Goal: Task Accomplishment & Management: Complete application form

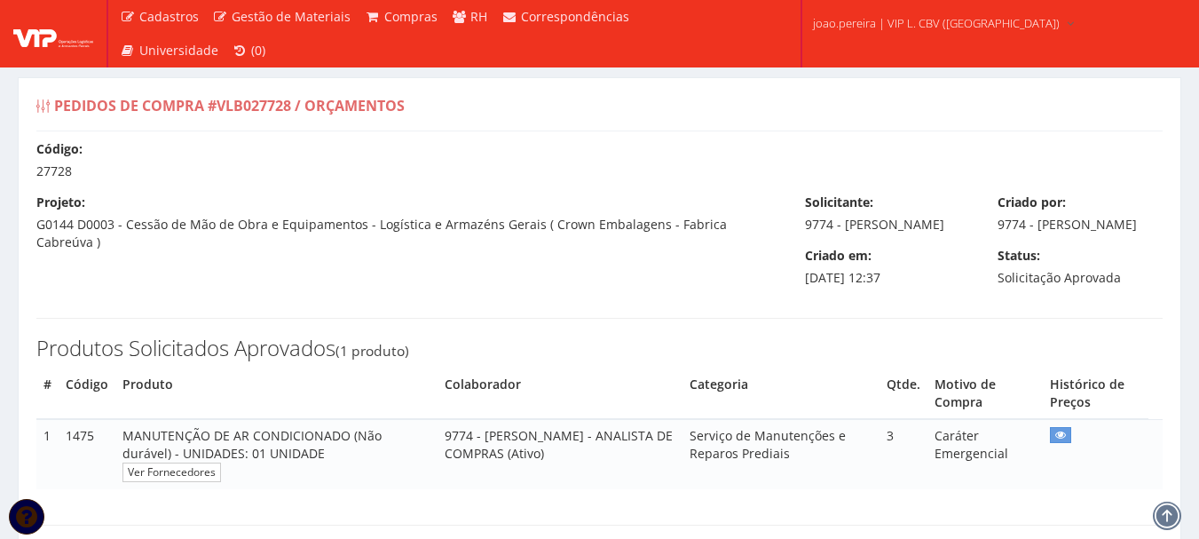
select select "0"
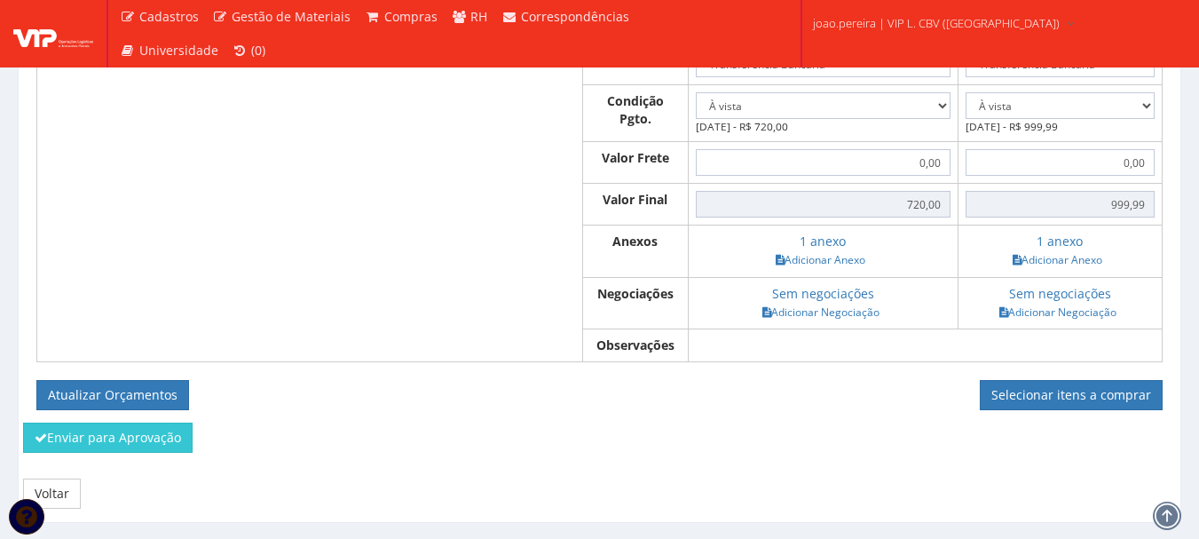
scroll to position [745, 0]
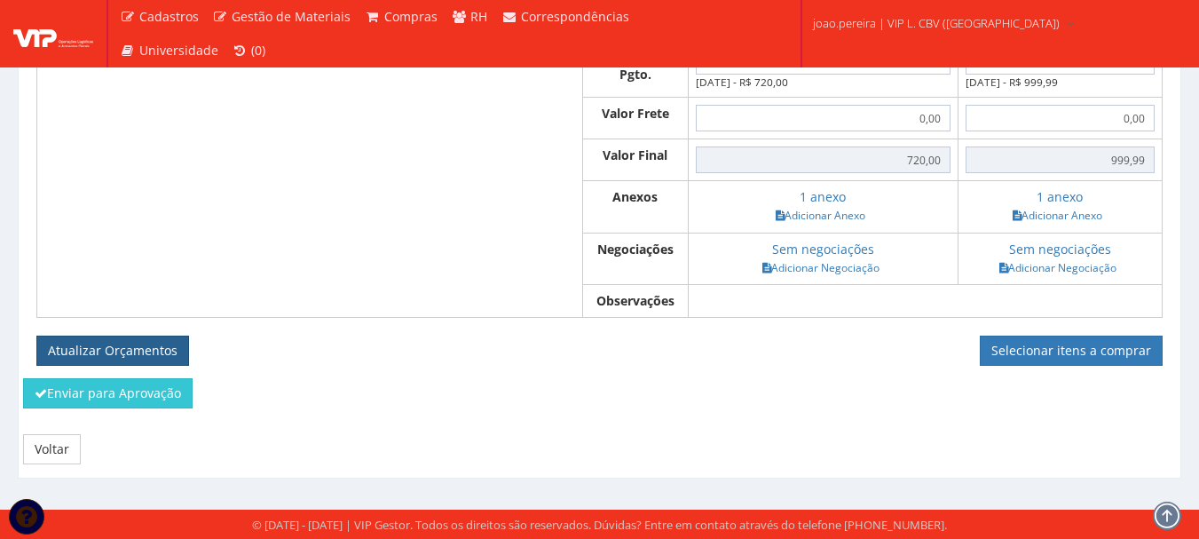
click at [133, 345] on button "Atualizar Orçamentos" at bounding box center [112, 350] width 153 height 30
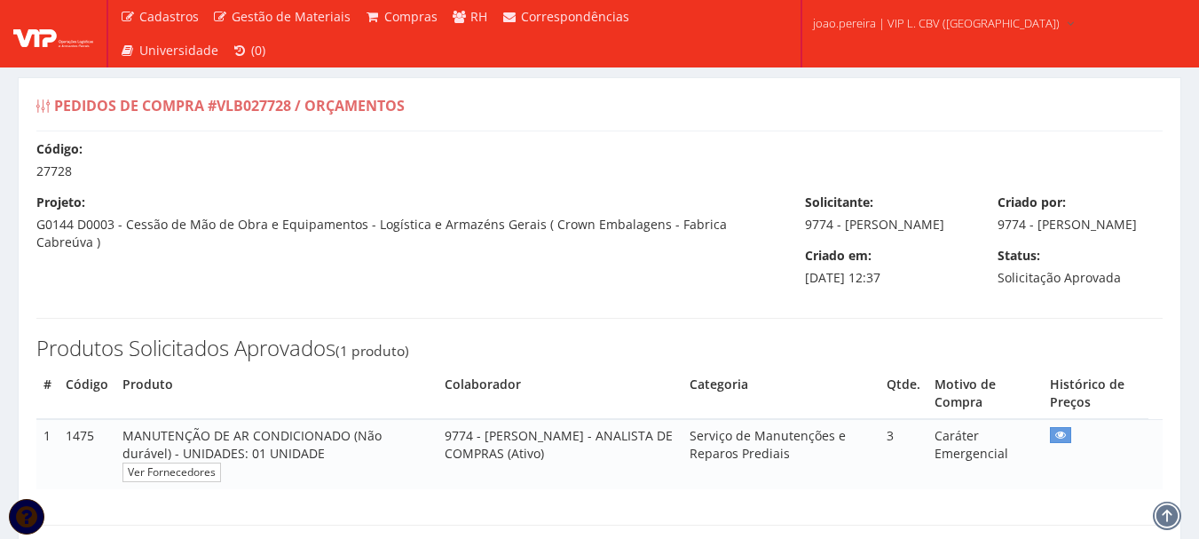
select select "0"
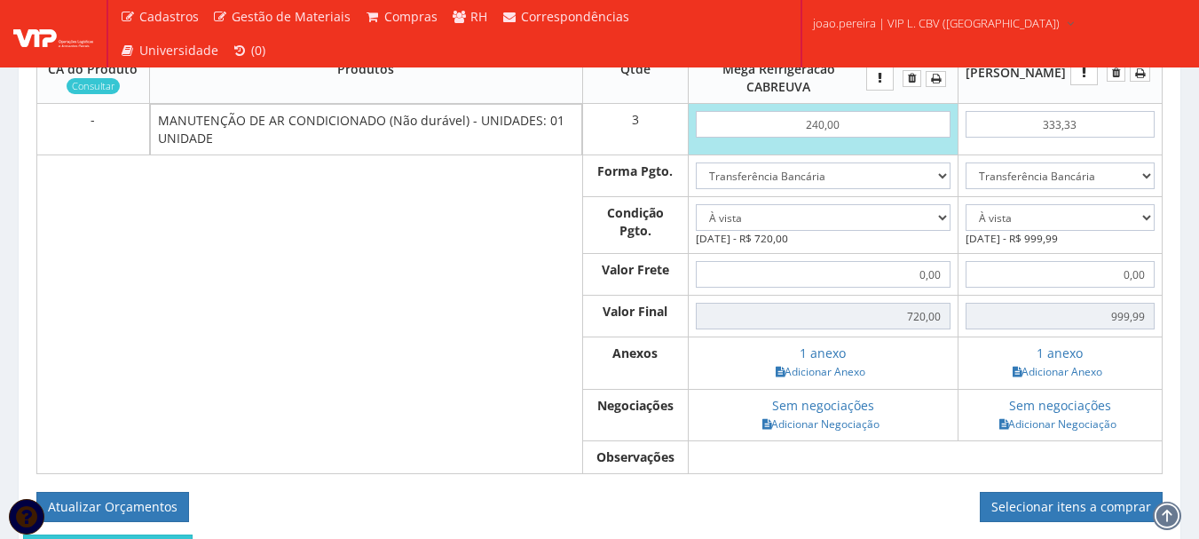
scroll to position [621, 0]
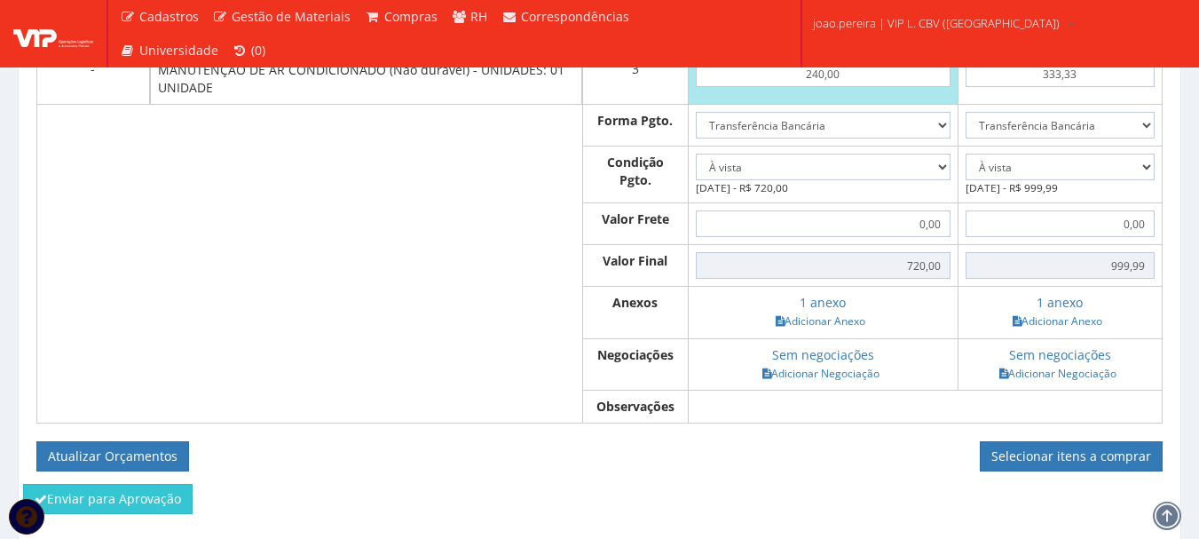
click at [738, 471] on form "Atualizar Orçamentos Selecionar itens a comprar" at bounding box center [599, 456] width 1126 height 30
click at [457, 338] on td at bounding box center [365, 312] width 433 height 51
click at [441, 484] on div "Orçamentos (- Esconder) CA do Produto Consultar Produtos Qtde Mega Refrigeracao…" at bounding box center [599, 218] width 1153 height 532
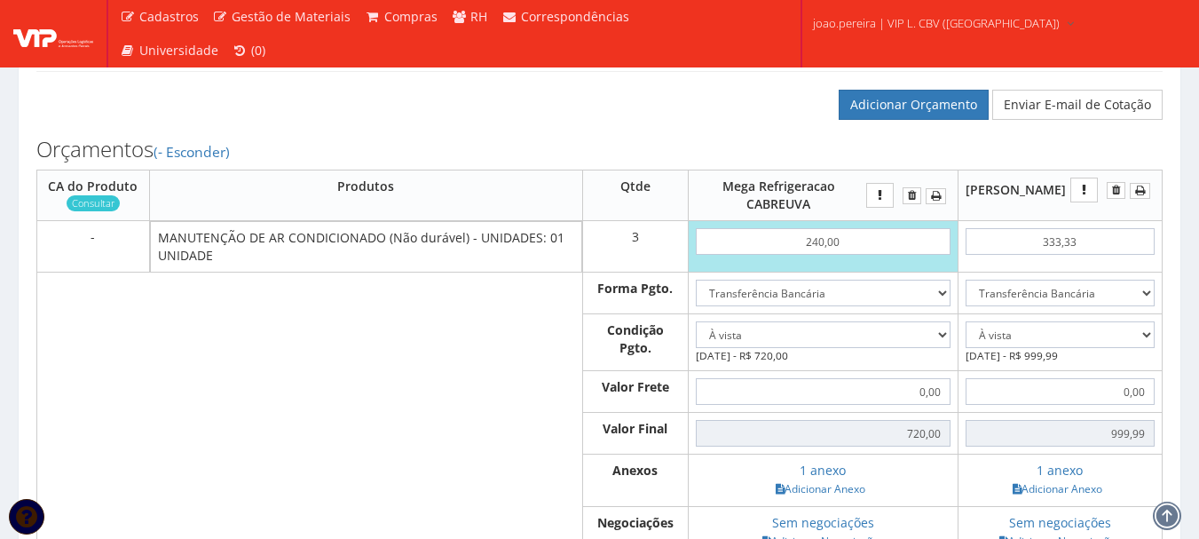
scroll to position [444, 0]
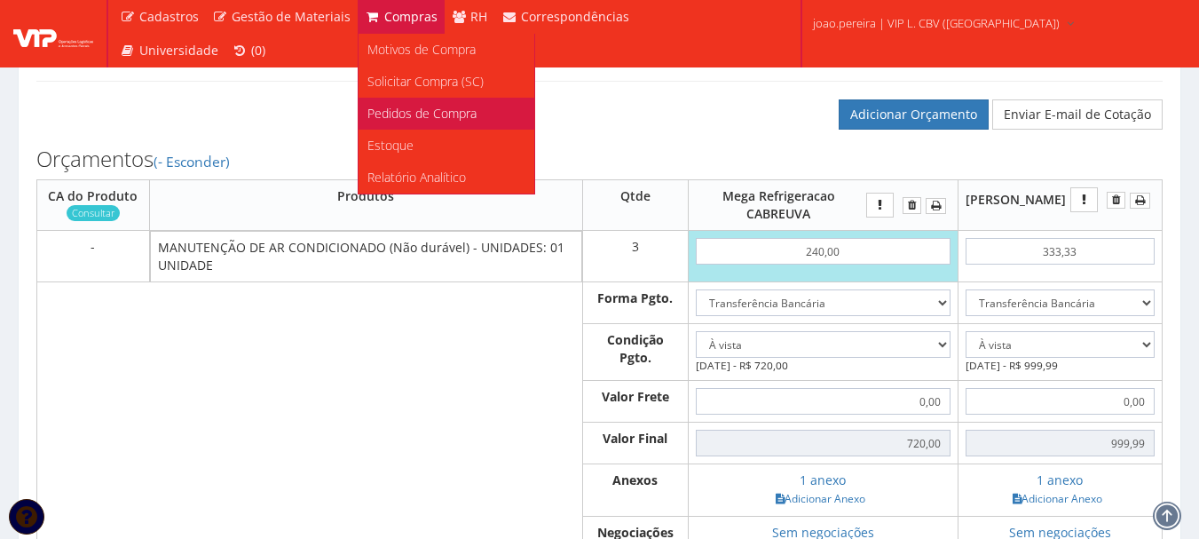
click at [437, 116] on span "Pedidos de Compra" at bounding box center [421, 113] width 109 height 17
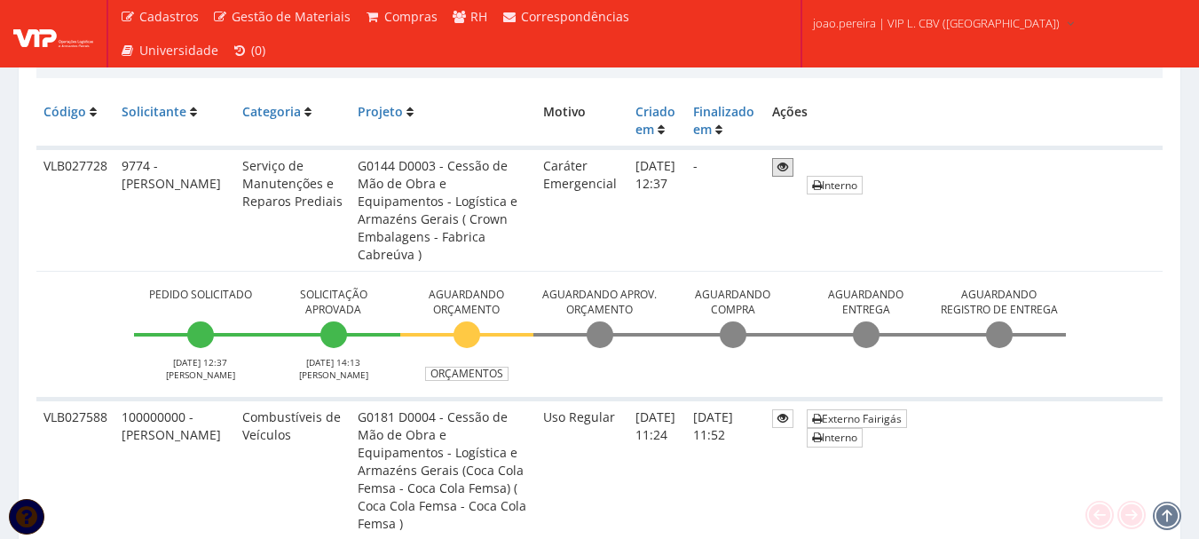
scroll to position [444, 0]
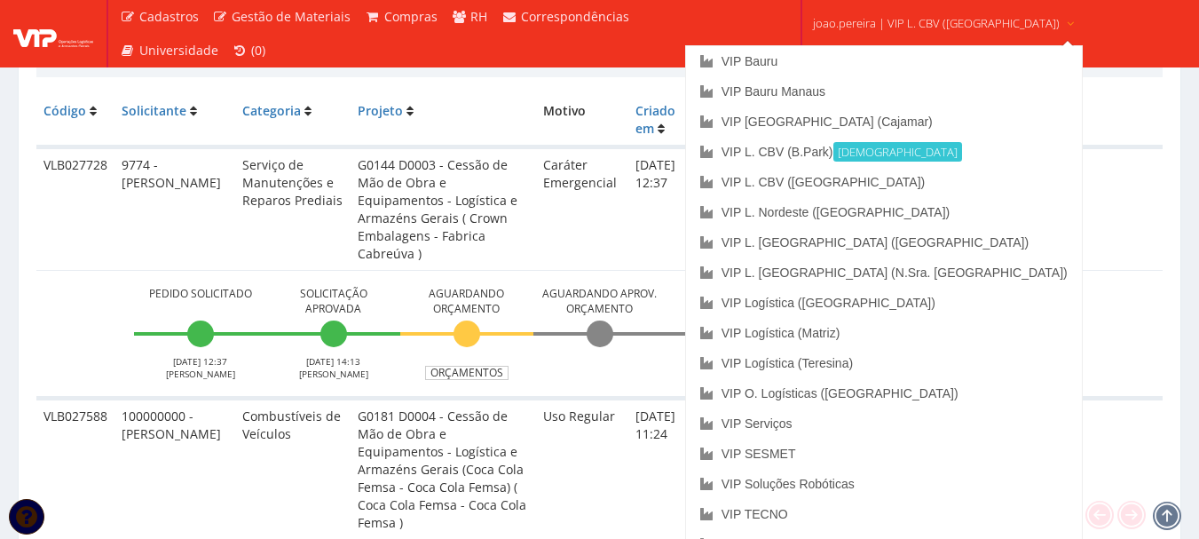
click at [907, 11] on link "joao.pereira | VIP L. CBV (B.Park)" at bounding box center [944, 21] width 277 height 43
click at [840, 423] on link "VIP Serviços" at bounding box center [884, 423] width 396 height 30
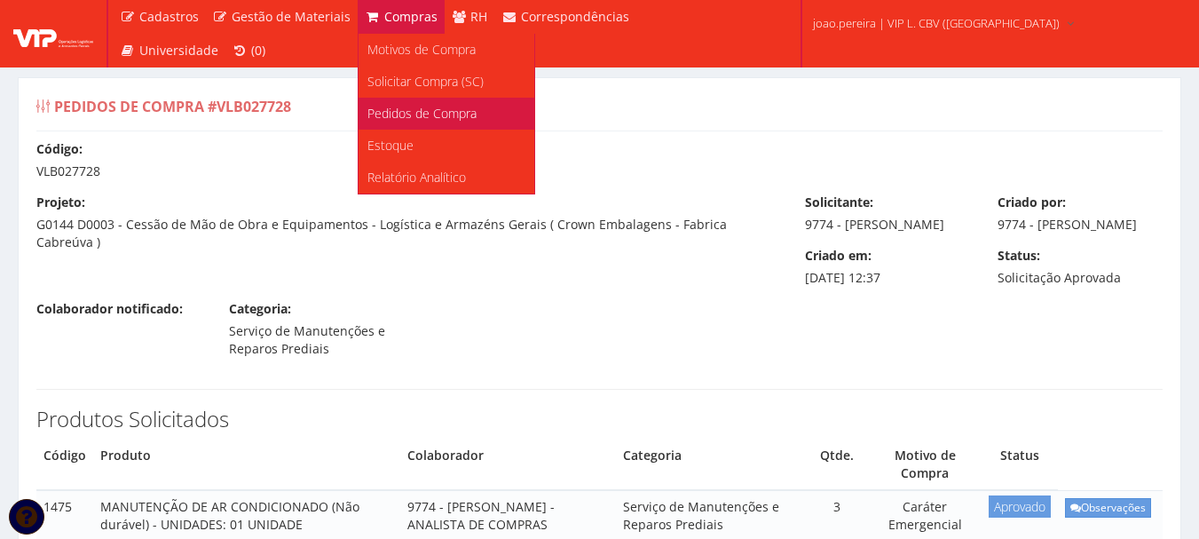
click at [428, 111] on span "Pedidos de Compra" at bounding box center [421, 113] width 109 height 17
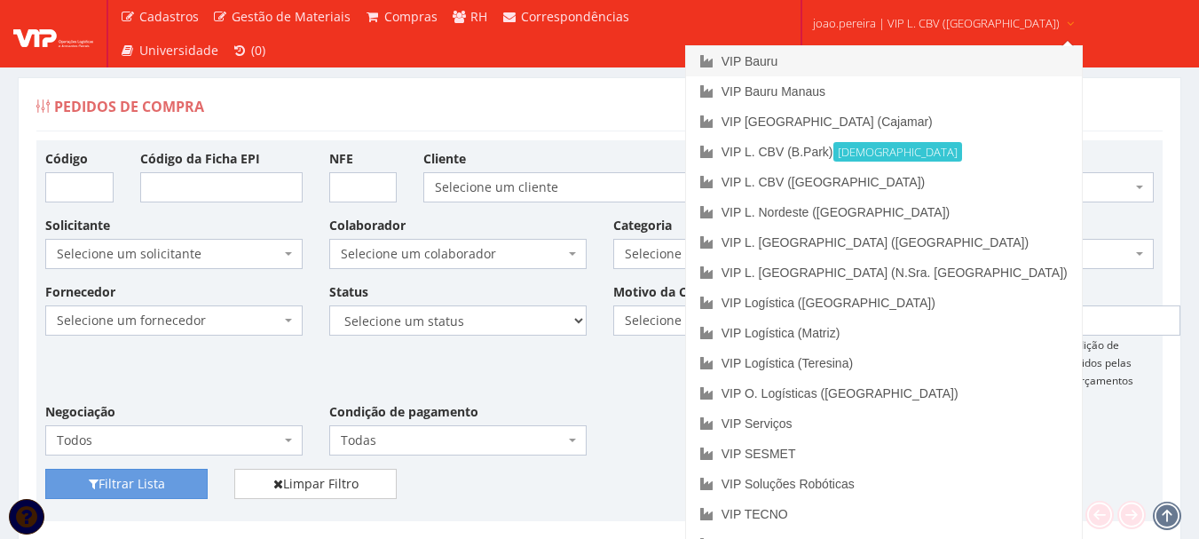
click at [843, 60] on link "VIP Bauru" at bounding box center [884, 61] width 396 height 30
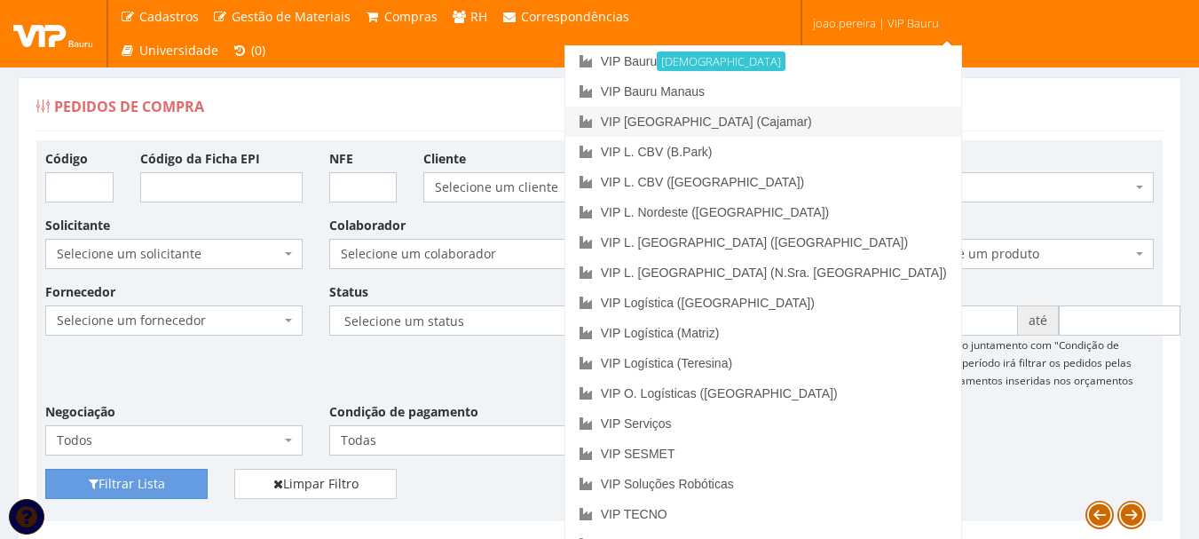
click at [850, 123] on link "VIP [GEOGRAPHIC_DATA] (Cajamar)" at bounding box center [763, 121] width 396 height 30
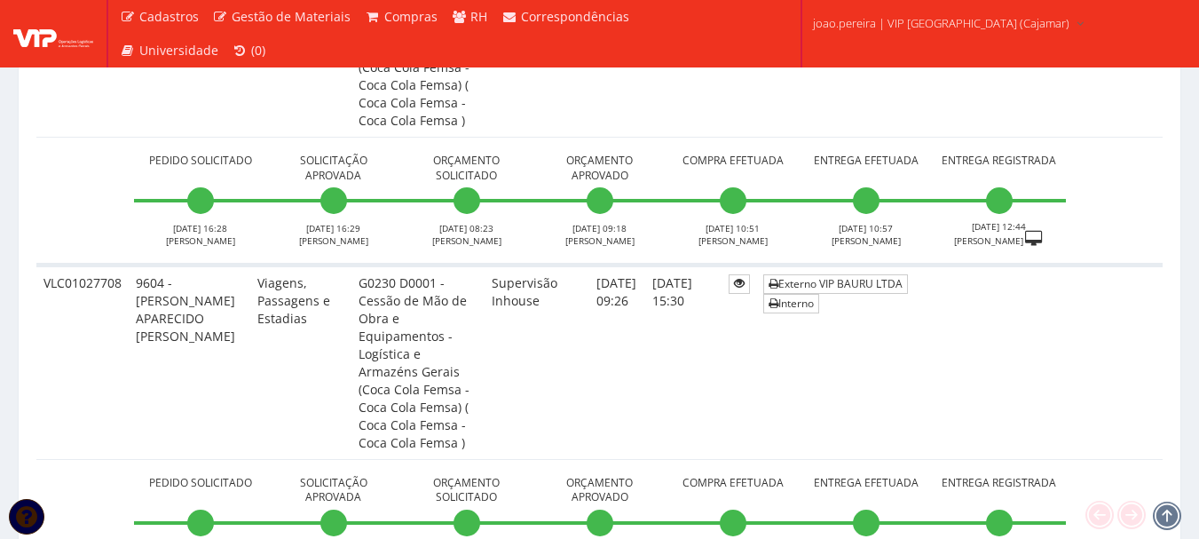
scroll to position [2574, 0]
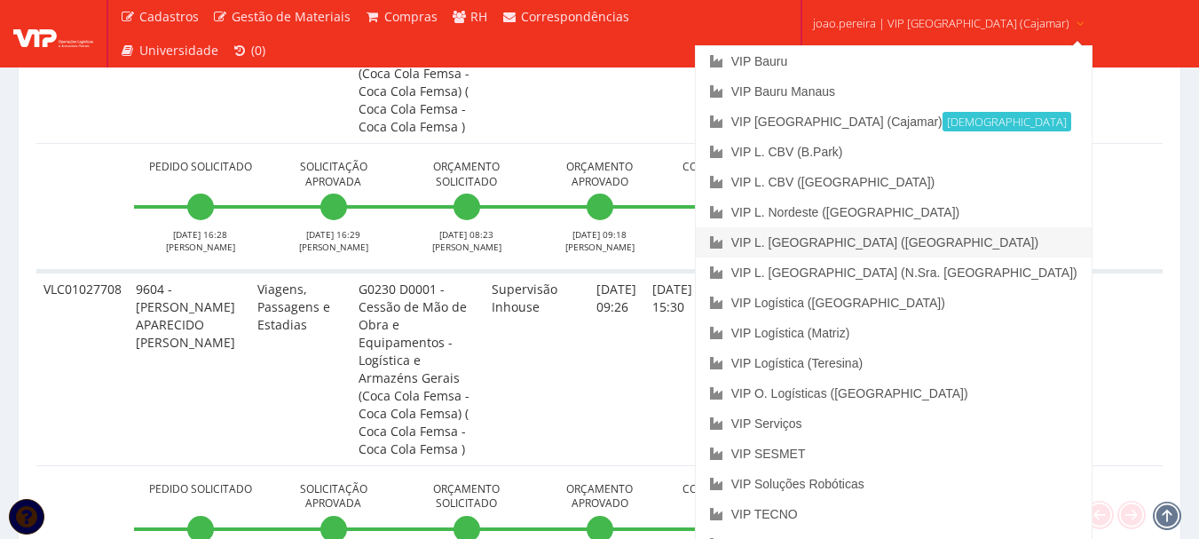
click at [848, 237] on link "VIP L. [GEOGRAPHIC_DATA] ([GEOGRAPHIC_DATA])" at bounding box center [894, 242] width 396 height 30
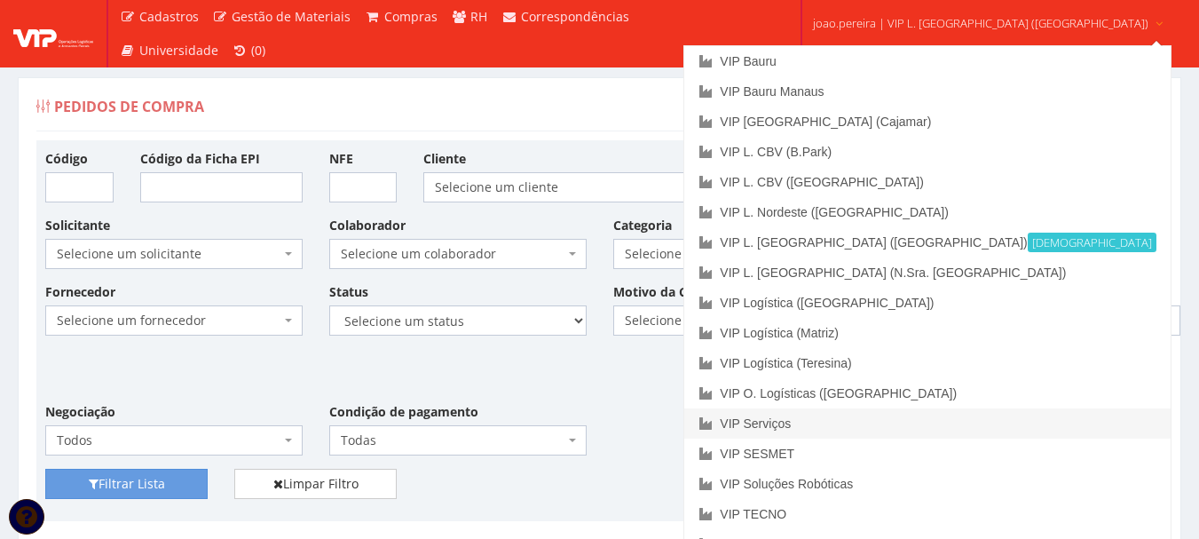
click at [856, 426] on link "VIP Serviços" at bounding box center [926, 423] width 485 height 30
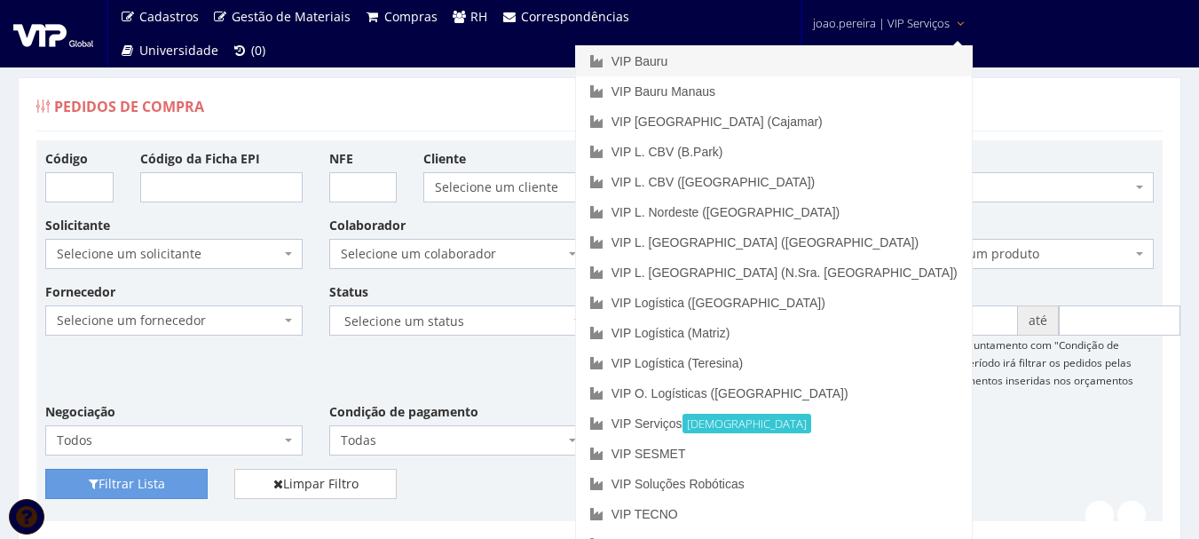
click at [796, 65] on link "VIP Bauru" at bounding box center [774, 61] width 396 height 30
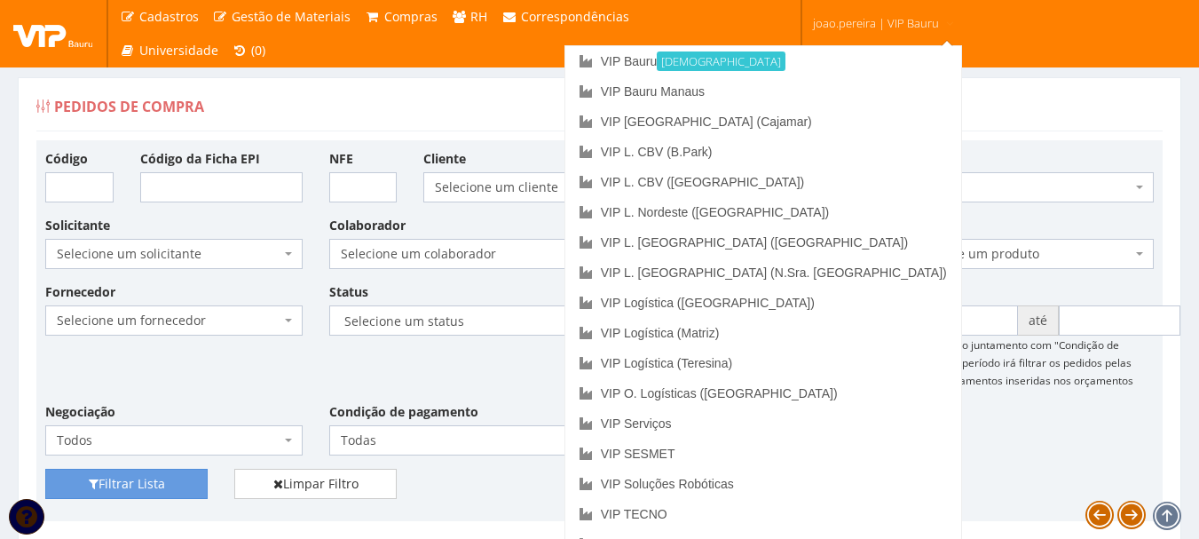
click at [1022, 449] on div "Fornecedor Selecione um fornecedor ******** ******** 1000 MARCAS BRASIL 12.203.…" at bounding box center [599, 375] width 1135 height 186
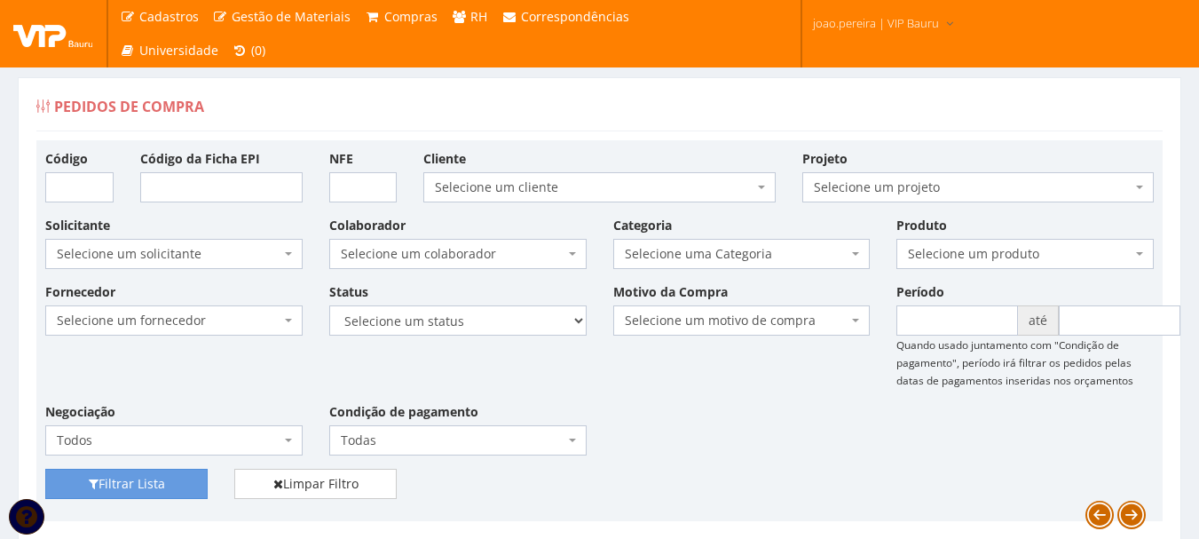
click at [664, 401] on div "Fornecedor Selecione um fornecedor ******** ******** 1000 MARCAS BRASIL 12.203.…" at bounding box center [599, 375] width 1135 height 186
click at [674, 425] on div "Fornecedor Selecione um fornecedor ******** ******** 1000 MARCAS BRASIL 12.203.…" at bounding box center [599, 375] width 1135 height 186
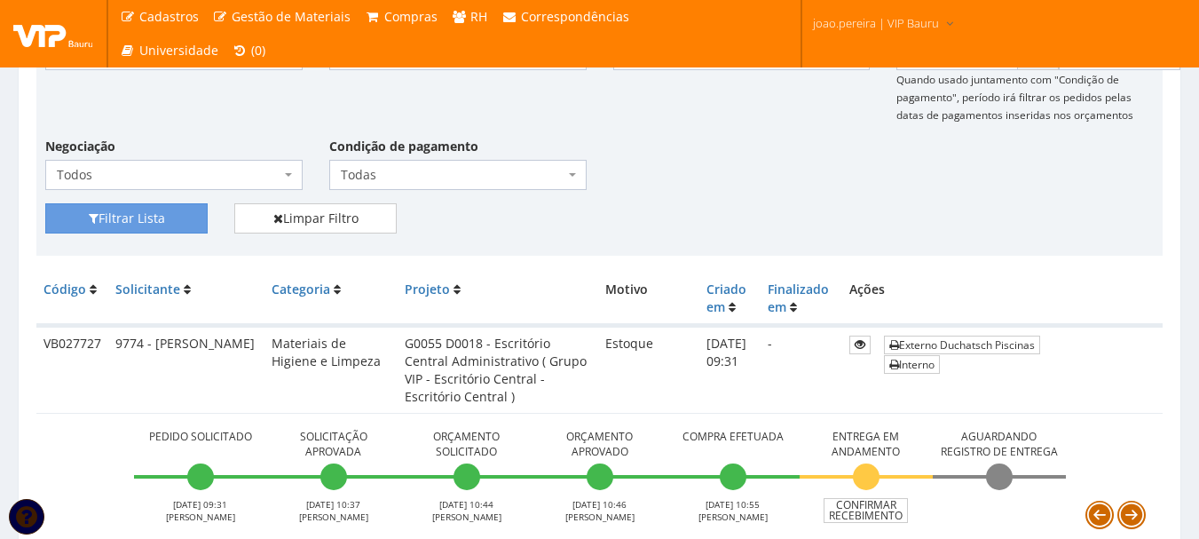
scroll to position [266, 0]
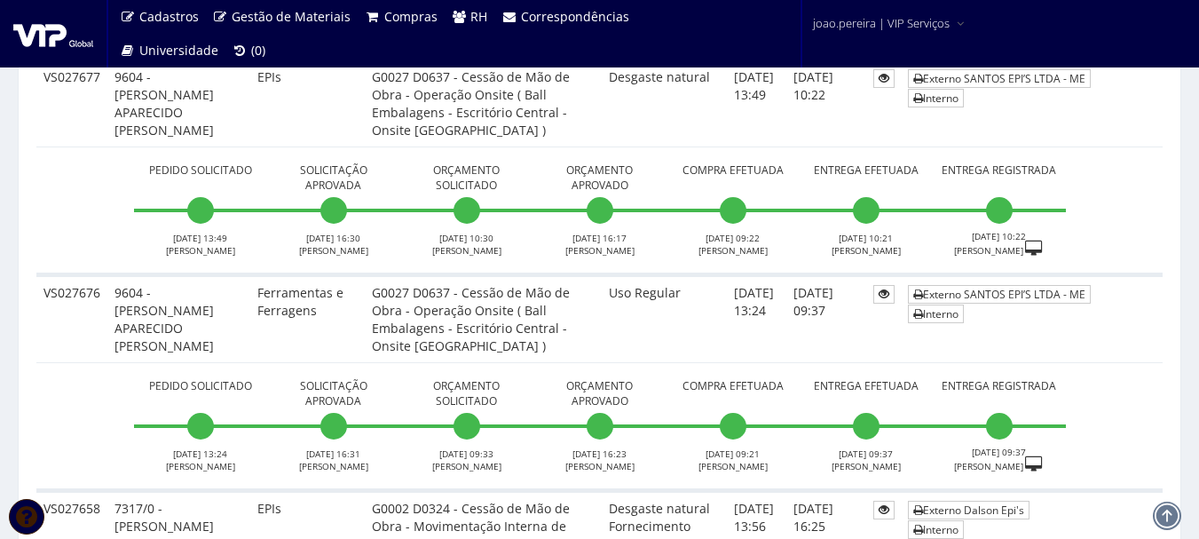
scroll to position [2041, 0]
click at [964, 290] on link "Externo SANTOS EPI’S LTDA - ME" at bounding box center [999, 293] width 183 height 19
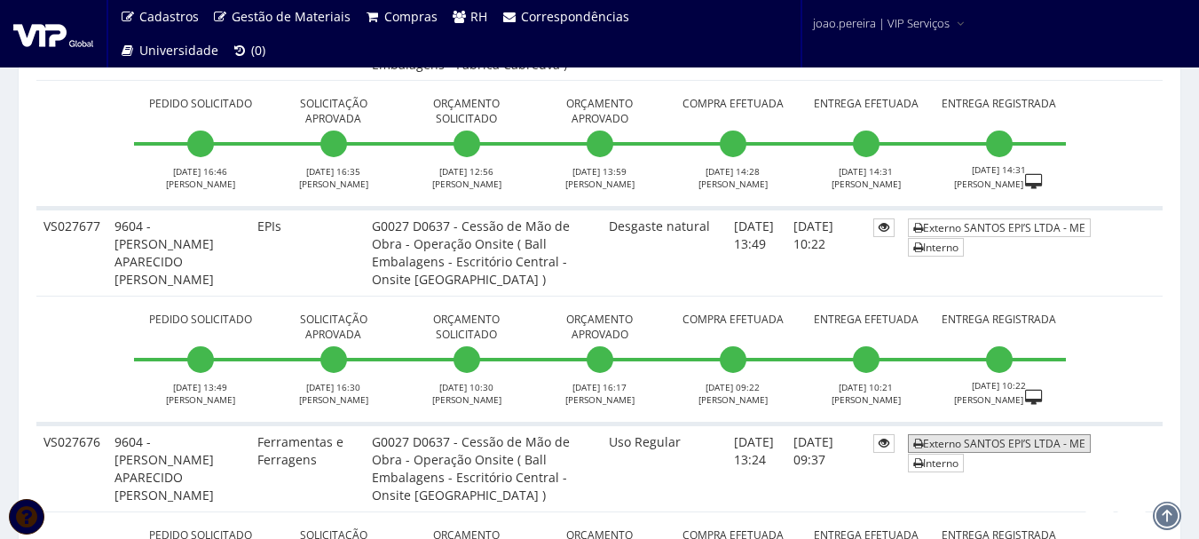
scroll to position [1864, 0]
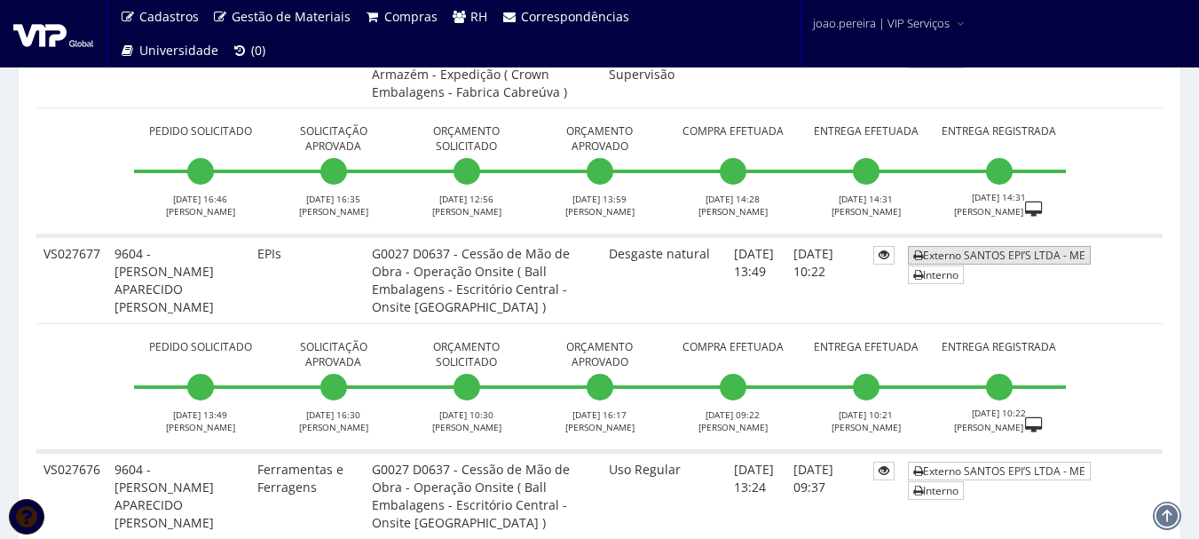
click at [989, 257] on link "Externo SANTOS EPI’S LTDA - ME" at bounding box center [999, 255] width 183 height 19
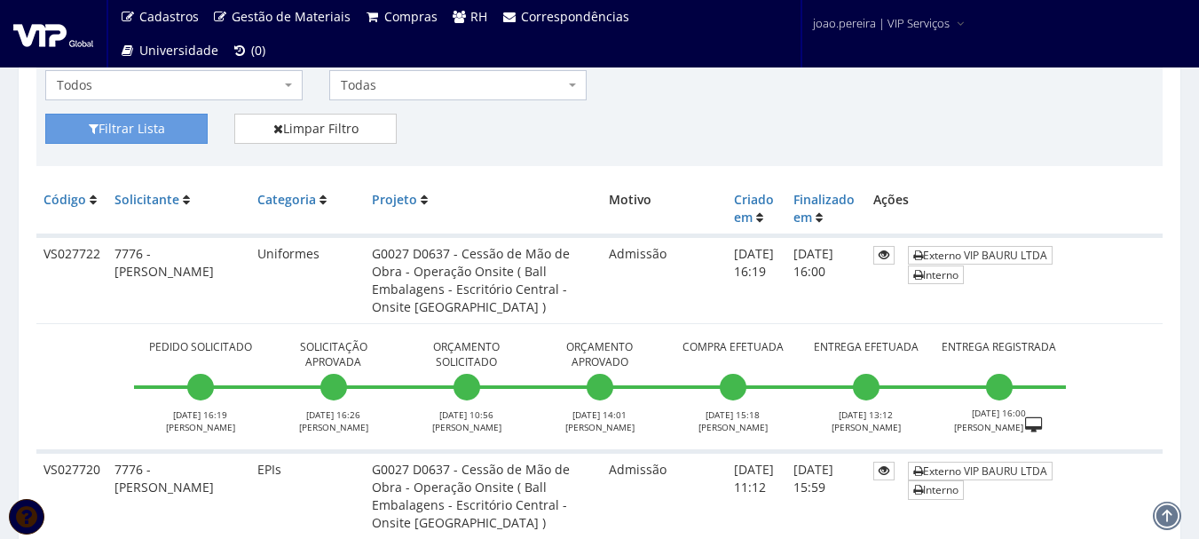
scroll to position [177, 0]
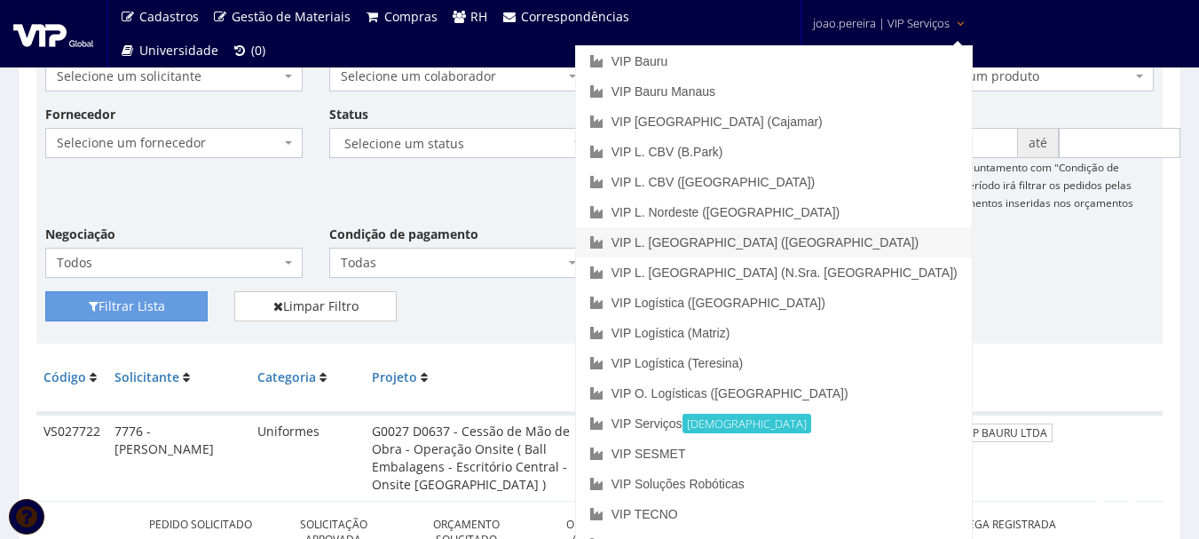
click at [828, 246] on link "VIP L. [GEOGRAPHIC_DATA] ([GEOGRAPHIC_DATA])" at bounding box center [774, 242] width 396 height 30
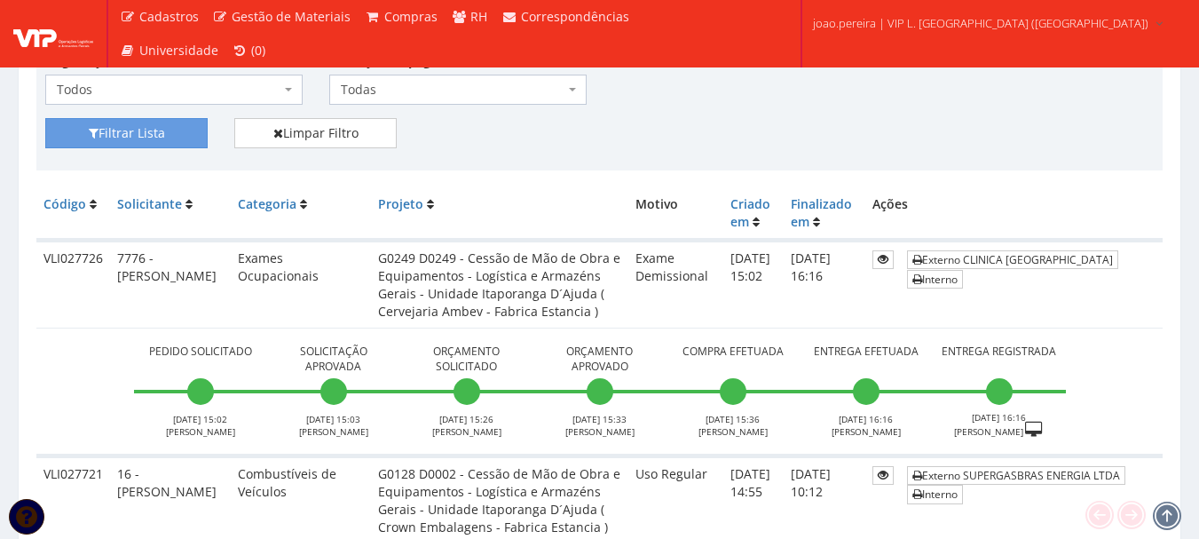
scroll to position [355, 0]
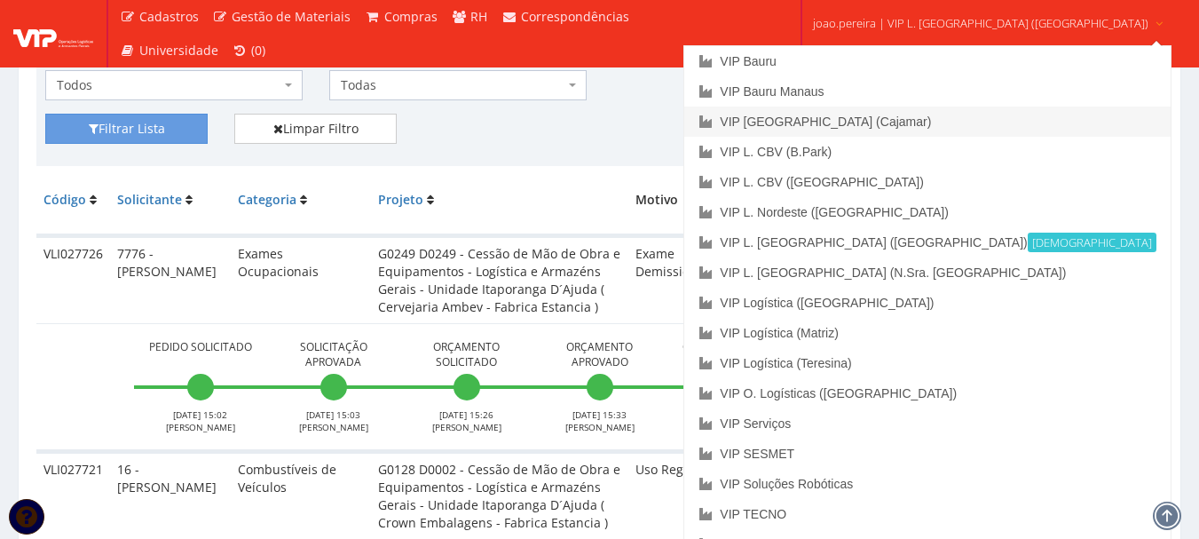
click at [909, 119] on link "VIP [GEOGRAPHIC_DATA] (Cajamar)" at bounding box center [926, 121] width 485 height 30
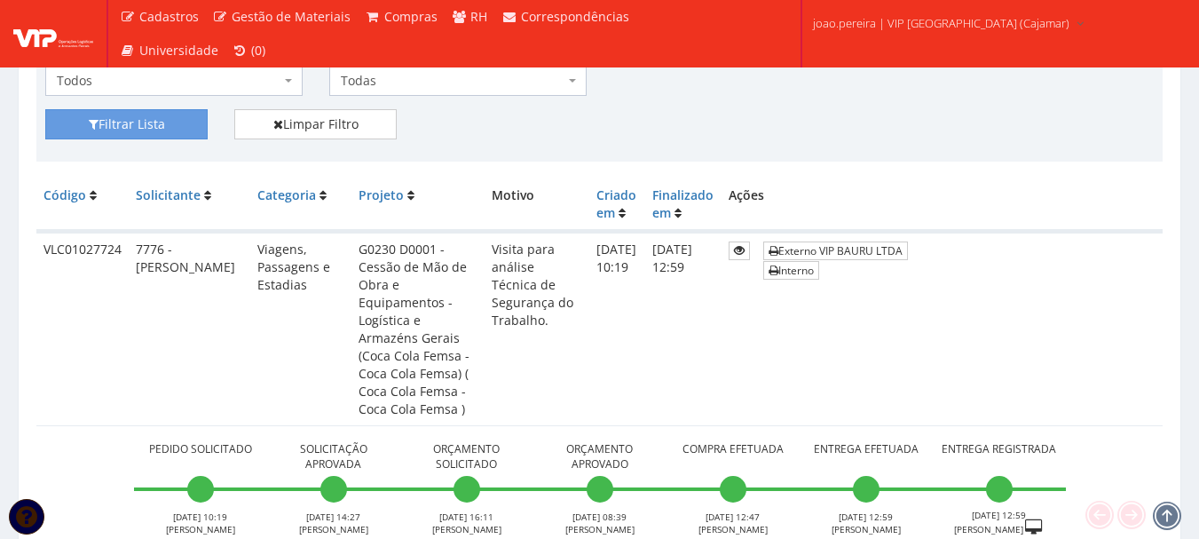
scroll to position [355, 0]
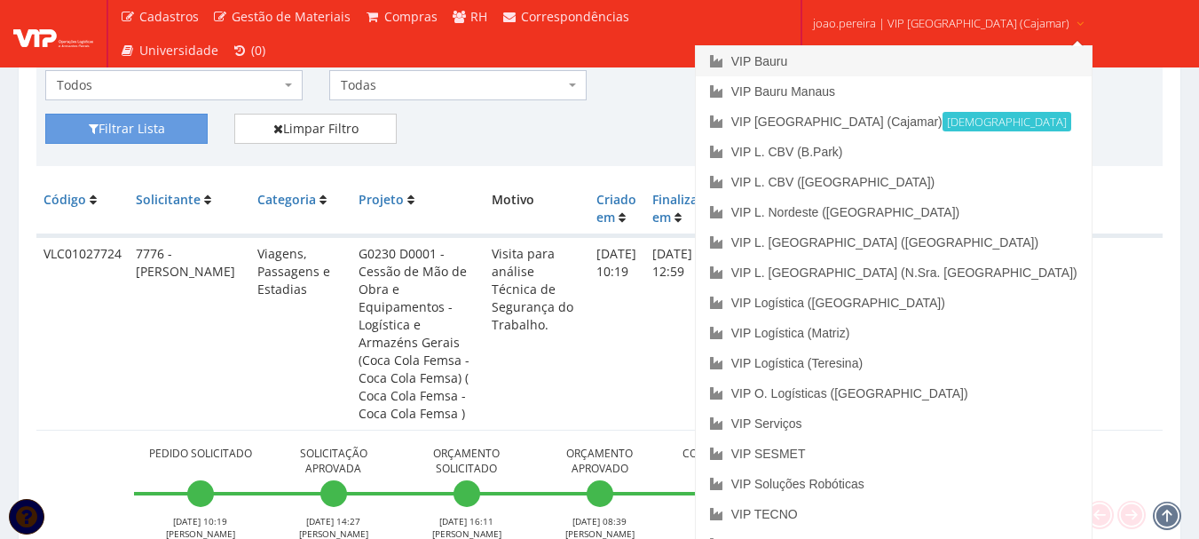
click at [854, 61] on link "VIP Bauru" at bounding box center [894, 61] width 396 height 30
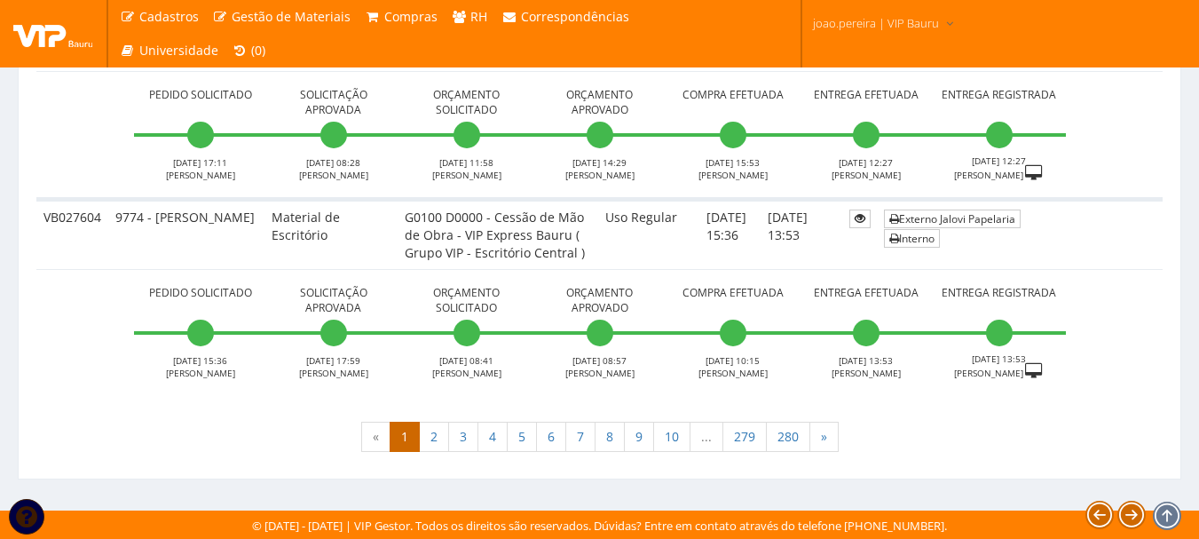
scroll to position [6663, 0]
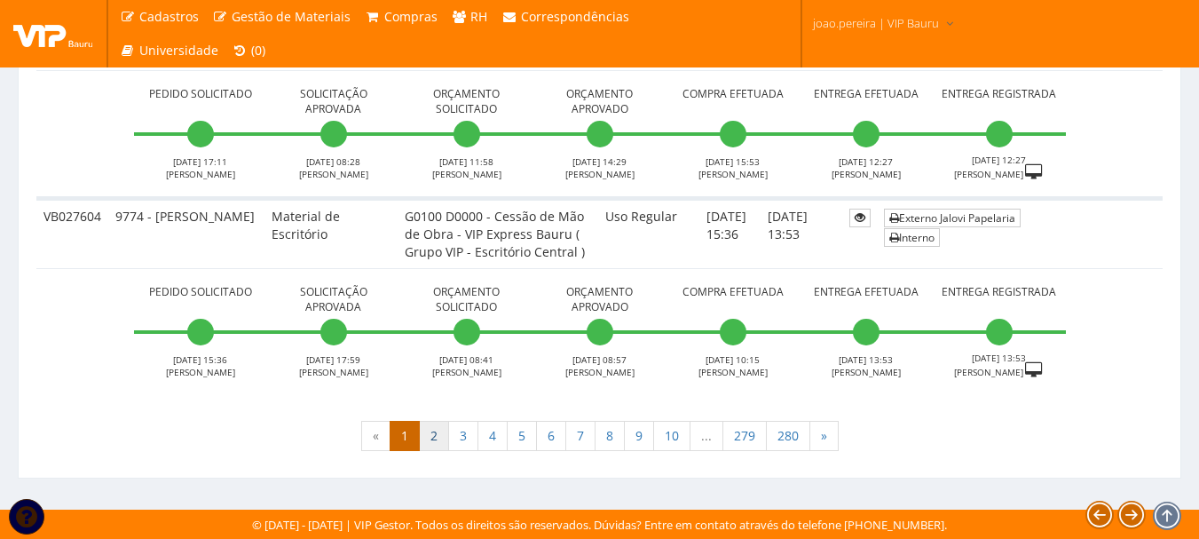
click at [430, 433] on link "2" at bounding box center [434, 436] width 30 height 30
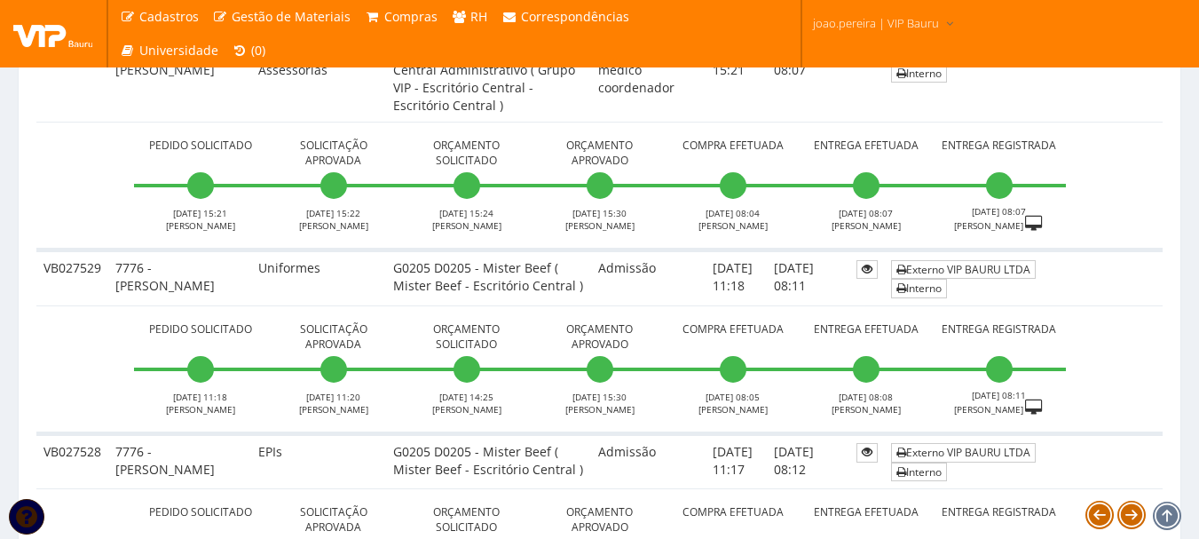
scroll to position [3905, 0]
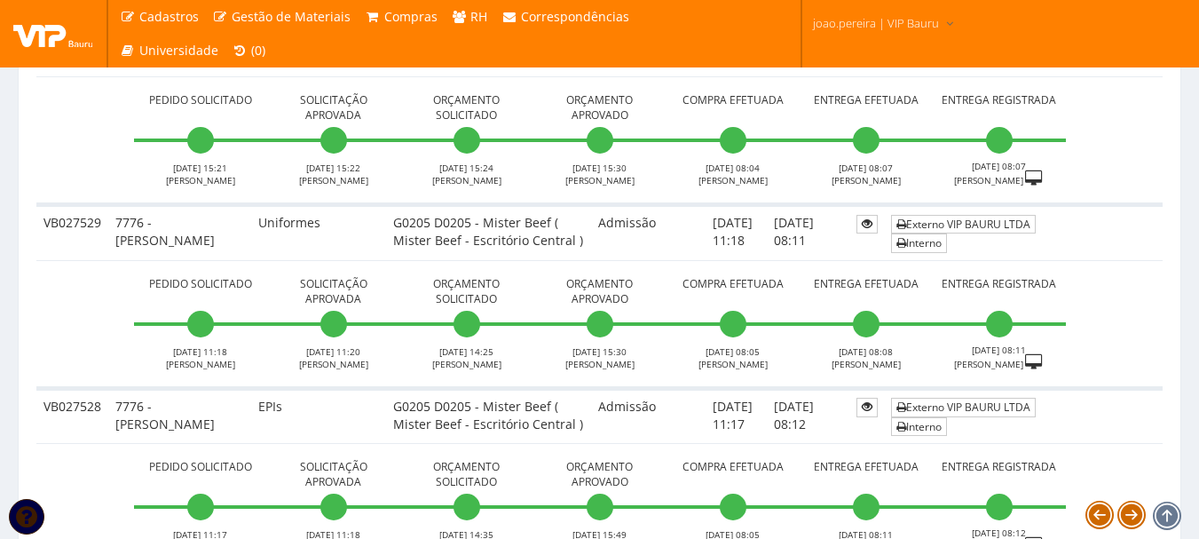
click at [54, 204] on td "Pedido Solicitado [DATE] 15:21 [PERSON_NAME] Solicitação Aprovada [DATE] 15:22 …" at bounding box center [599, 140] width 1126 height 128
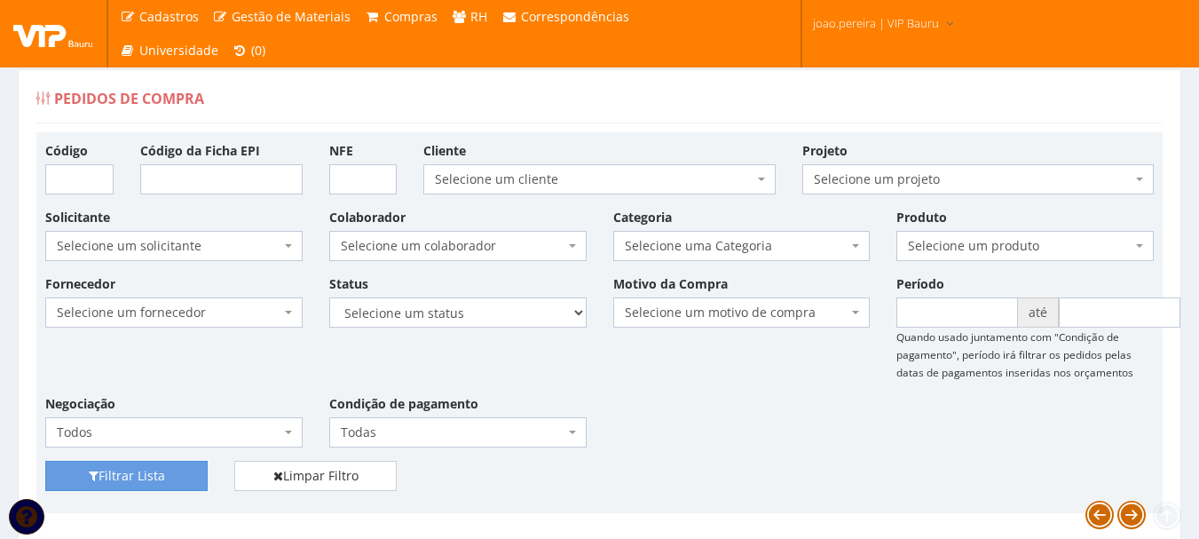
scroll to position [0, 0]
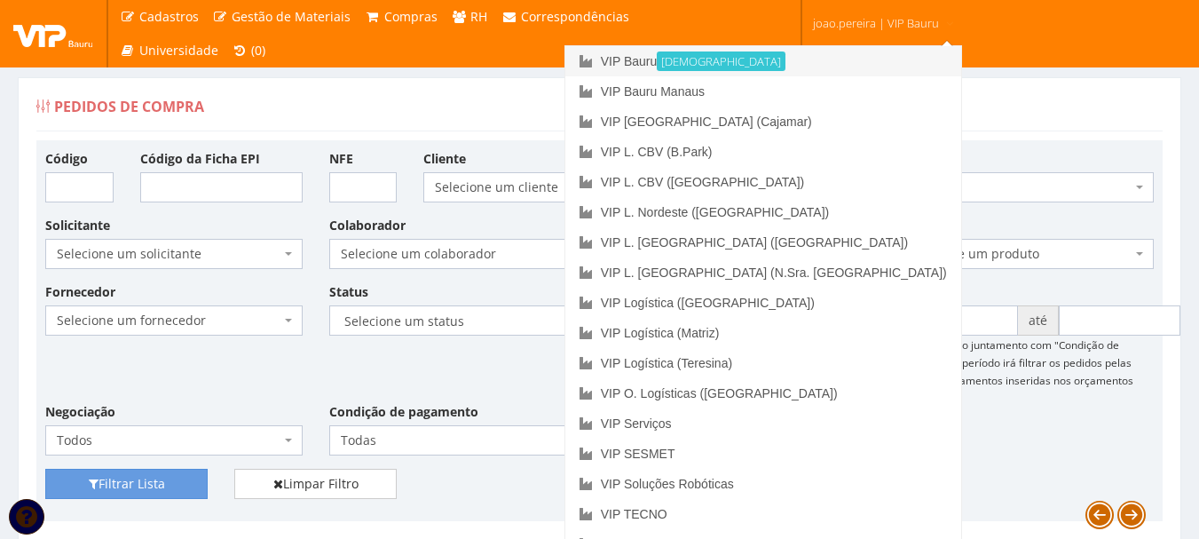
click at [789, 55] on link "VIP Bauru Ativa" at bounding box center [763, 61] width 396 height 30
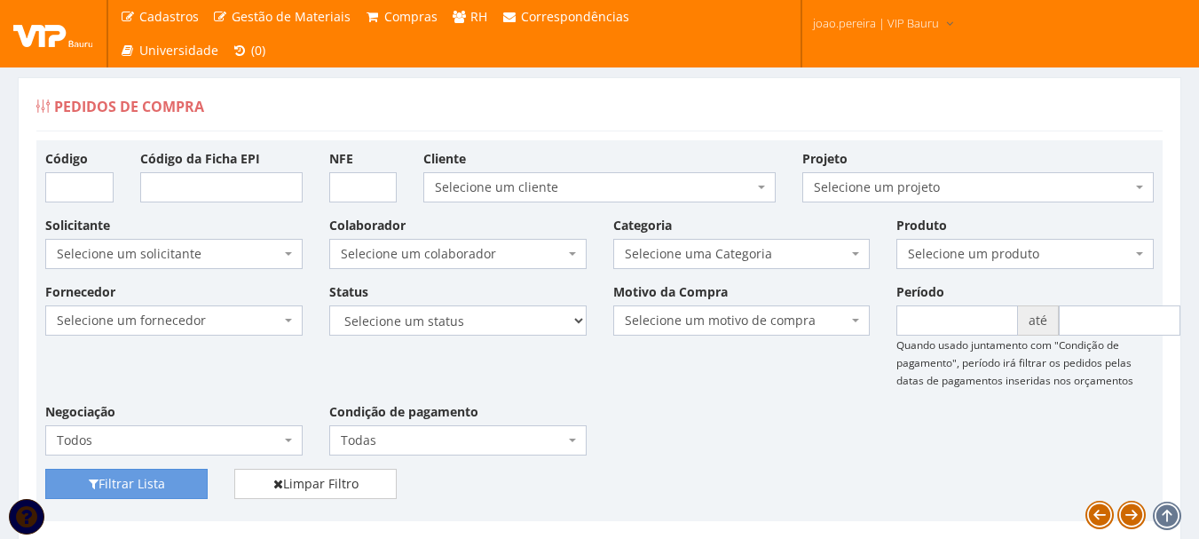
click at [782, 501] on div "Filtrar Lista Limpar Filtro" at bounding box center [599, 490] width 1135 height 43
click at [730, 430] on div "Fornecedor Selecione um fornecedor ******** ******** 1000 MARCAS BRASIL 12.203.…" at bounding box center [599, 375] width 1135 height 186
click at [733, 386] on div "Fornecedor Selecione um fornecedor ******** ******** 1000 MARCAS BRASIL 12.203.…" at bounding box center [599, 375] width 1135 height 186
click at [761, 422] on div "Fornecedor Selecione um fornecedor ******** ******** 1000 MARCAS BRASIL 12.203.…" at bounding box center [599, 375] width 1135 height 186
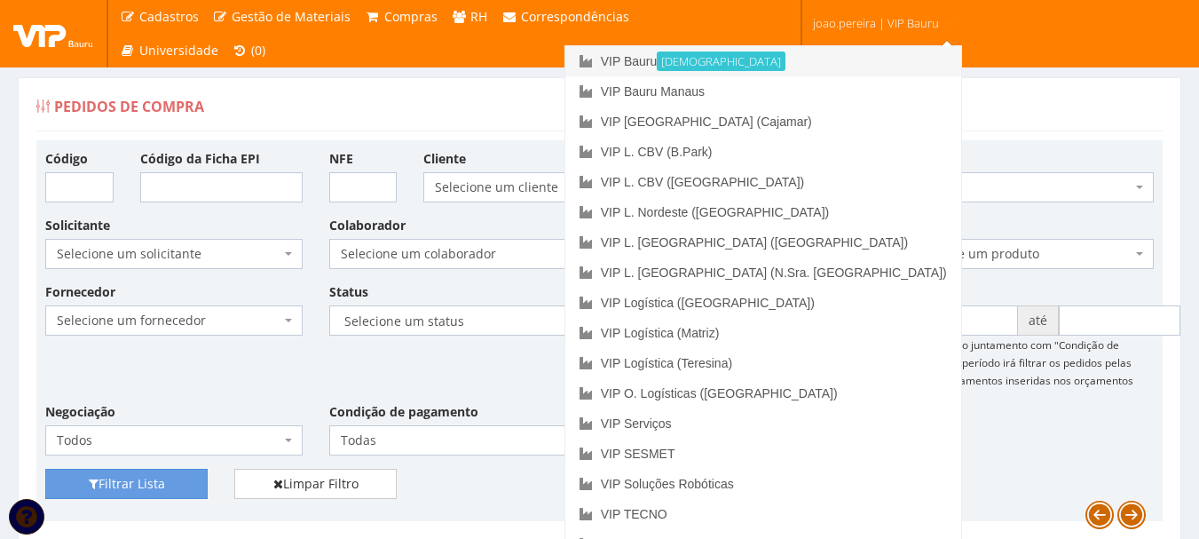
click at [766, 67] on link "VIP Bauru Ativa" at bounding box center [763, 61] width 396 height 30
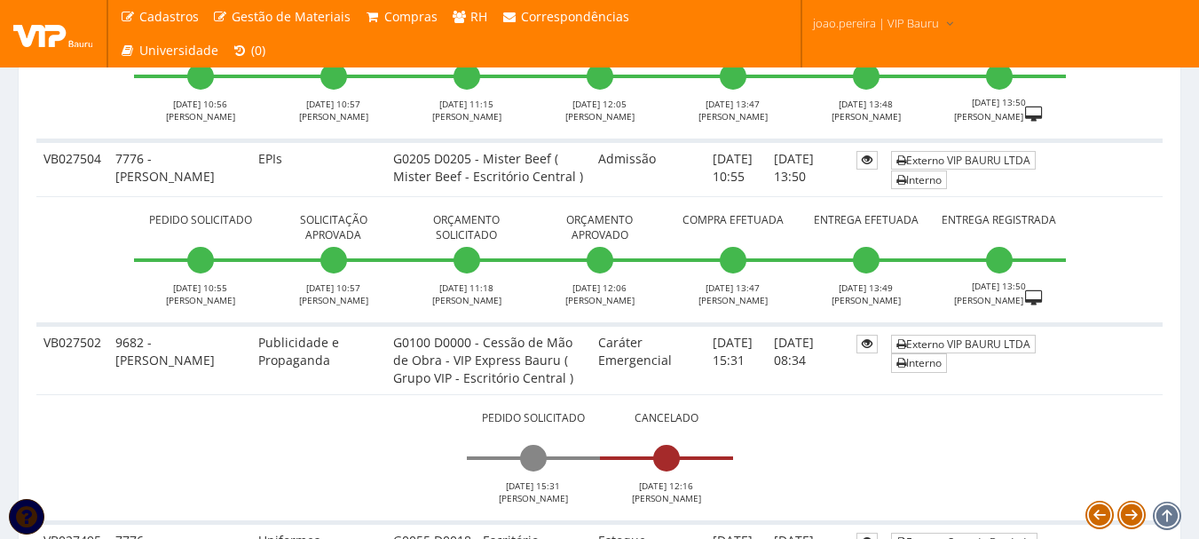
scroll to position [6449, 0]
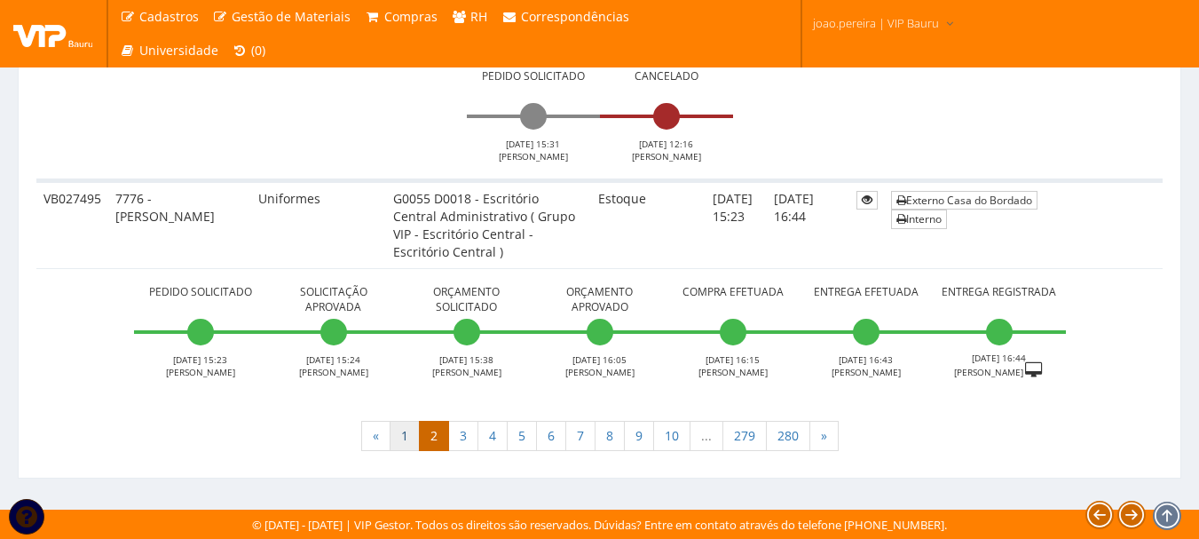
click at [404, 433] on link "1" at bounding box center [405, 436] width 30 height 30
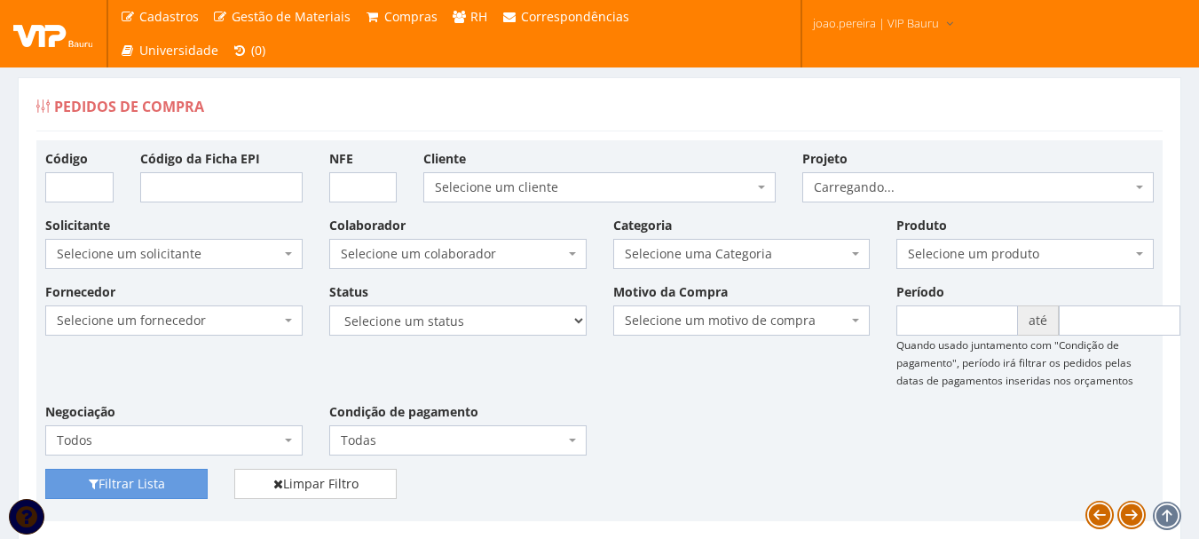
scroll to position [444, 0]
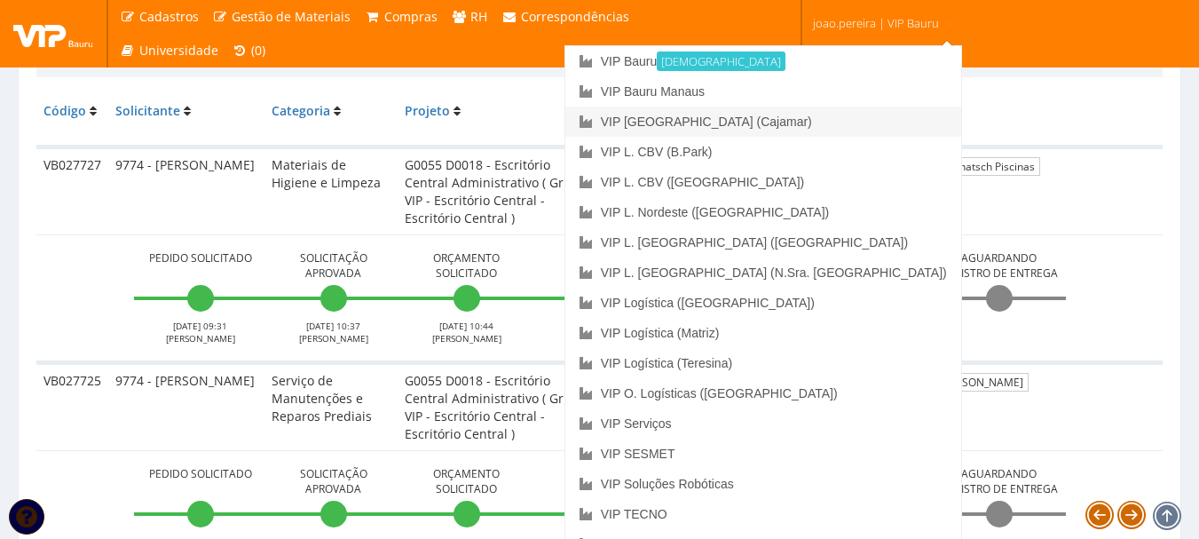
click at [848, 113] on link "VIP [GEOGRAPHIC_DATA] (Cajamar)" at bounding box center [763, 121] width 396 height 30
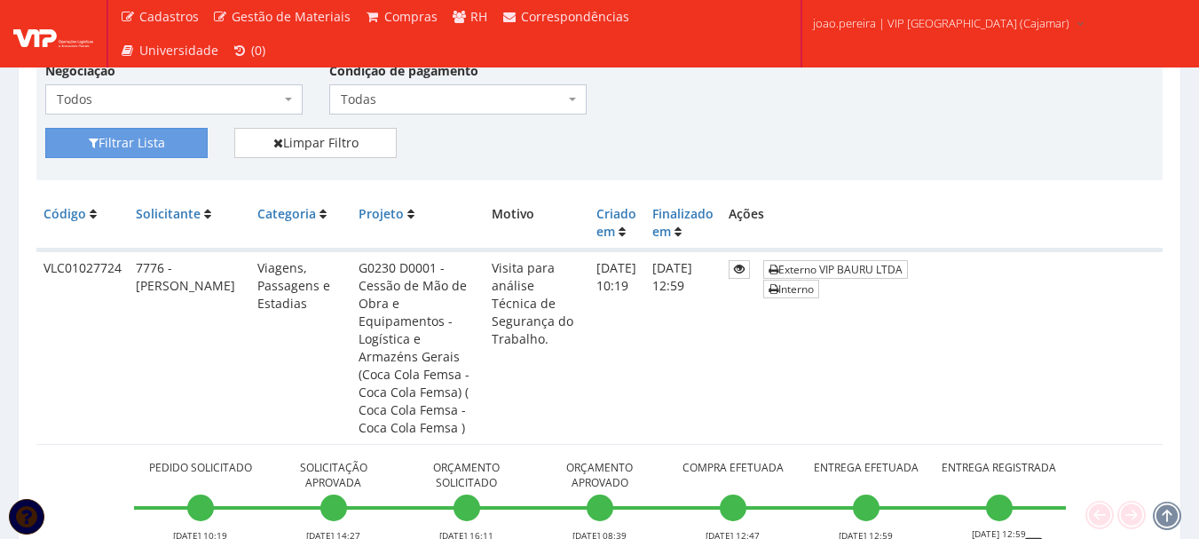
scroll to position [355, 0]
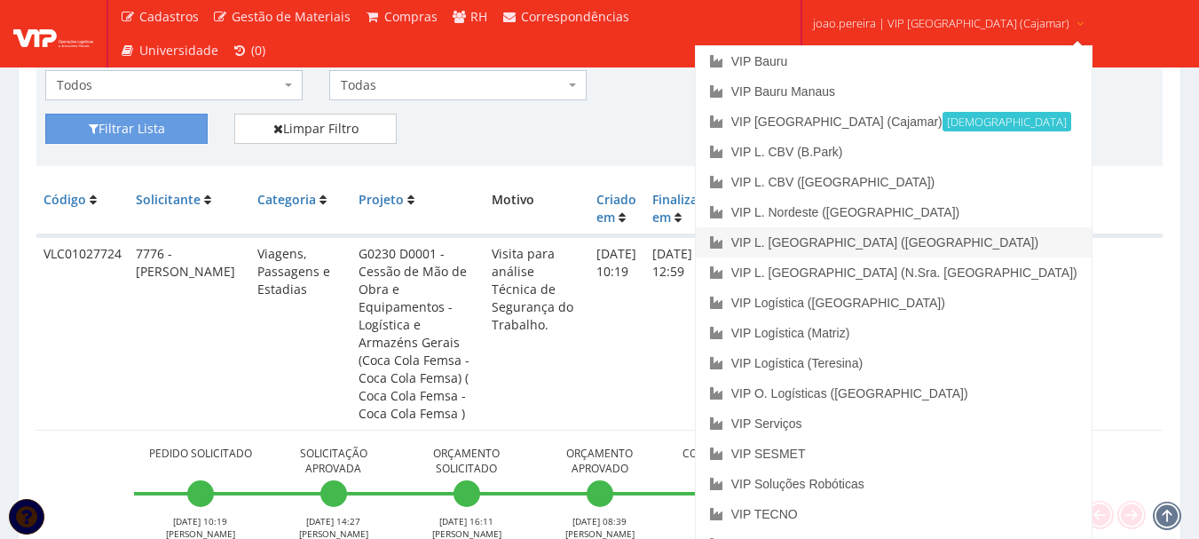
click at [867, 241] on link "VIP L. [GEOGRAPHIC_DATA] ([GEOGRAPHIC_DATA])" at bounding box center [894, 242] width 396 height 30
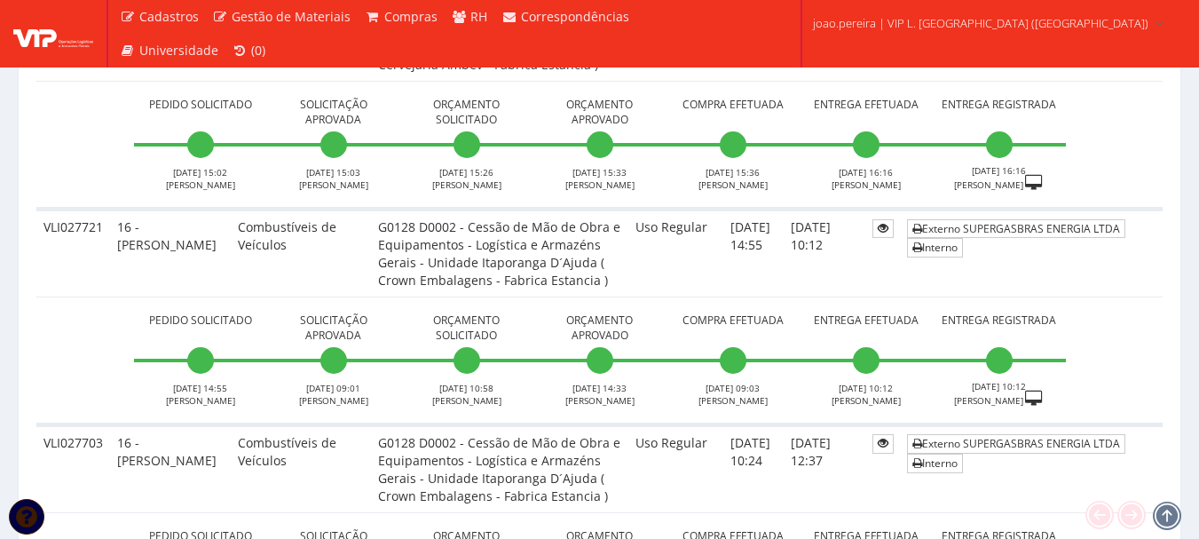
scroll to position [621, 0]
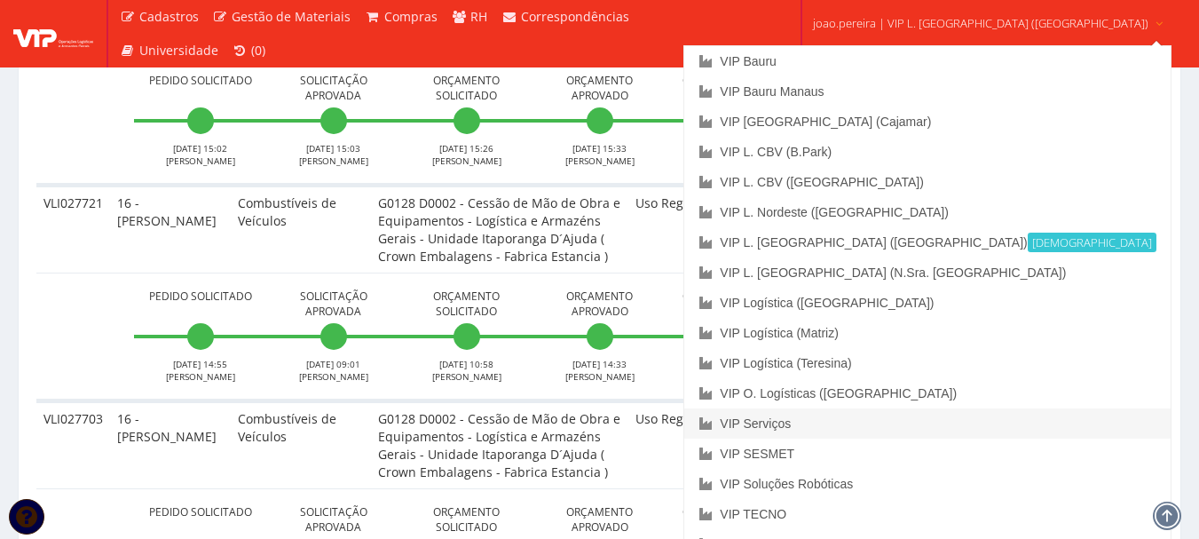
click at [893, 419] on link "VIP Serviços" at bounding box center [926, 423] width 485 height 30
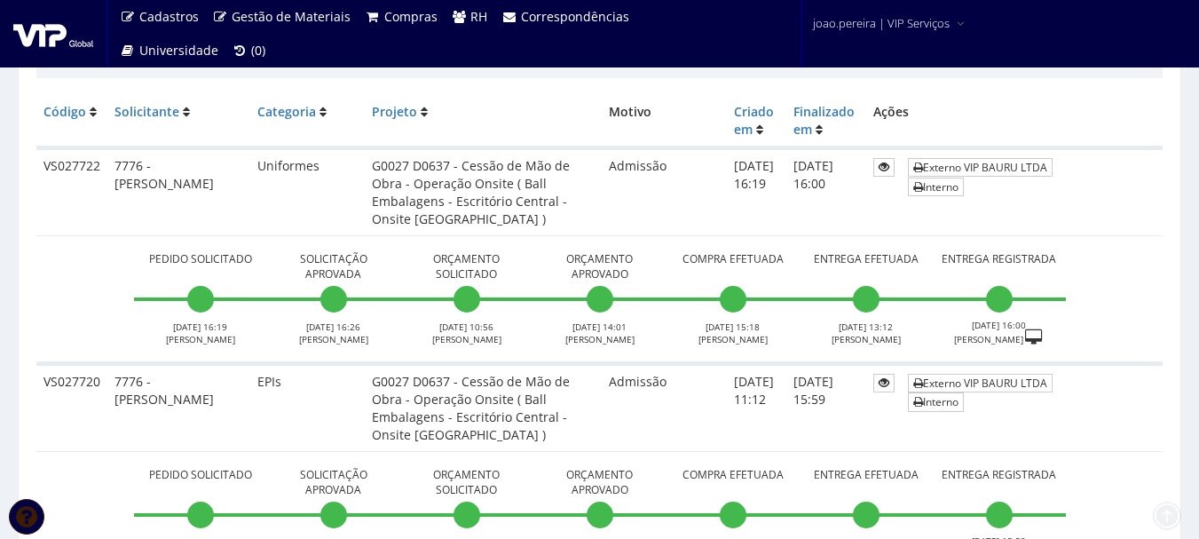
scroll to position [444, 0]
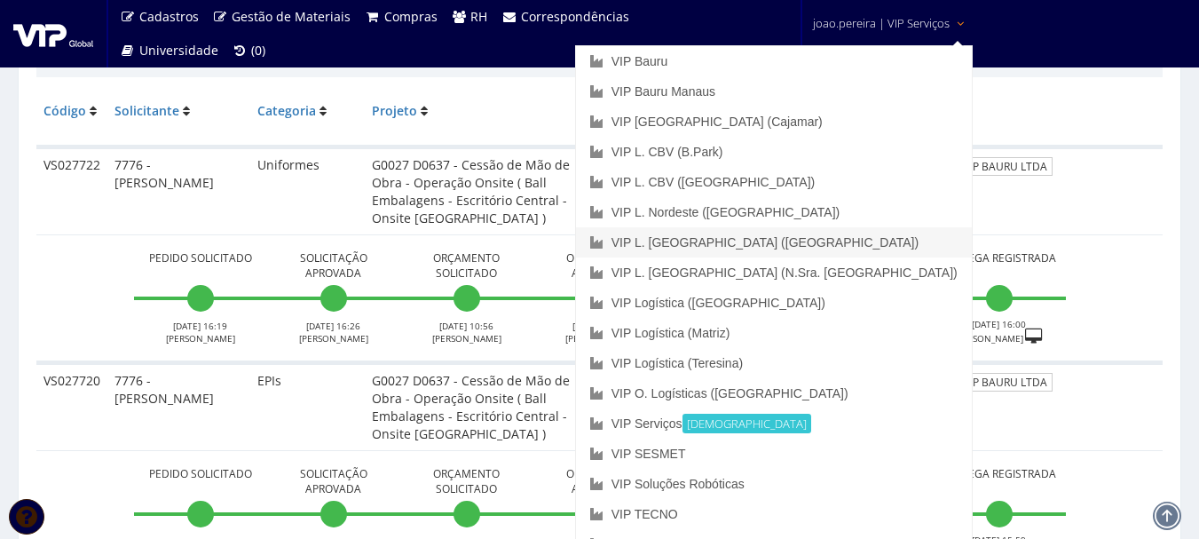
click at [864, 242] on link "VIP L. [GEOGRAPHIC_DATA] ([GEOGRAPHIC_DATA])" at bounding box center [774, 242] width 396 height 30
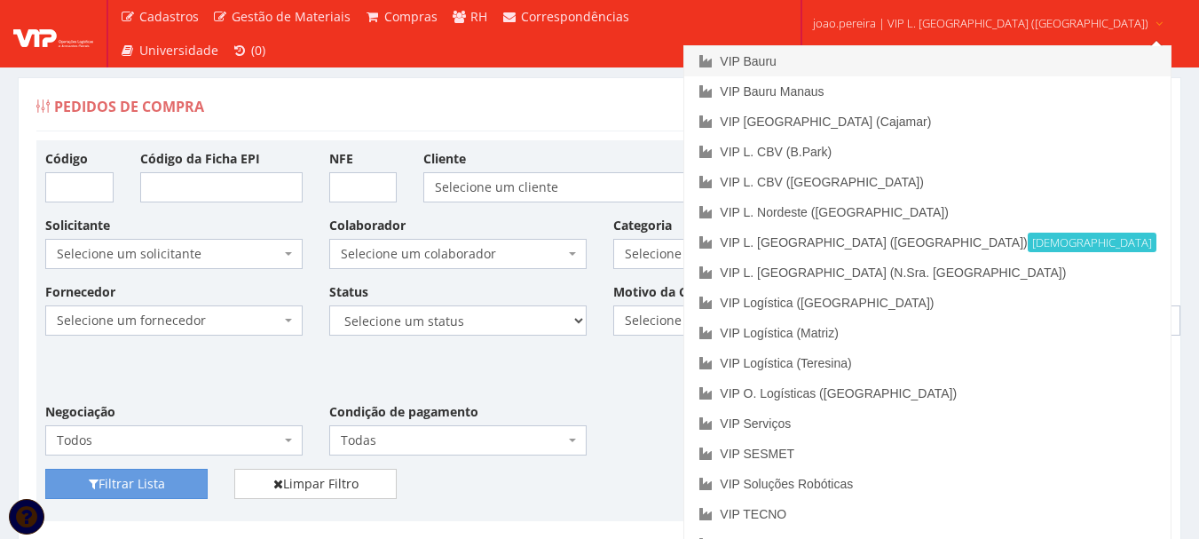
click at [872, 59] on link "VIP Bauru" at bounding box center [926, 61] width 485 height 30
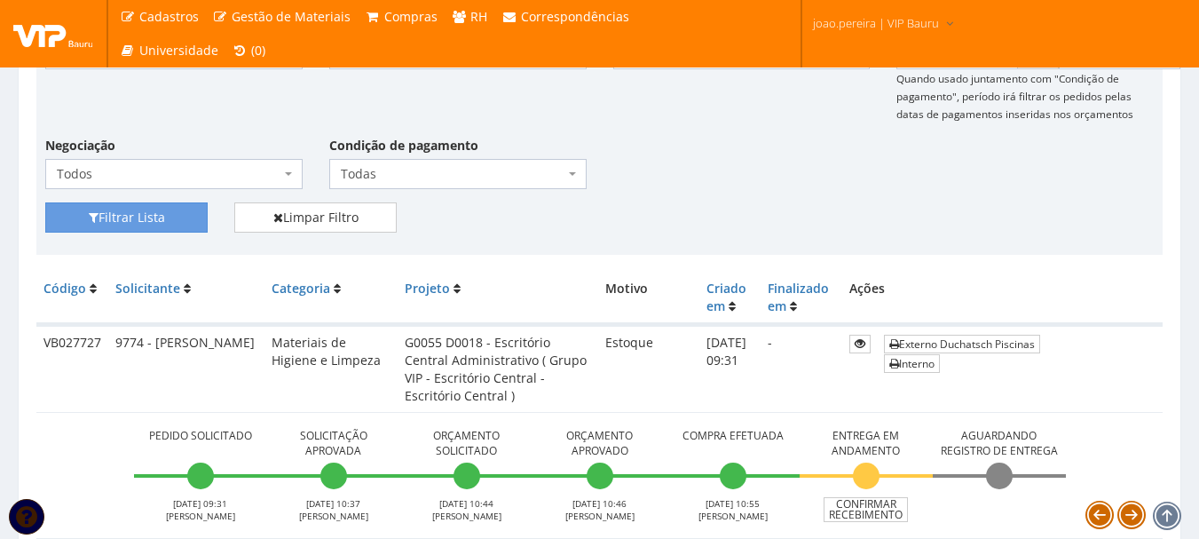
scroll to position [266, 0]
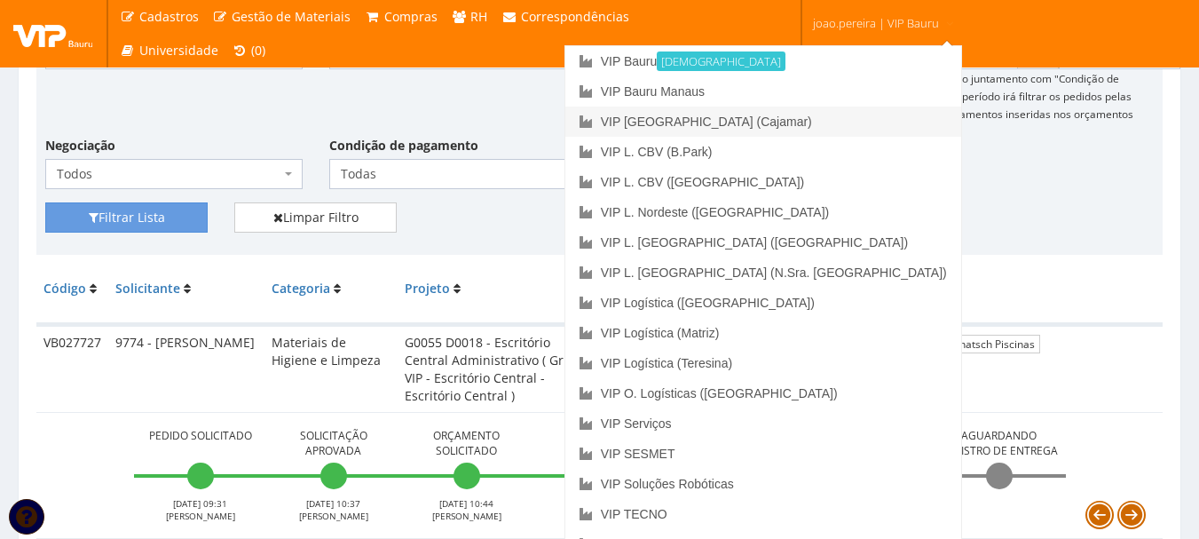
click at [876, 122] on link "VIP [GEOGRAPHIC_DATA] (Cajamar)" at bounding box center [763, 121] width 396 height 30
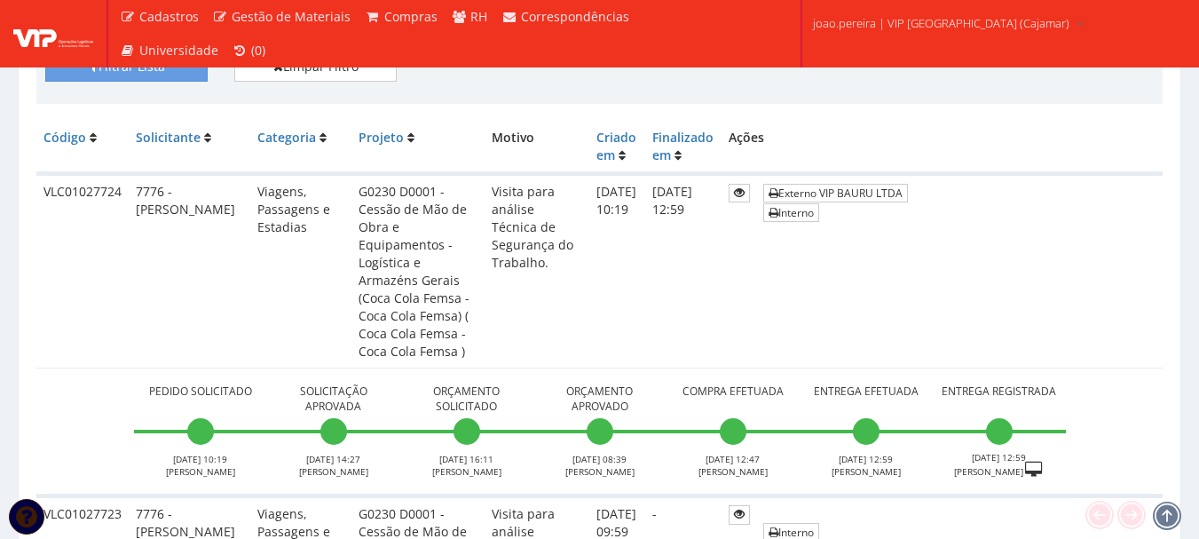
scroll to position [444, 0]
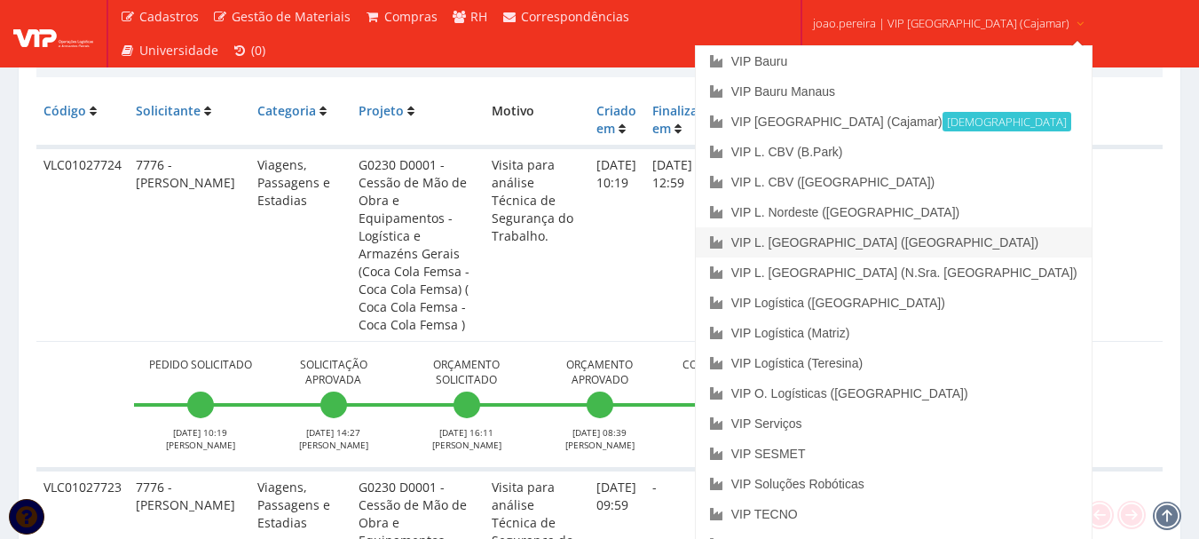
click at [894, 238] on link "VIP L. [GEOGRAPHIC_DATA] ([GEOGRAPHIC_DATA])" at bounding box center [894, 242] width 396 height 30
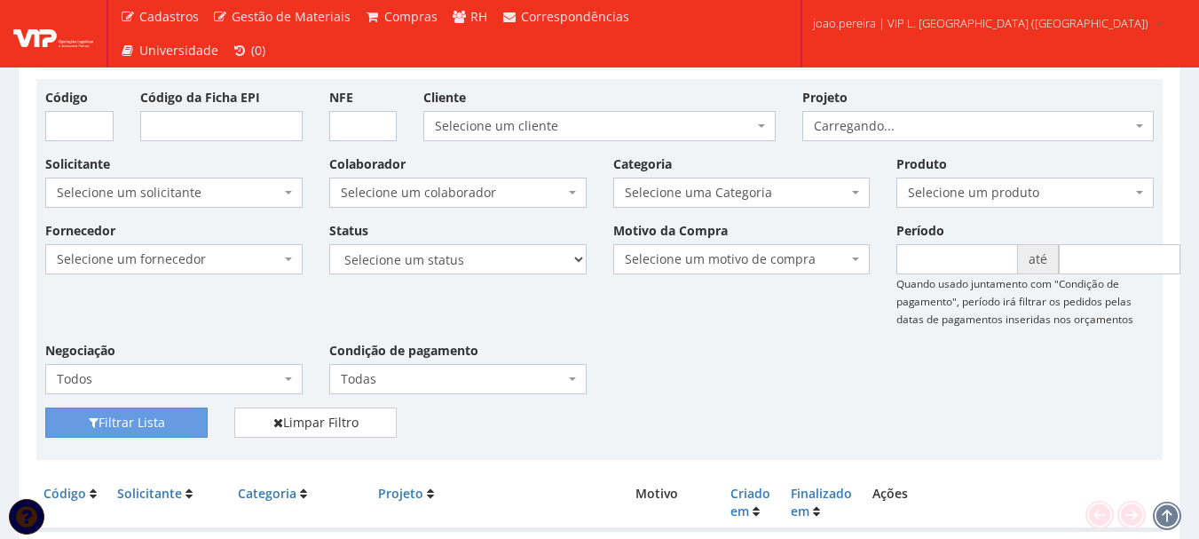
scroll to position [177, 0]
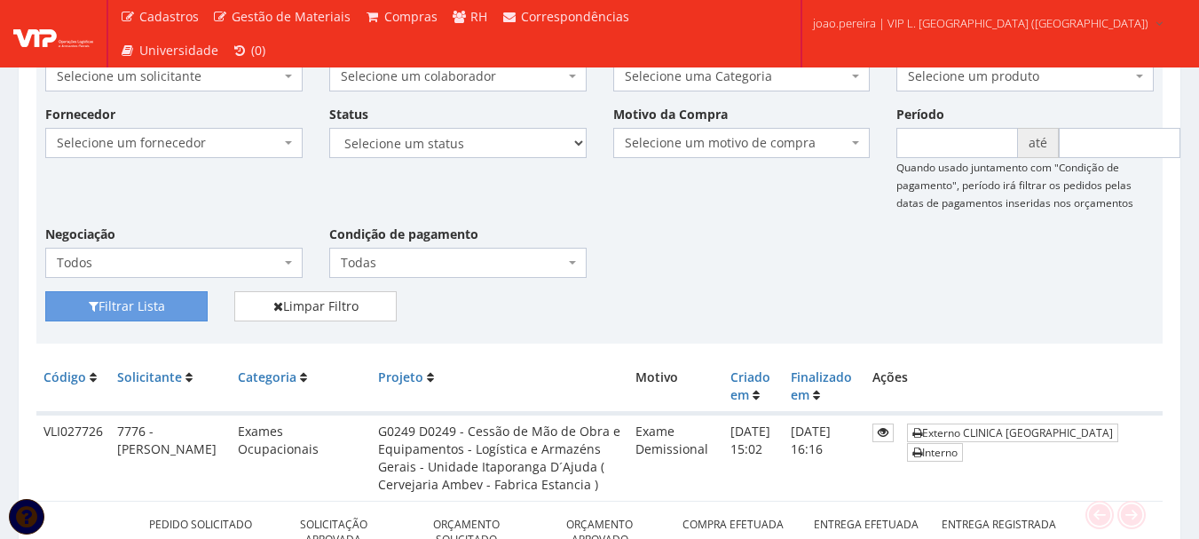
click at [769, 250] on div "Fornecedor Selecione um fornecedor ******** ******** 1000 MARCAS BRASIL 12.203.…" at bounding box center [599, 198] width 1135 height 186
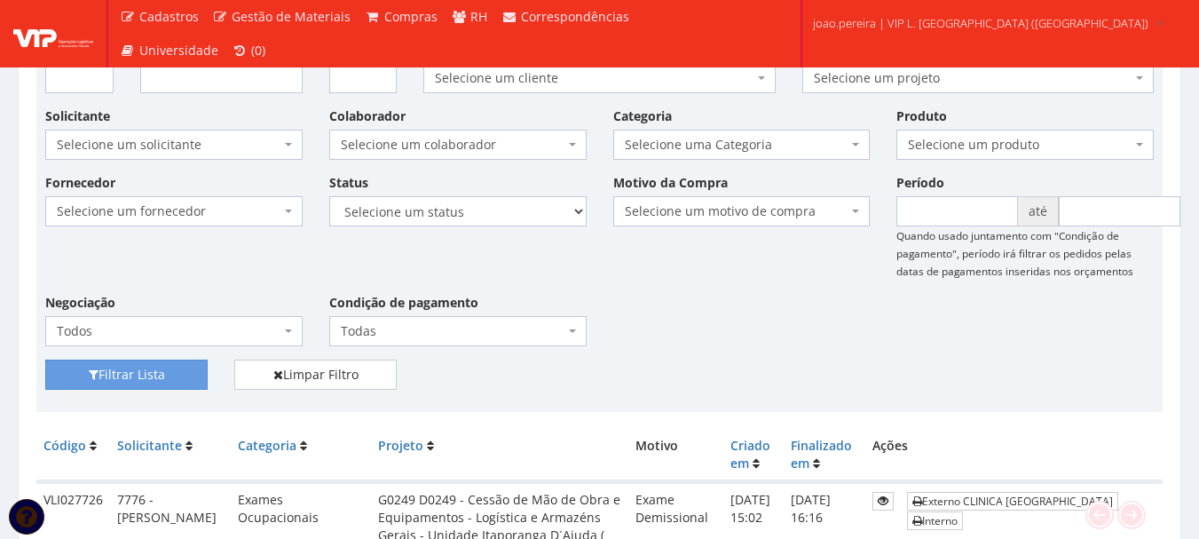
scroll to position [0, 0]
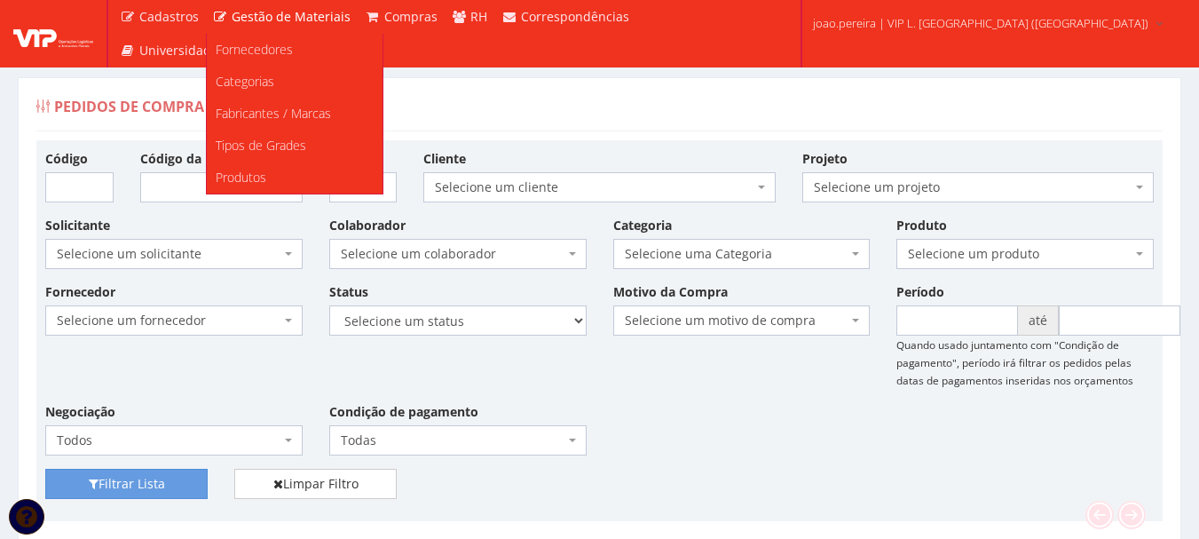
click at [296, 10] on span "Gestão de Materiais" at bounding box center [291, 16] width 119 height 17
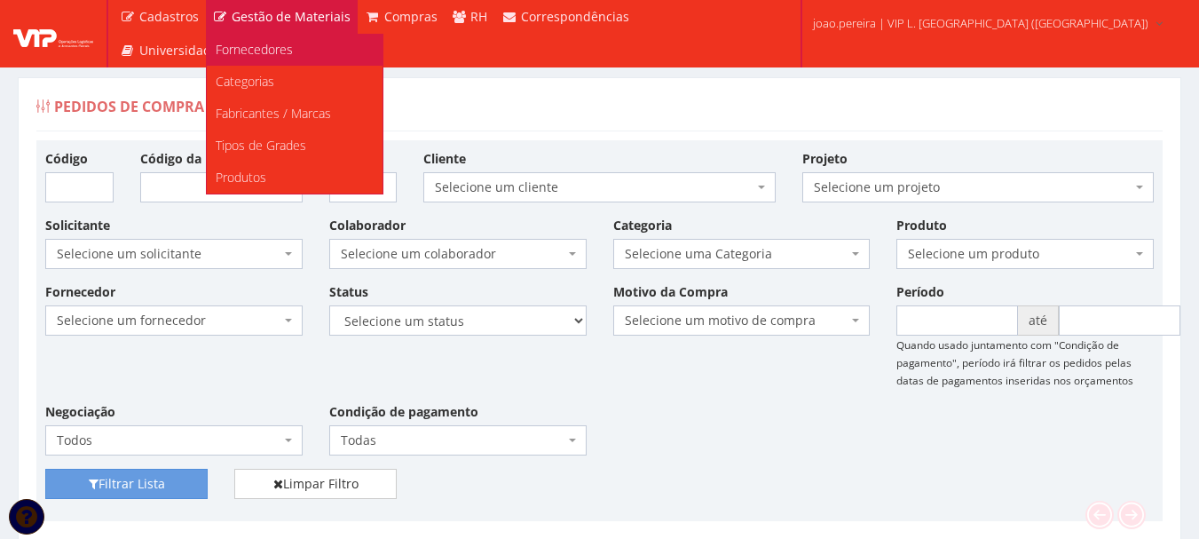
click at [267, 52] on span "Fornecedores" at bounding box center [254, 49] width 77 height 17
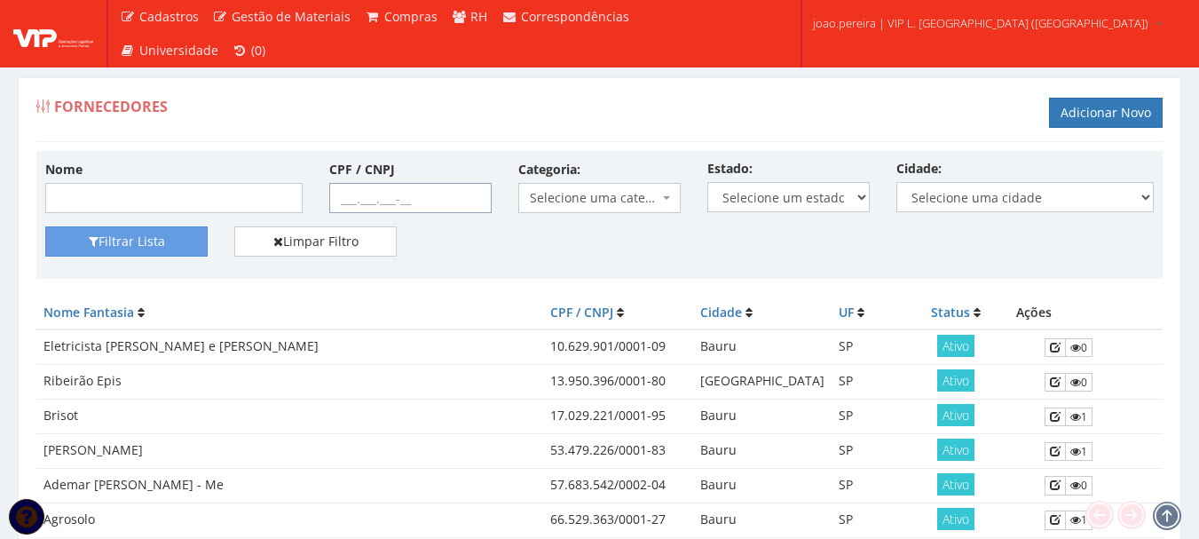
click at [335, 199] on input "CPF / CNPJ" at bounding box center [410, 198] width 162 height 30
paste input "32.547.873/0001-05"
type input "32.547.873/0001-05"
click at [122, 245] on button "Filtrar Lista" at bounding box center [126, 241] width 162 height 30
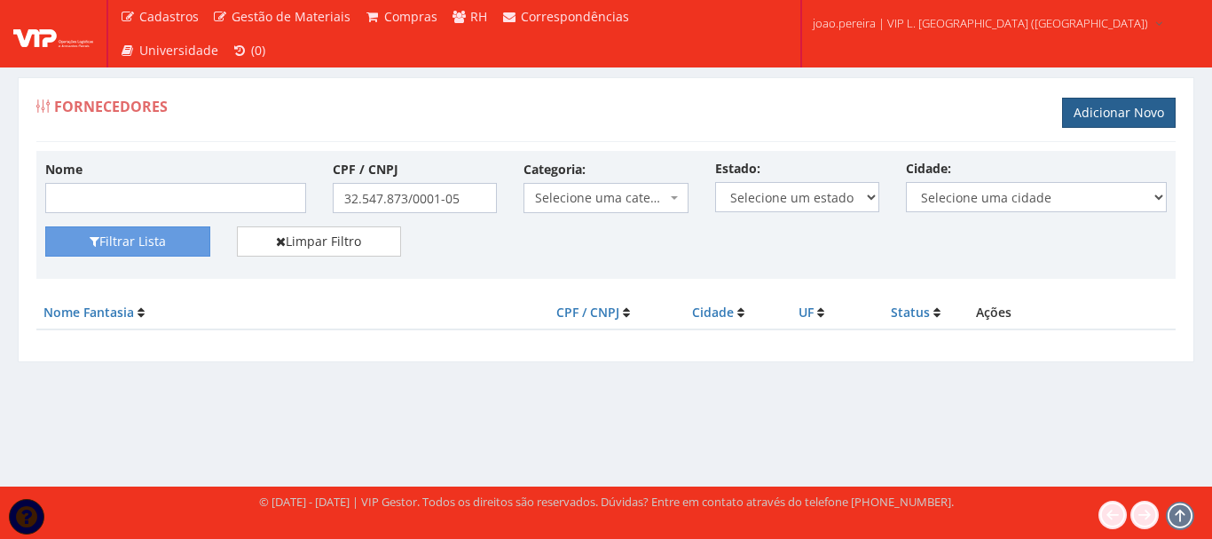
click at [1124, 114] on link "Adicionar Novo" at bounding box center [1119, 113] width 114 height 30
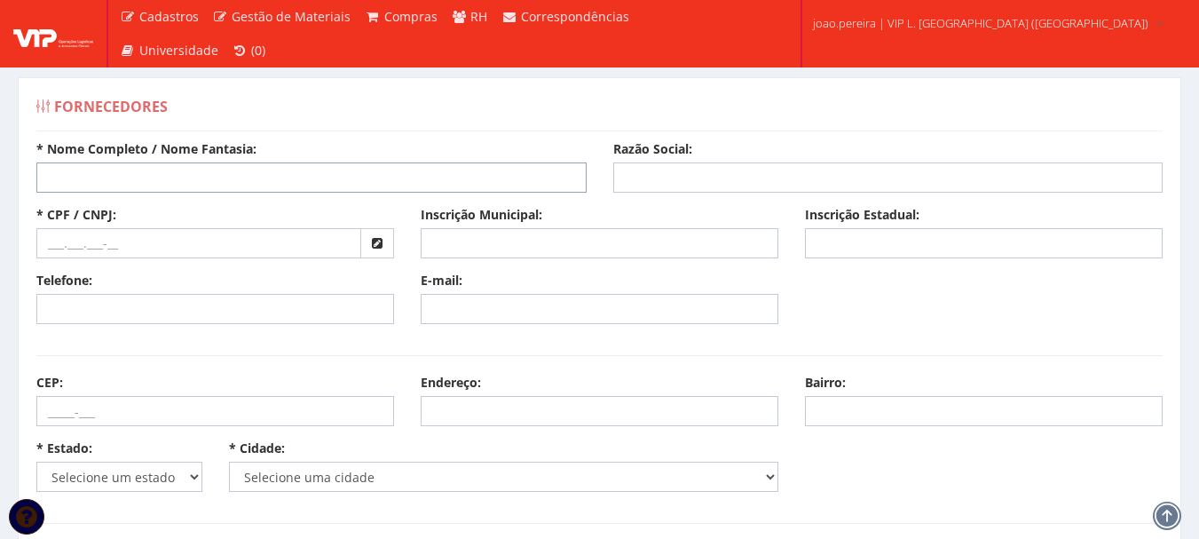
click at [121, 182] on input "* Nome Completo / Nome Fantasia:" at bounding box center [311, 177] width 550 height 30
click at [38, 247] on input "text" at bounding box center [198, 243] width 325 height 30
paste input "32.547.873/0001-05"
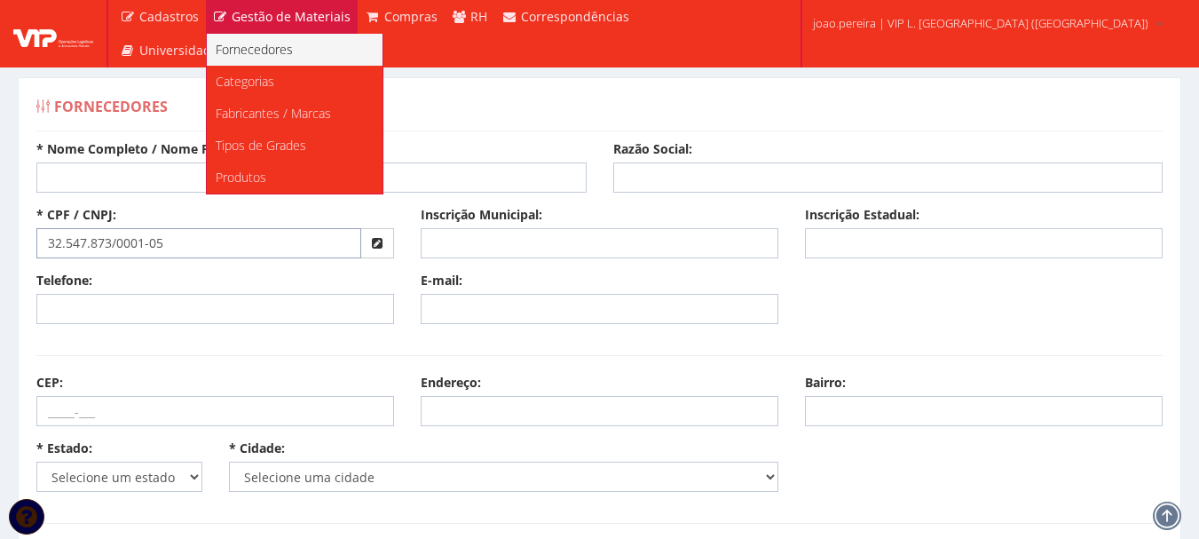
type input "32.547.873/0001-05"
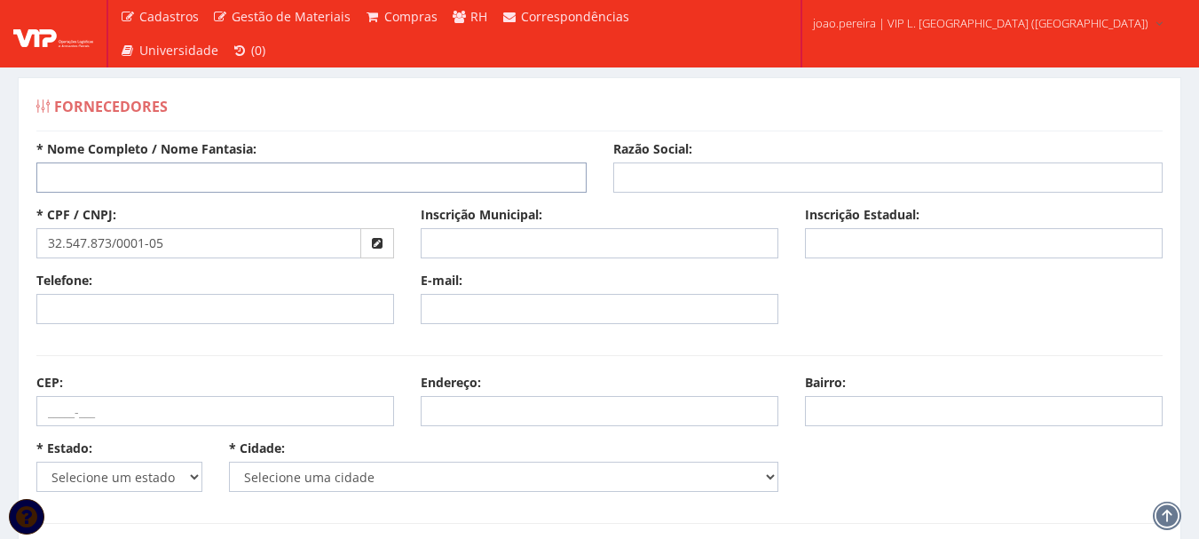
click at [106, 170] on input "* Nome Completo / Nome Fantasia:" at bounding box center [311, 177] width 550 height 30
paste input "32.547.873 Vinicius Matioli Dias Rabelo"
drag, startPoint x: 113, startPoint y: 174, endPoint x: 0, endPoint y: 150, distance: 115.2
drag, startPoint x: 241, startPoint y: 186, endPoint x: 13, endPoint y: 202, distance: 227.8
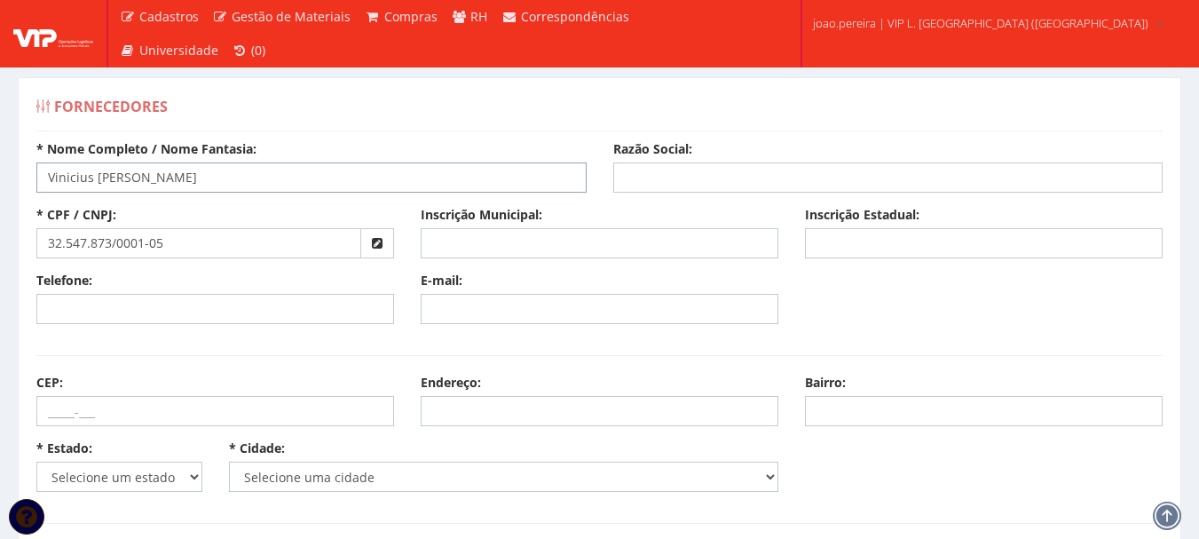
type input "Vinicius [PERSON_NAME]"
click at [705, 175] on input "Razão Social:" at bounding box center [888, 177] width 550 height 30
paste input "Vinicius [PERSON_NAME]"
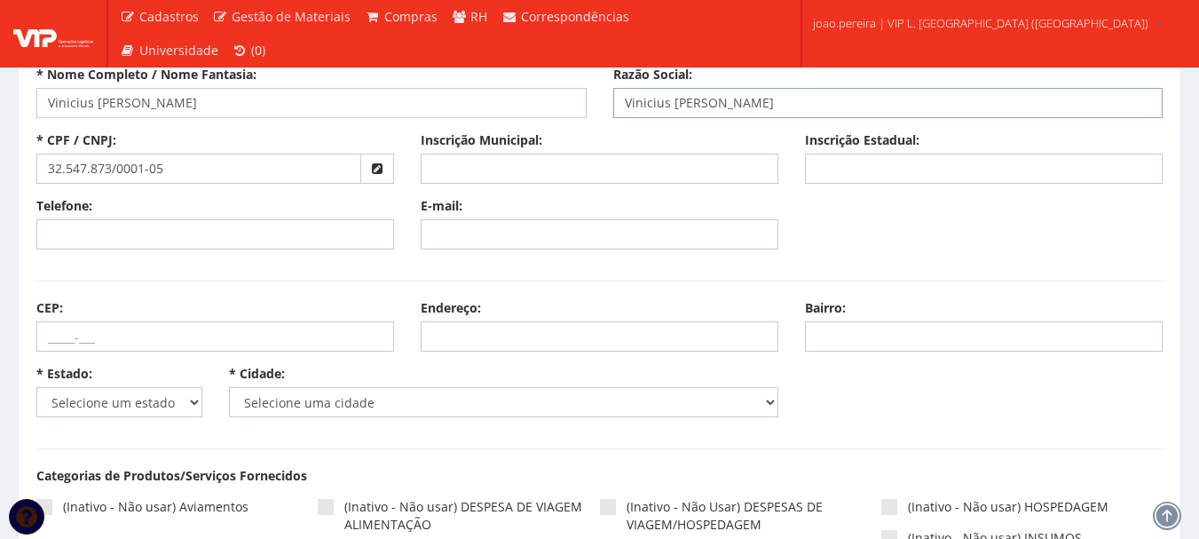
scroll to position [177, 0]
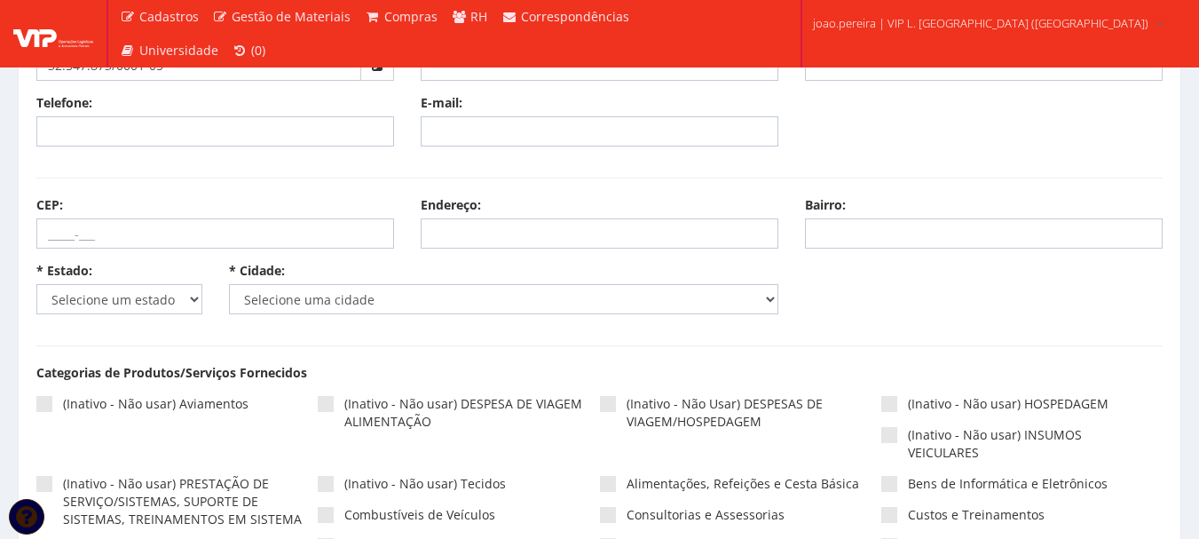
type input "Vinicius [PERSON_NAME]"
click at [154, 294] on select "Selecione um estado AC AL AM AP BA Cacheu CE DF ES GO MA MG MS MT PA PB PE PI P…" at bounding box center [119, 299] width 166 height 30
select select "25"
click at [36, 284] on select "Selecione um estado AC AL AM AP BA Cacheu CE DF ES GO MA MG MS MT PA PB PE PI P…" at bounding box center [119, 299] width 166 height 30
click at [363, 298] on select "Selecione uma cidade" at bounding box center [504, 299] width 550 height 30
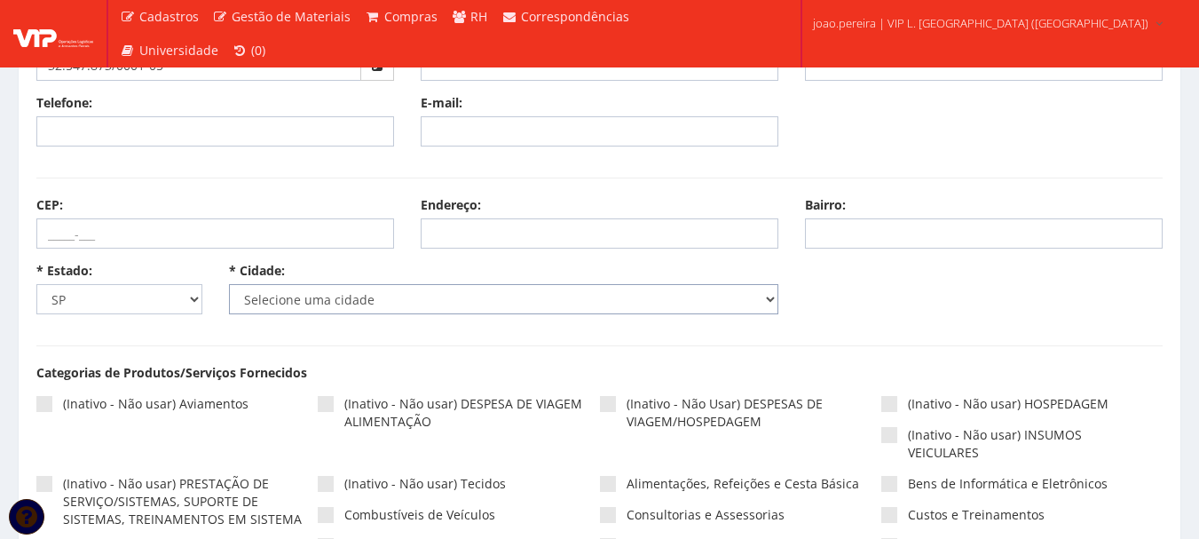
select select "4801"
click at [229, 284] on select "Selecione uma cidade Adamantina Adolfo Aguaí Águas da Prata Águas de Lindóia Ág…" at bounding box center [504, 299] width 550 height 30
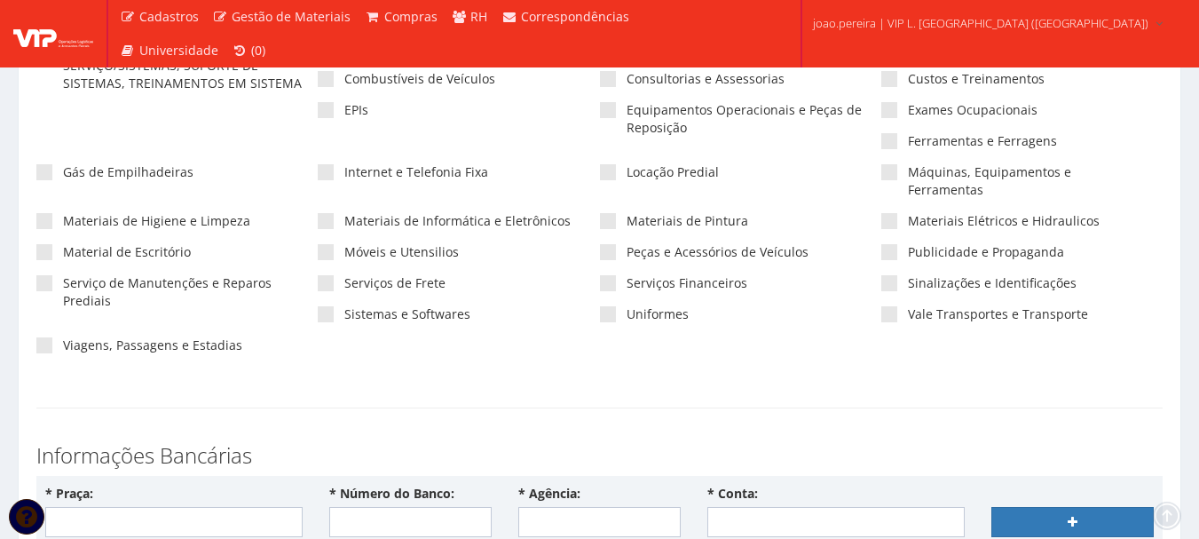
scroll to position [621, 0]
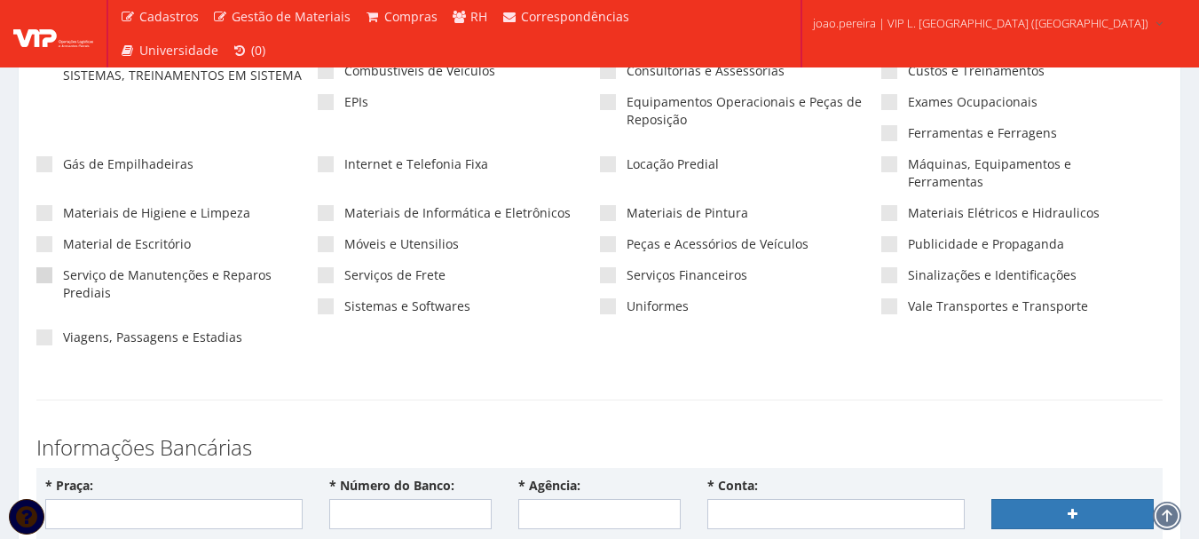
click at [49, 267] on span at bounding box center [44, 275] width 16 height 16
click at [63, 270] on input"] "Serviço de Manutenções e Reparos Prediais" at bounding box center [69, 276] width 12 height 12
checkbox input"] "true"
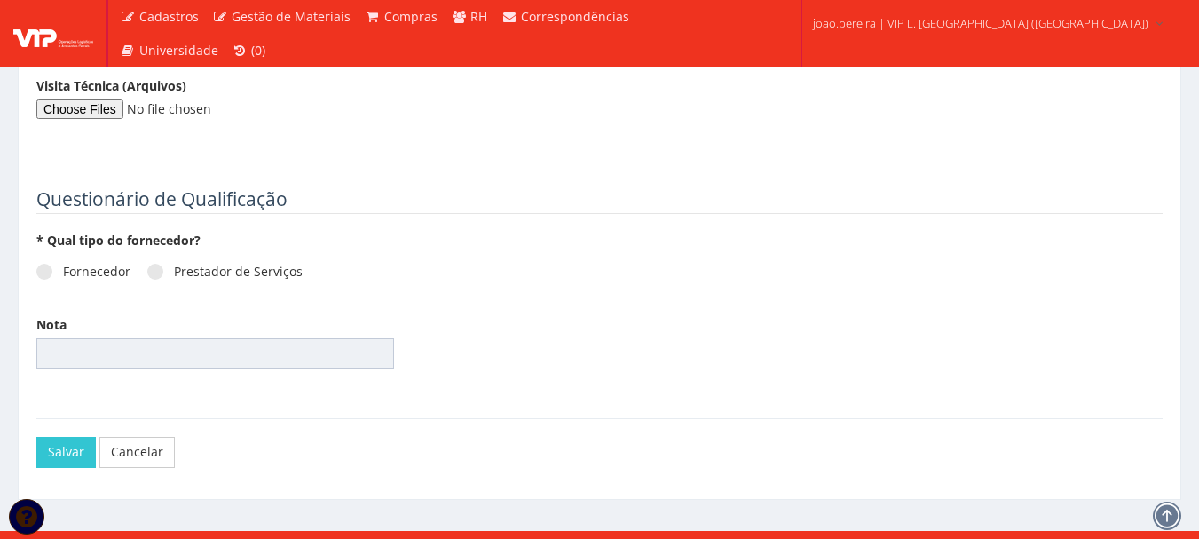
scroll to position [2424, 0]
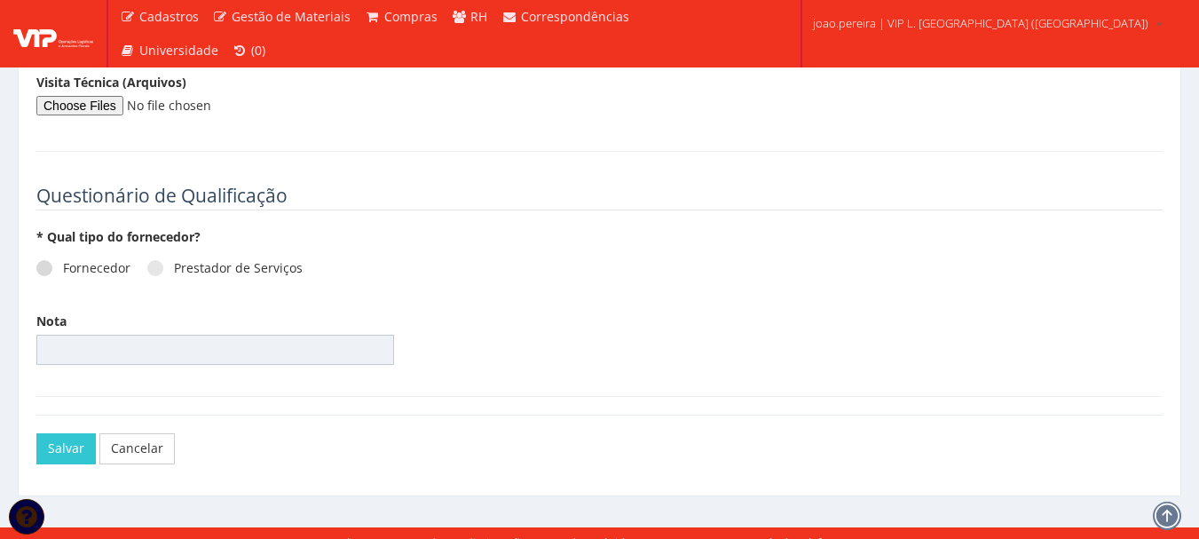
click at [45, 260] on span at bounding box center [44, 268] width 16 height 16
click at [63, 263] on input "Fornecedor" at bounding box center [69, 269] width 12 height 12
radio input "true"
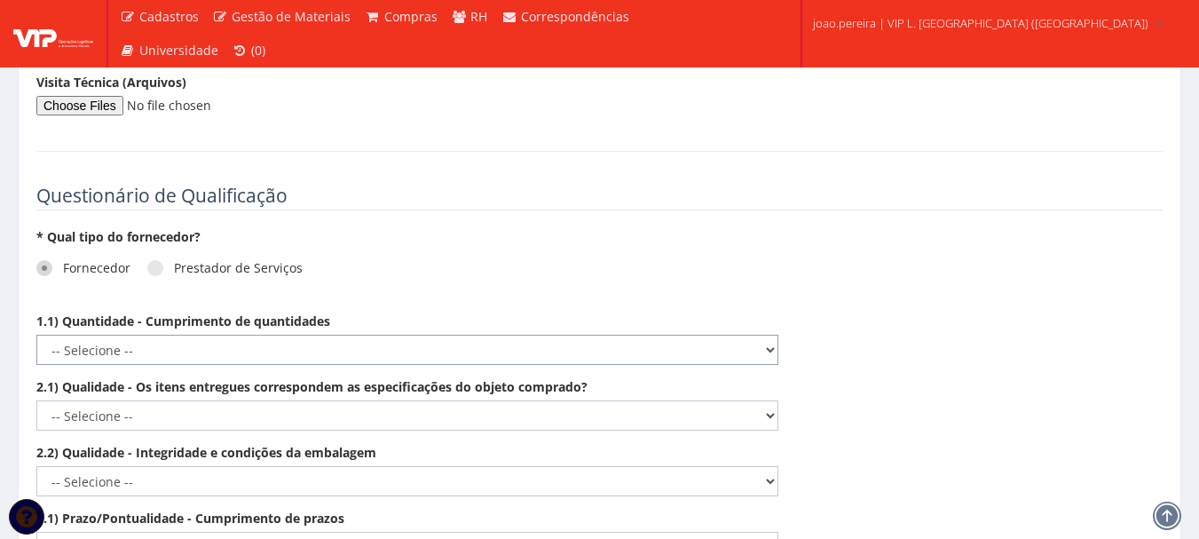
click at [771, 335] on select "-- Selecione -- Não demonstra a competência esperada Demonstra a competência em…" at bounding box center [407, 350] width 742 height 30
select select "5"
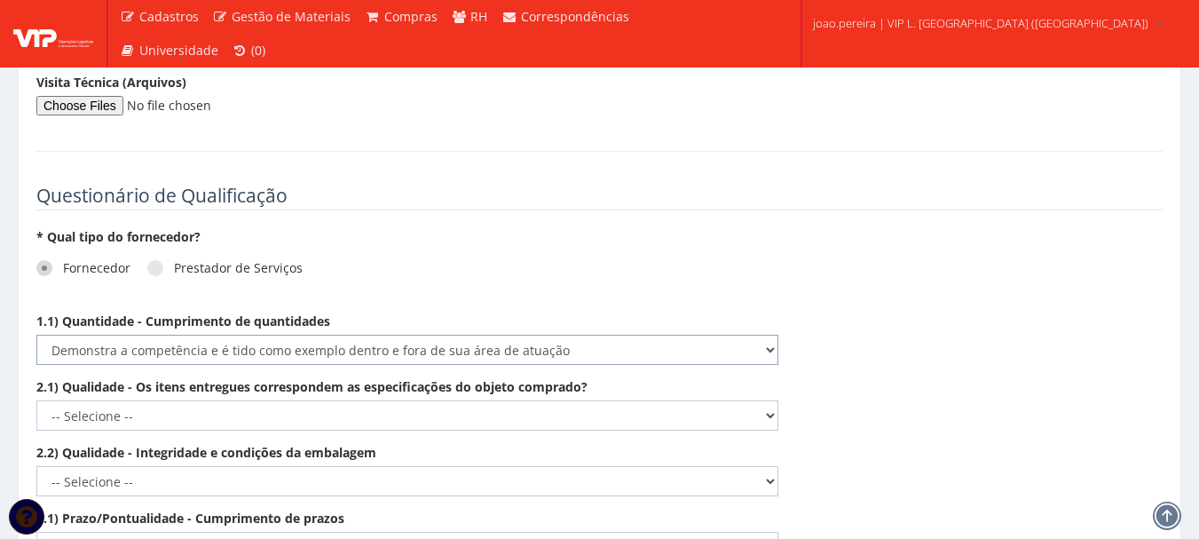
click at [36, 335] on select "-- Selecione -- Não demonstra a competência esperada Demonstra a competência em…" at bounding box center [407, 350] width 742 height 30
click at [769, 400] on select "-- Selecione -- Não demonstra a competência esperada Demonstra a competência em…" at bounding box center [407, 415] width 742 height 30
select select "5"
click at [36, 400] on select "-- Selecione -- Não demonstra a competência esperada Demonstra a competência em…" at bounding box center [407, 415] width 742 height 30
click at [766, 466] on select "-- Selecione -- Não demonstra a competência esperada Demonstra a competência em…" at bounding box center [407, 481] width 742 height 30
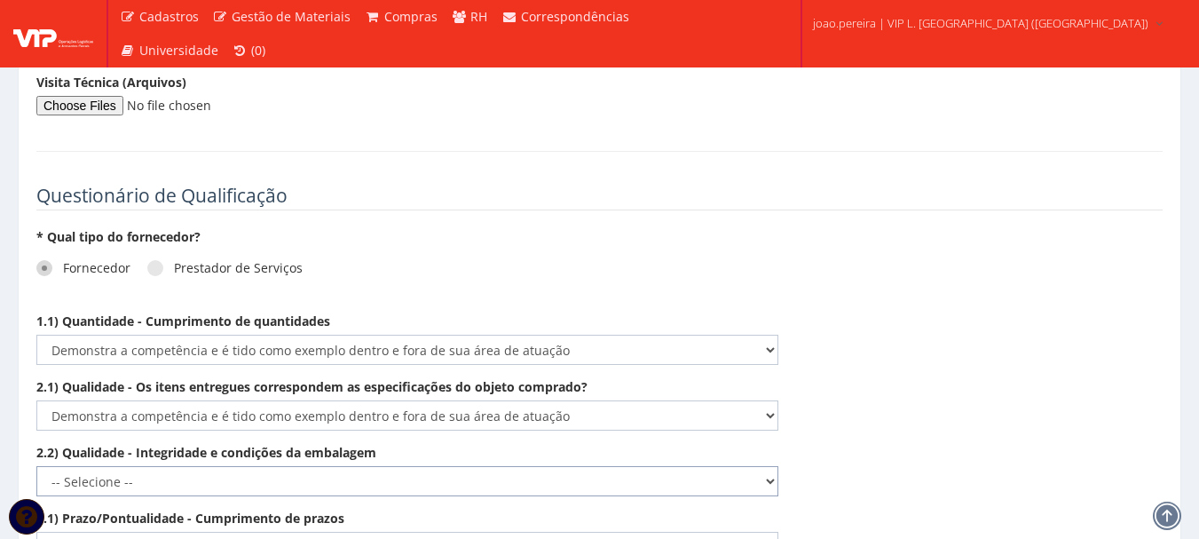
select select "5"
click at [36, 466] on select "-- Selecione -- Não demonstra a competência esperada Demonstra a competência em…" at bounding box center [407, 481] width 742 height 30
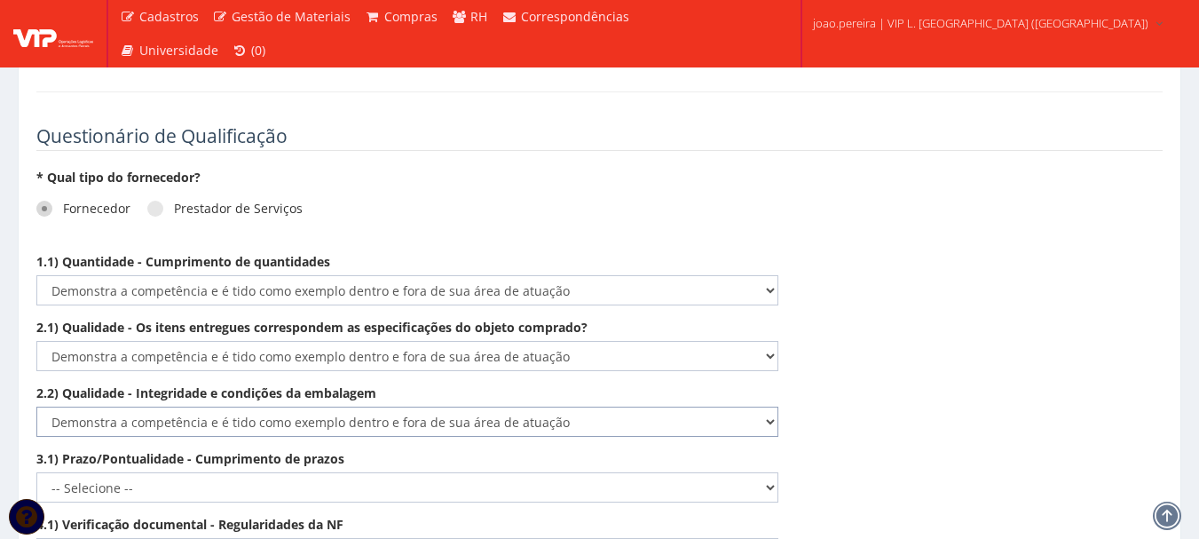
scroll to position [2512, 0]
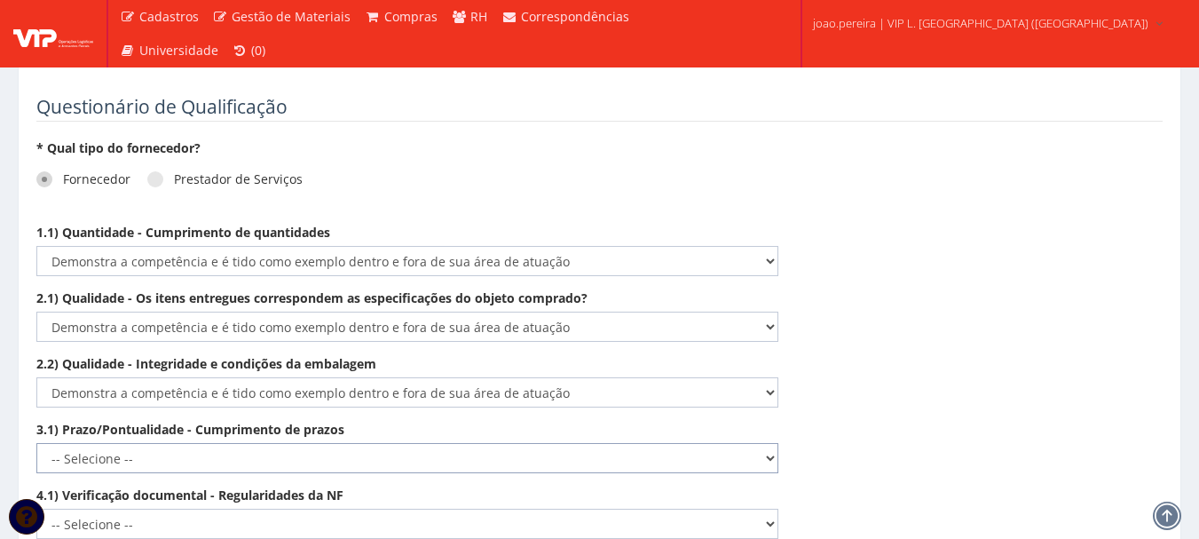
click at [766, 443] on select "-- Selecione -- Não demonstra a competência esperada Demonstra a competência em…" at bounding box center [407, 458] width 742 height 30
select select "5"
click at [36, 443] on select "-- Selecione -- Não demonstra a competência esperada Demonstra a competência em…" at bounding box center [407, 458] width 742 height 30
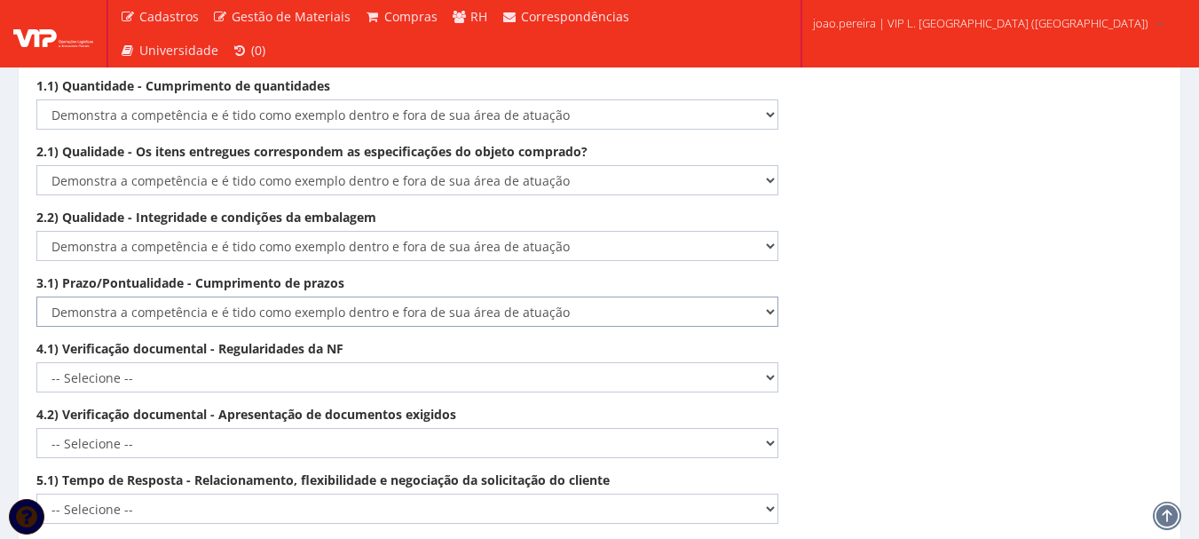
scroll to position [2690, 0]
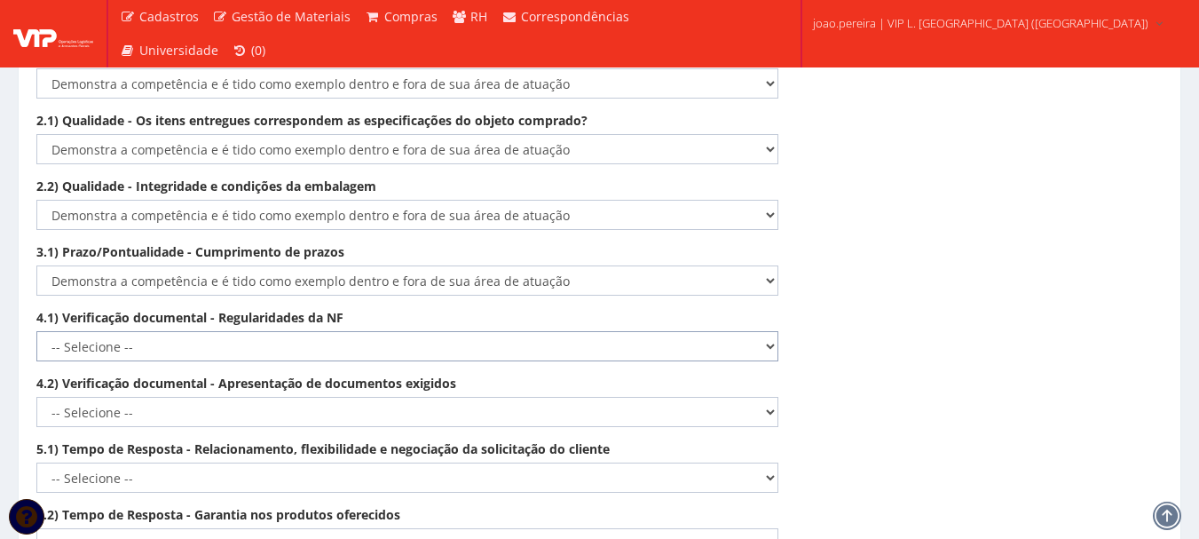
click at [771, 331] on select "-- Selecione -- Não demonstra a competência esperada Demonstra a competência em…" at bounding box center [407, 346] width 742 height 30
select select "5"
click at [36, 331] on select "-- Selecione -- Não demonstra a competência esperada Demonstra a competência em…" at bounding box center [407, 346] width 742 height 30
click at [772, 397] on select "-- Selecione -- Não demonstra a competência esperada Demonstra a competência em…" at bounding box center [407, 412] width 742 height 30
select select "5"
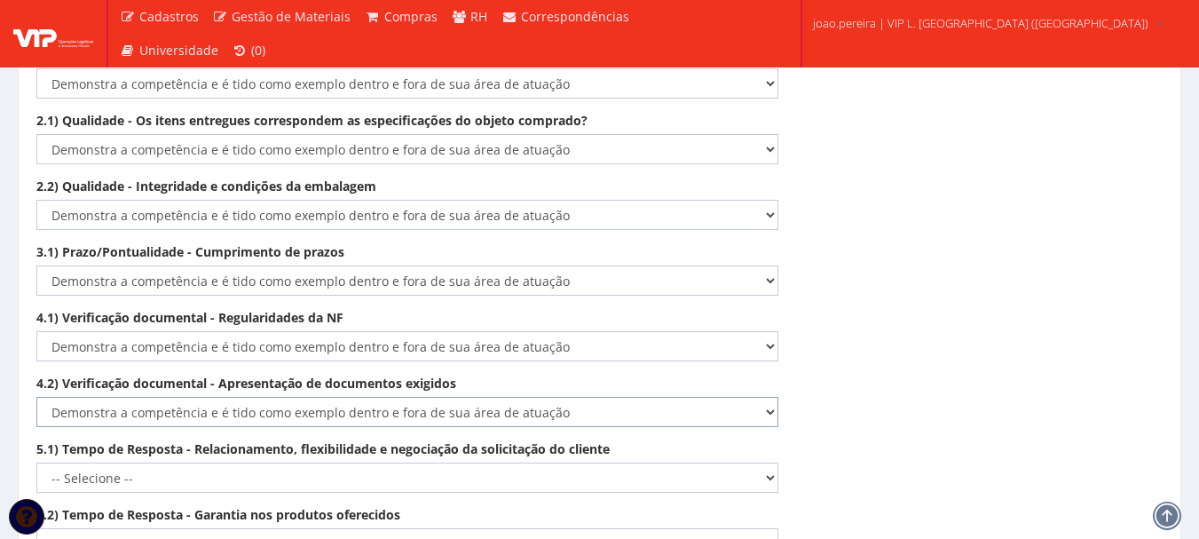
click at [36, 397] on select "-- Selecione -- Não demonstra a competência esperada Demonstra a competência em…" at bounding box center [407, 412] width 742 height 30
click at [770, 462] on select "-- Selecione -- Não demonstra a competência esperada Demonstra a competência em…" at bounding box center [407, 477] width 742 height 30
select select "4"
click at [36, 462] on select "-- Selecione -- Não demonstra a competência esperada Demonstra a competência em…" at bounding box center [407, 477] width 742 height 30
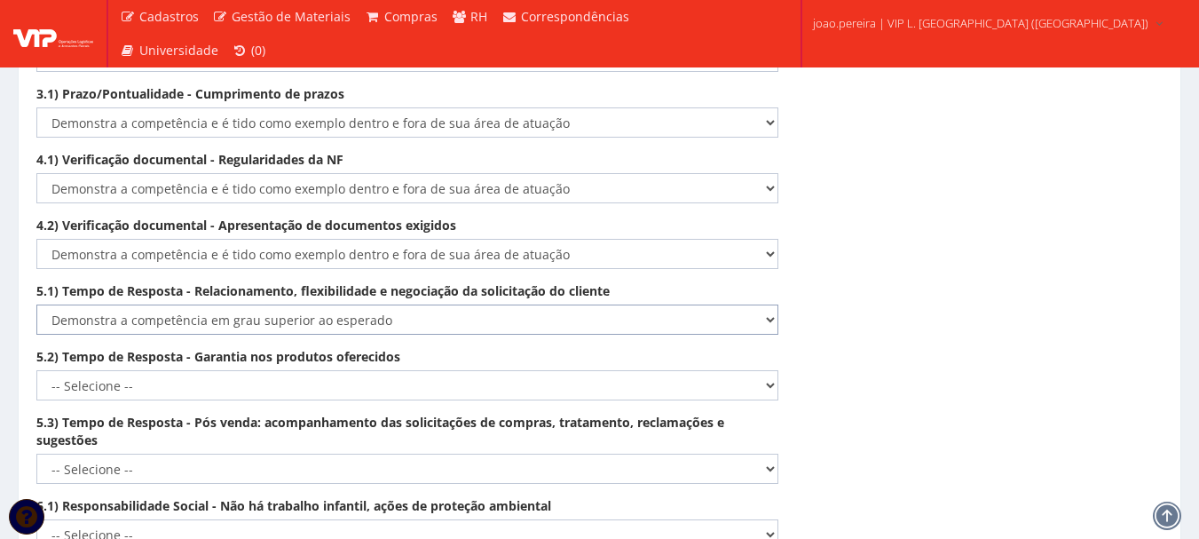
scroll to position [2867, 0]
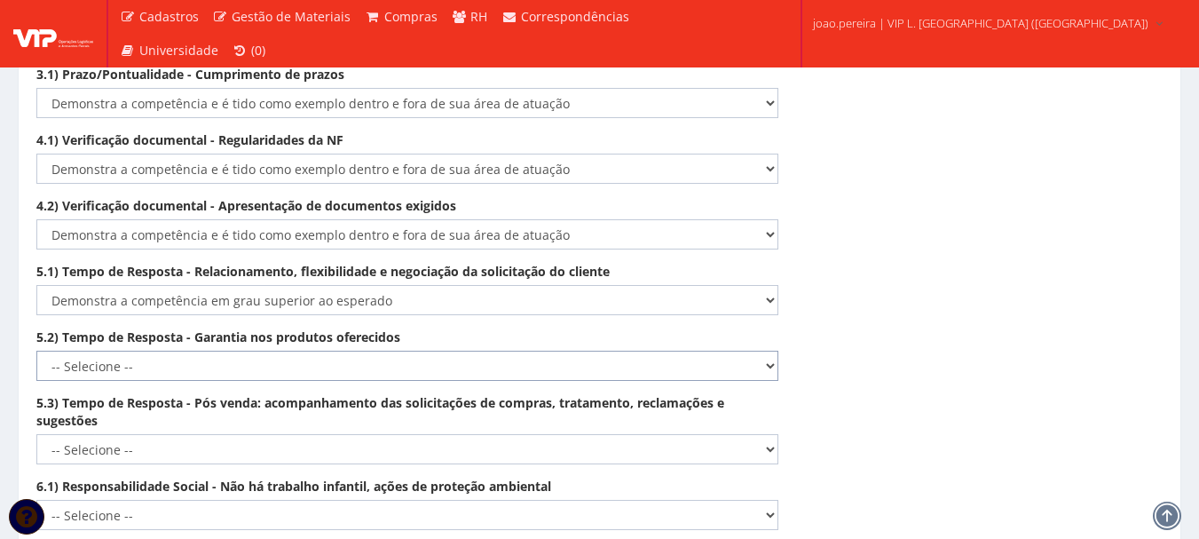
click at [772, 353] on select "-- Selecione -- Não demonstra a competência esperada Demonstra a competência em…" at bounding box center [407, 366] width 742 height 30
select select "5"
click at [36, 351] on select "-- Selecione -- Não demonstra a competência esperada Demonstra a competência em…" at bounding box center [407, 366] width 742 height 30
click at [763, 434] on select "-- Selecione -- Não demonstra a competência esperada Demonstra a competência em…" at bounding box center [407, 449] width 742 height 30
select select "5"
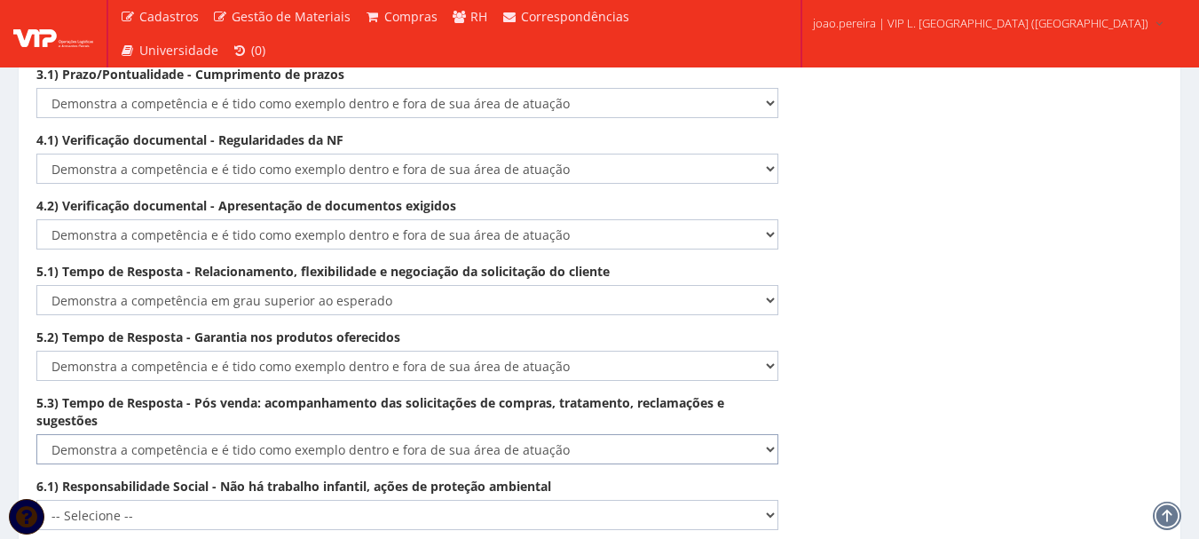
click at [36, 434] on select "-- Selecione -- Não demonstra a competência esperada Demonstra a competência em…" at bounding box center [407, 449] width 742 height 30
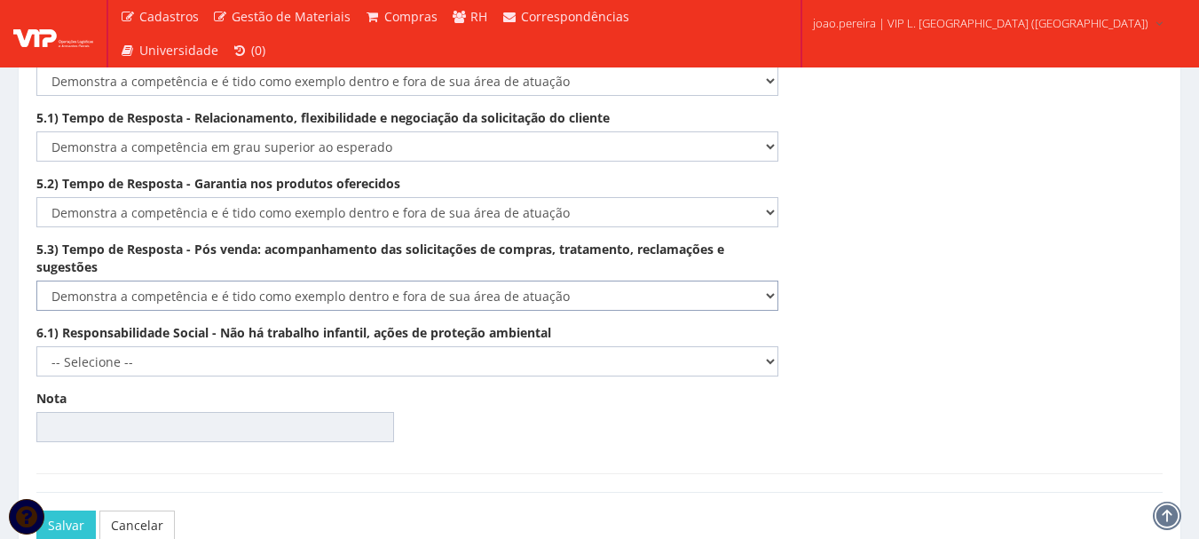
scroll to position [3045, 0]
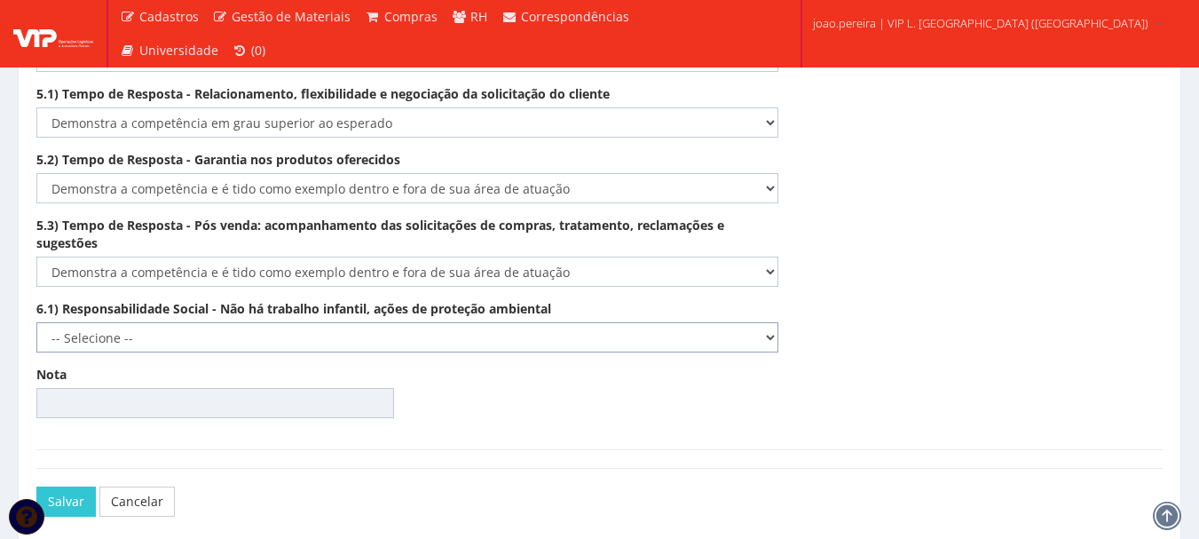
click at [759, 323] on select "-- Selecione -- Não demonstra a competência esperada Demonstra a competência em…" at bounding box center [407, 337] width 742 height 30
select select "5"
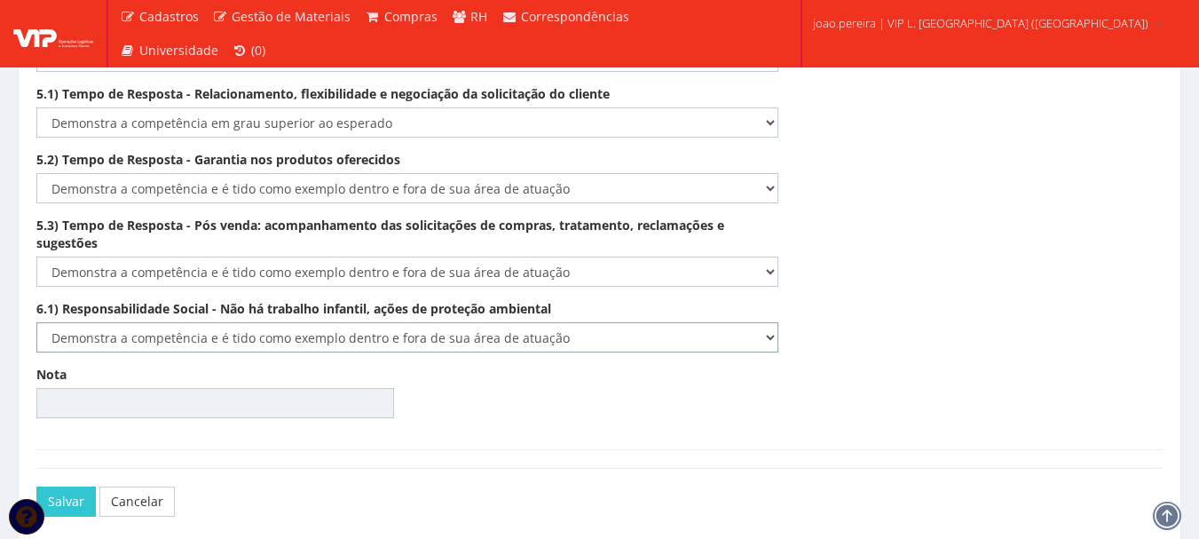
click at [36, 322] on select "-- Selecione -- Não demonstra a competência esperada Demonstra a competência em…" at bounding box center [407, 337] width 742 height 30
type input "98.67"
click at [57, 486] on button "Salvar" at bounding box center [65, 501] width 59 height 30
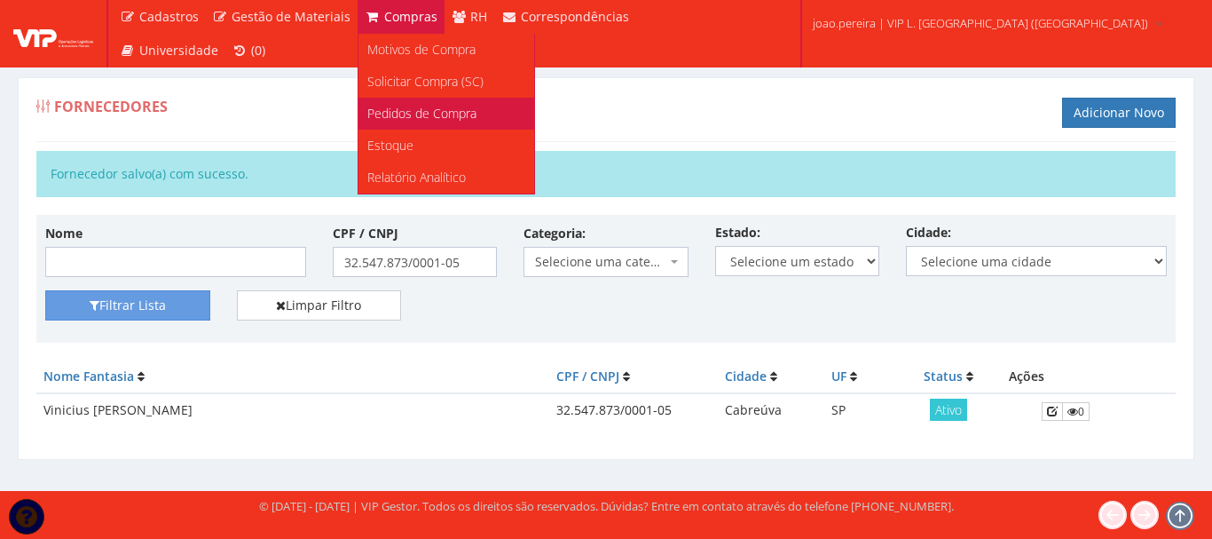
click at [433, 106] on span "Pedidos de Compra" at bounding box center [421, 113] width 109 height 17
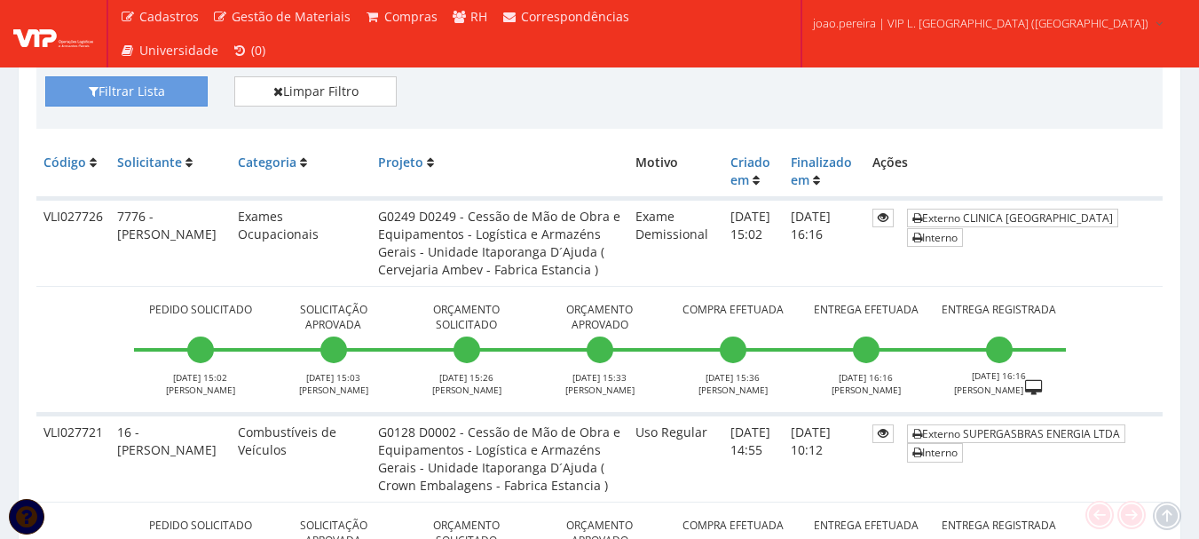
scroll to position [444, 0]
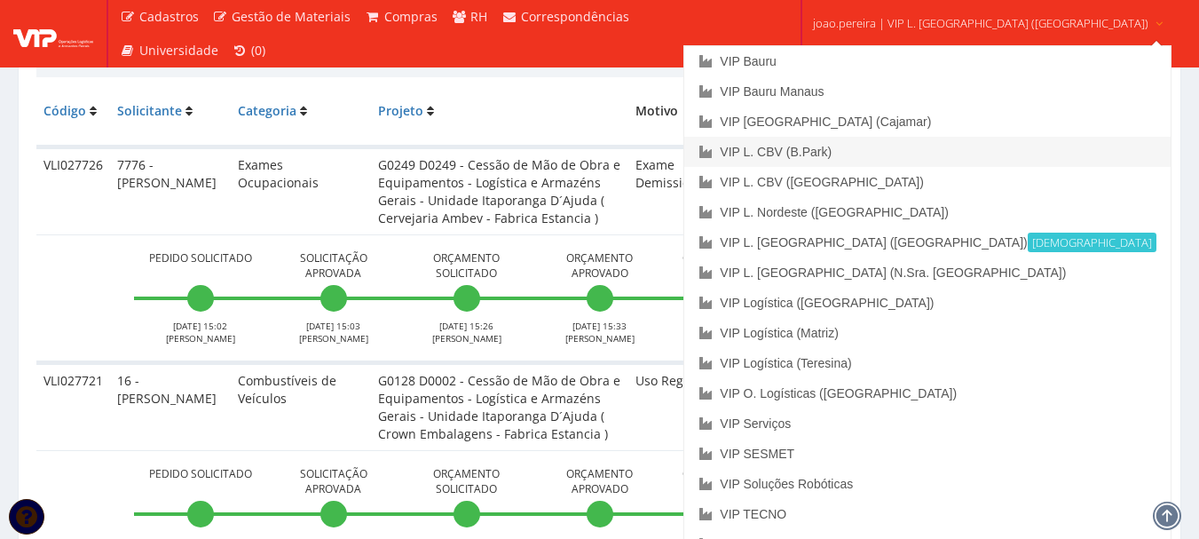
click at [904, 153] on link "VIP L. CBV (B.Park)" at bounding box center [926, 152] width 485 height 30
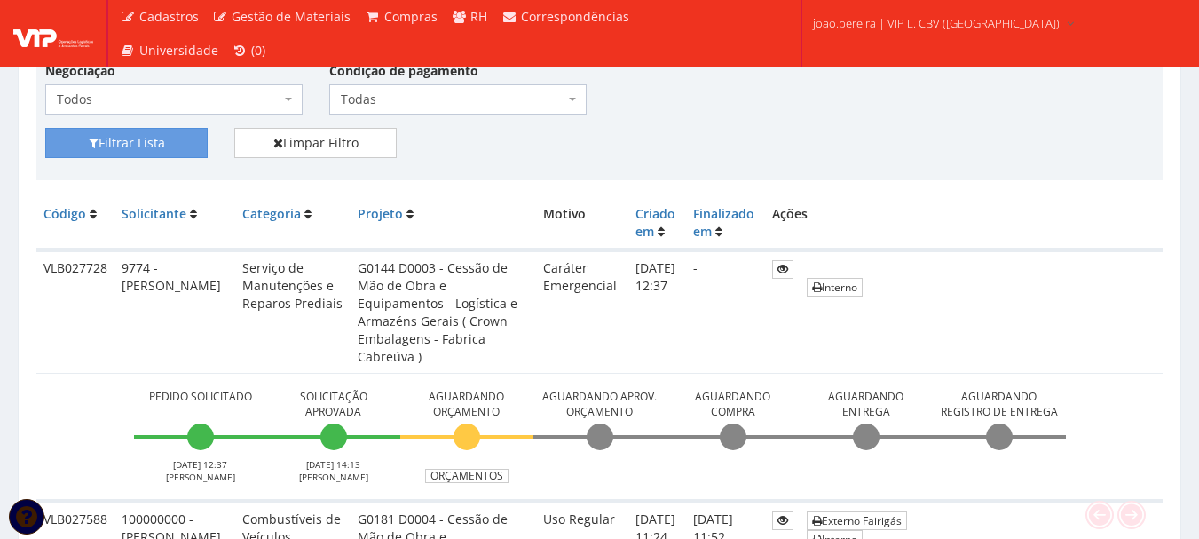
scroll to position [444, 0]
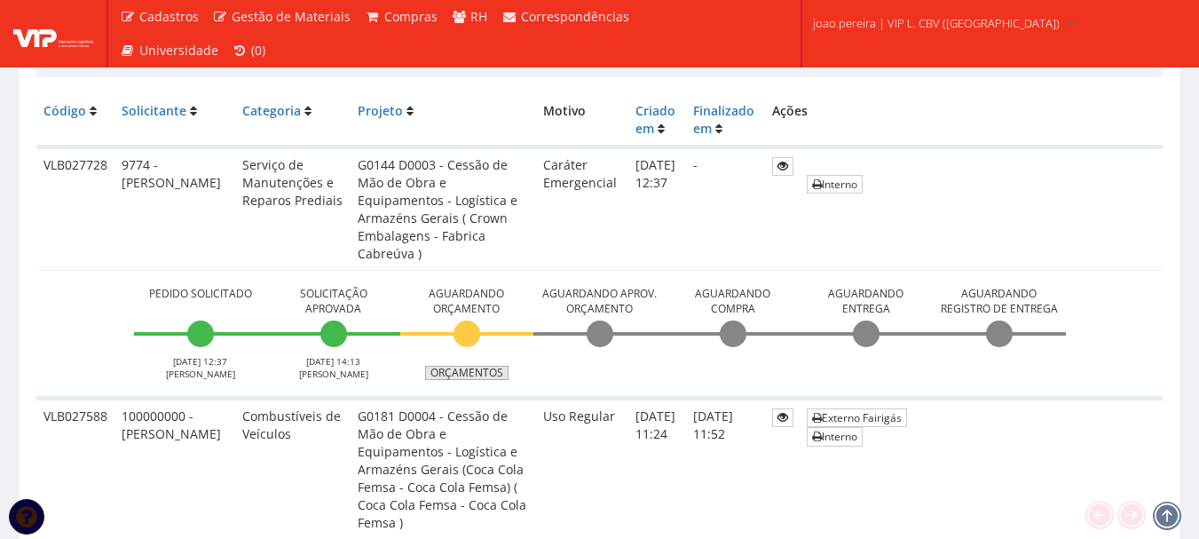
click at [494, 375] on link "Orçamentos" at bounding box center [466, 373] width 83 height 14
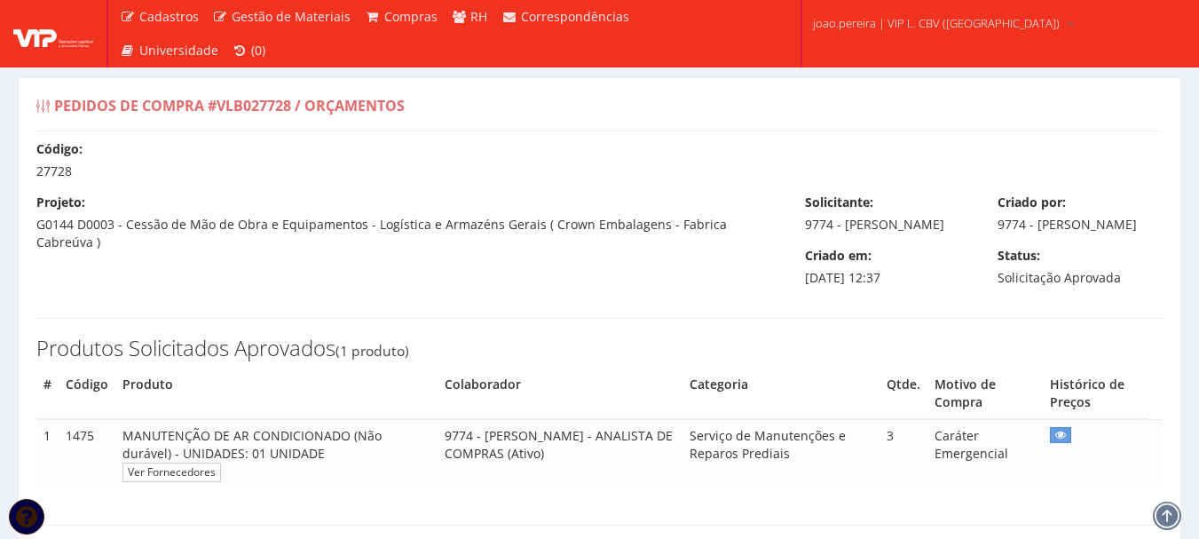
select select "0"
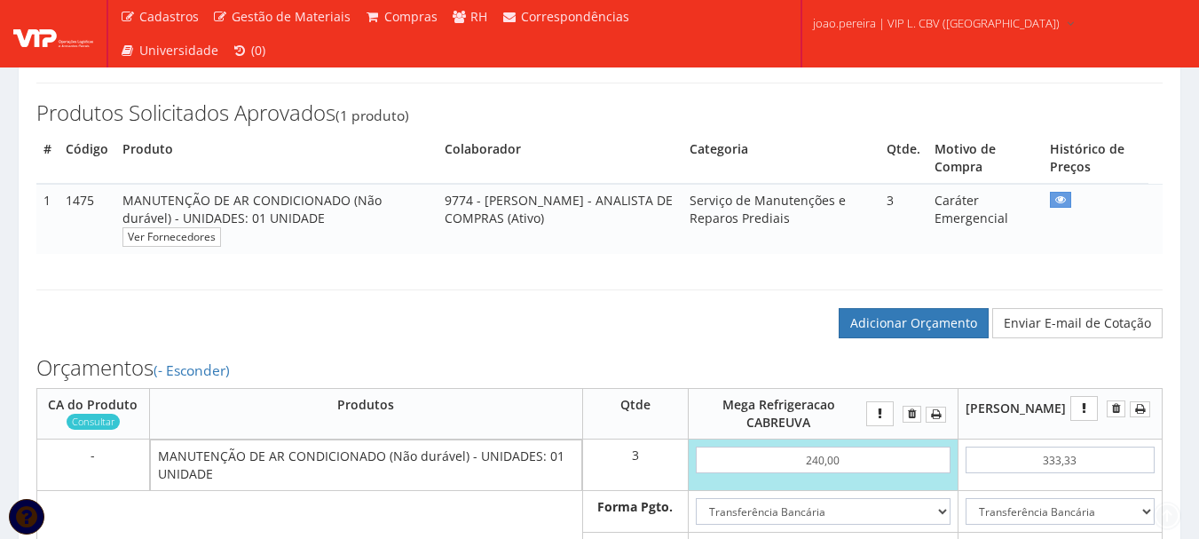
scroll to position [266, 0]
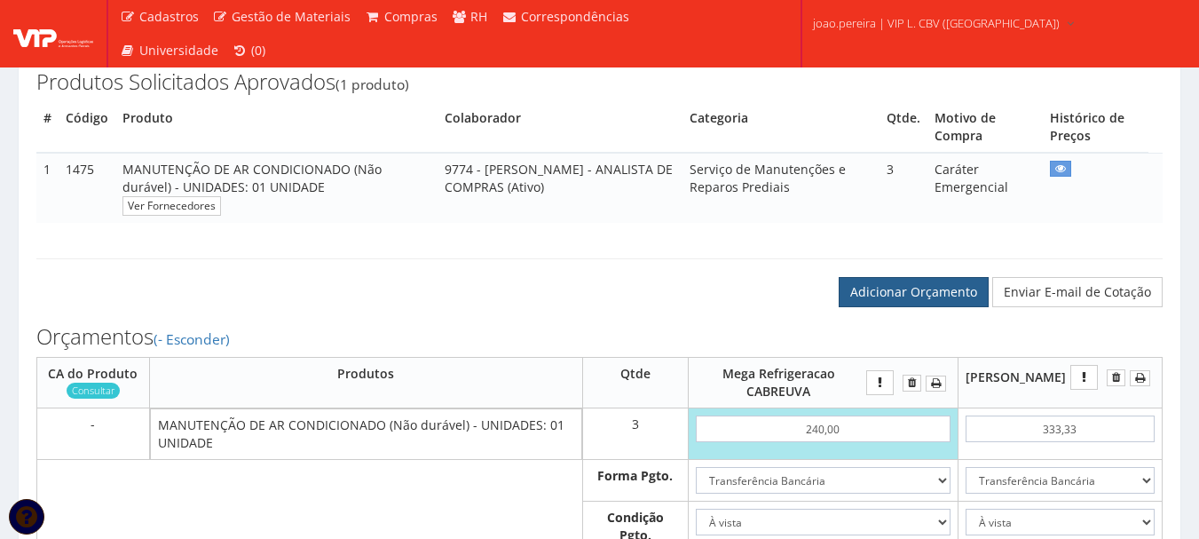
click at [915, 303] on link "Adicionar Orçamento" at bounding box center [914, 292] width 150 height 30
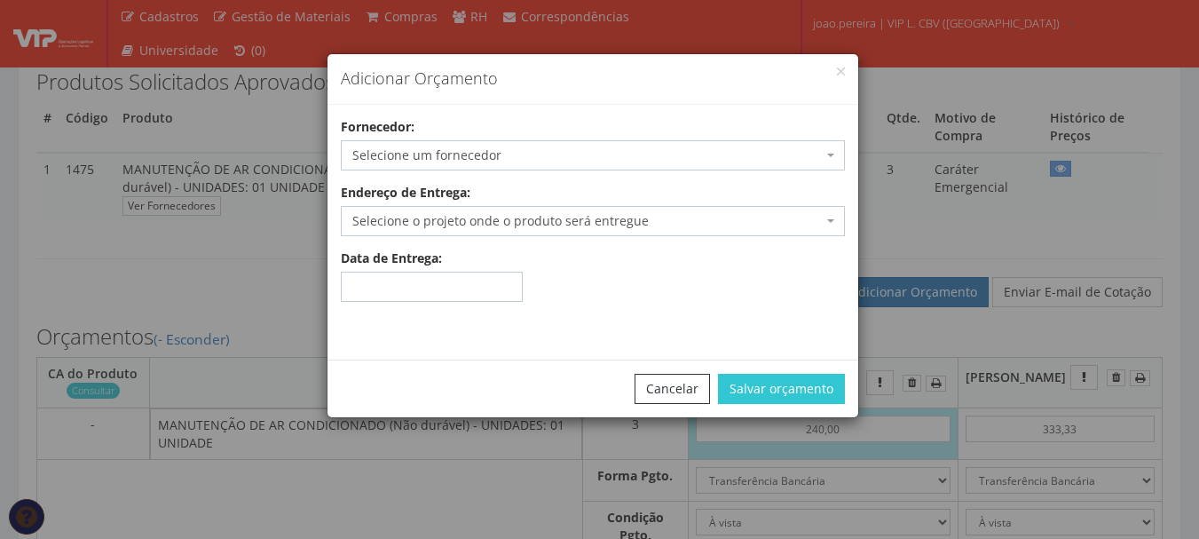
click at [493, 162] on span "Selecione um fornecedor" at bounding box center [587, 155] width 470 height 18
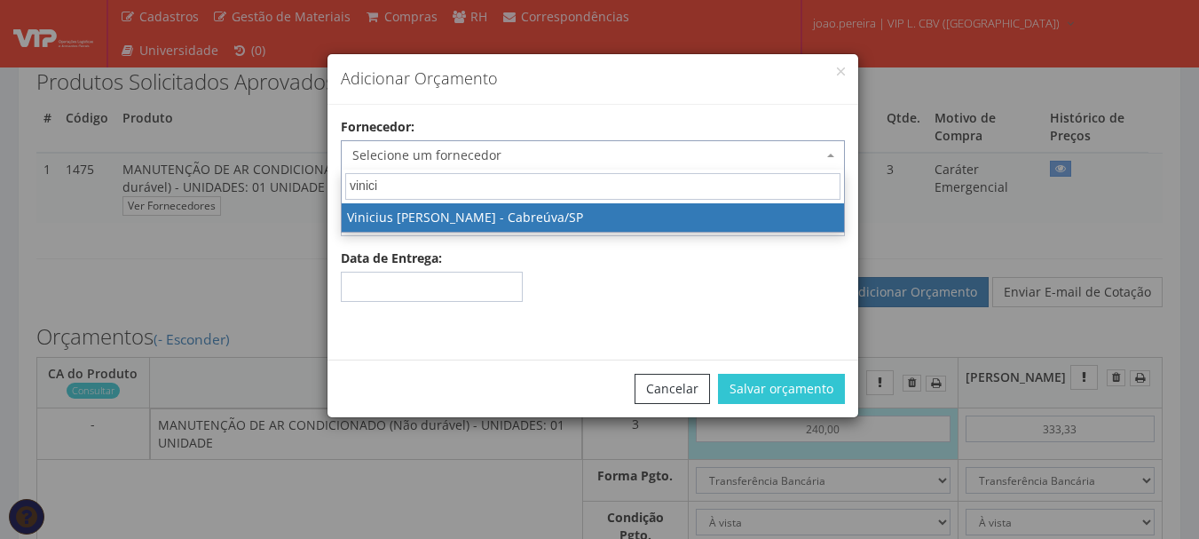
type input "vinici"
select select "2617"
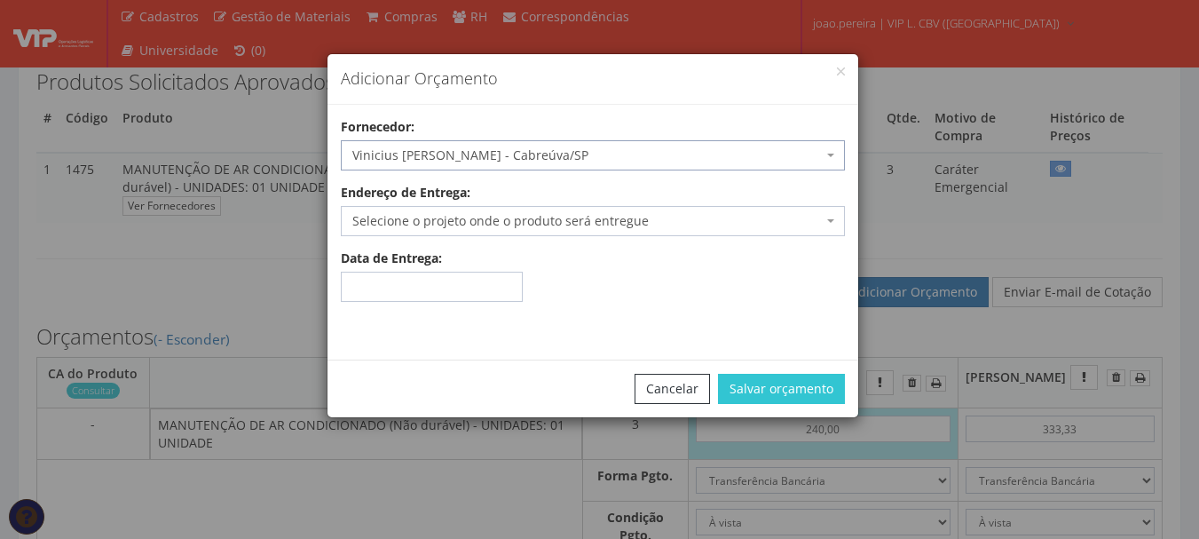
click at [479, 218] on span "Selecione o projeto onde o produto será entregue" at bounding box center [587, 221] width 470 height 18
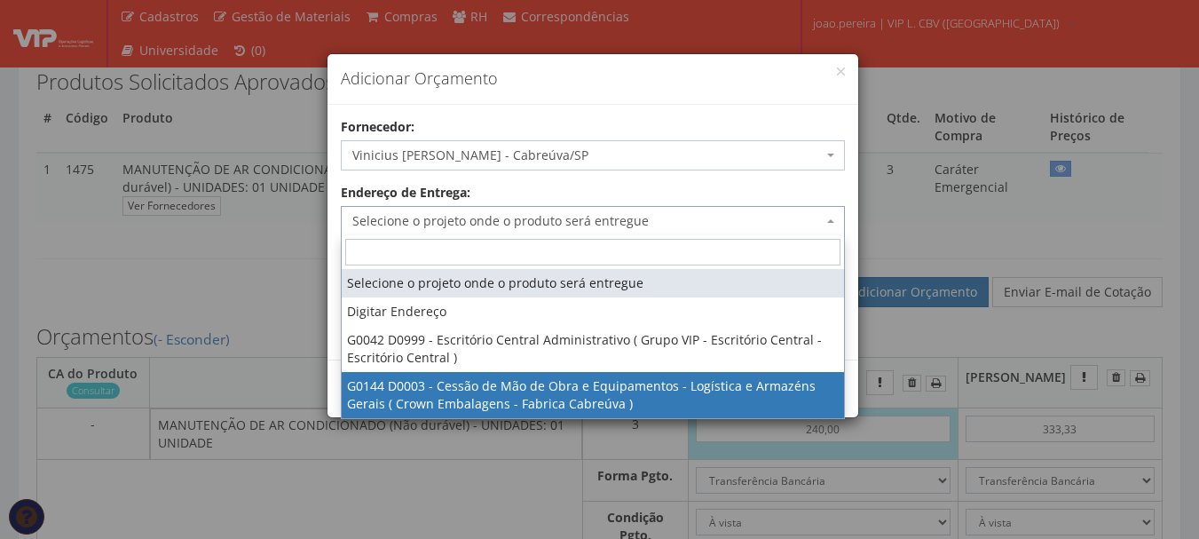
select select "144"
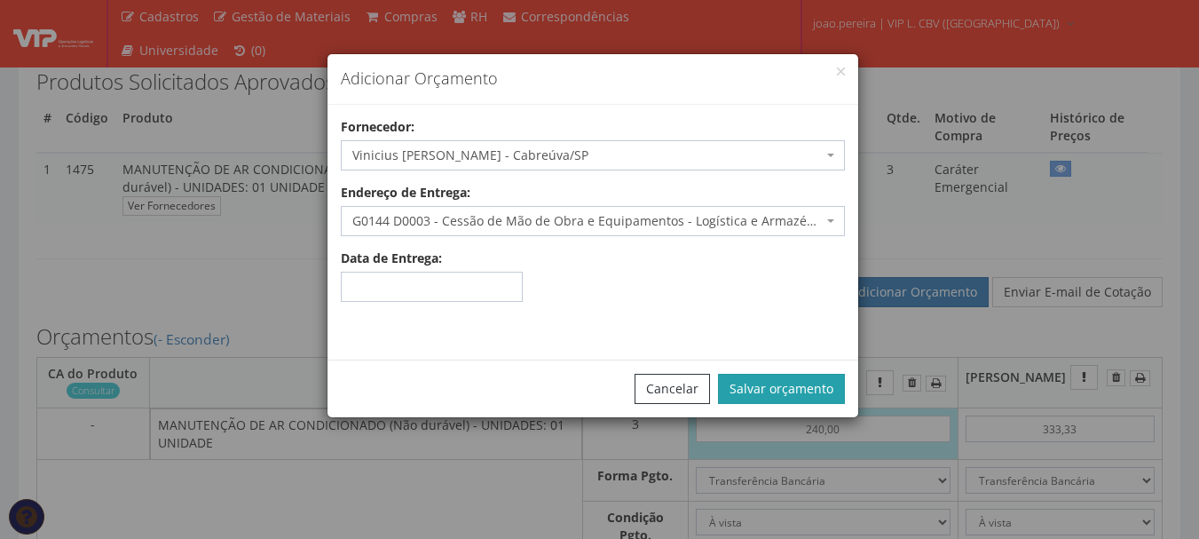
click at [801, 390] on button "Salvar orçamento" at bounding box center [781, 389] width 127 height 30
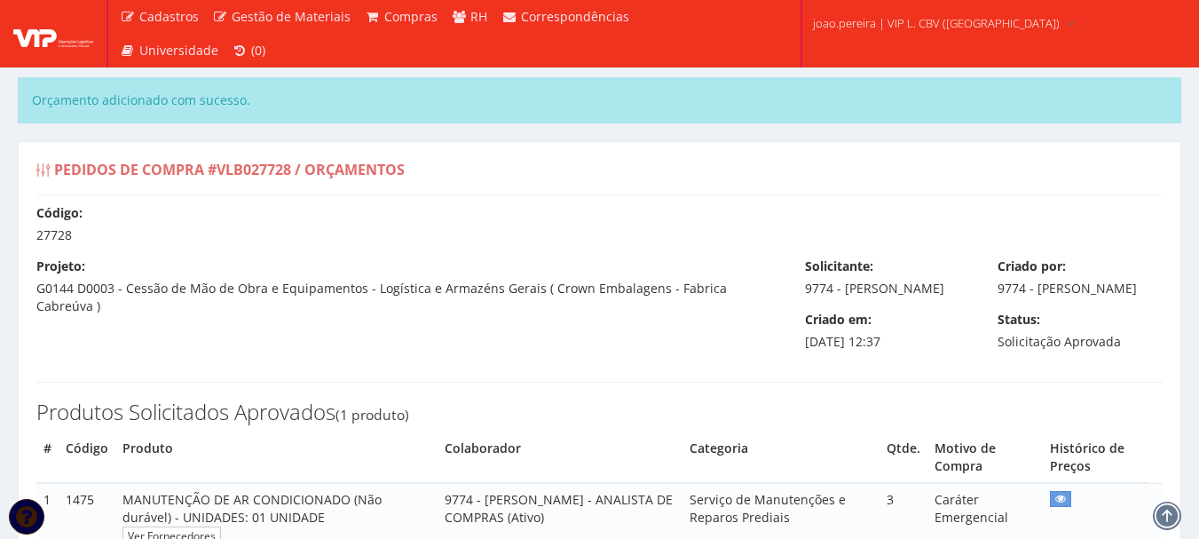
select select "0"
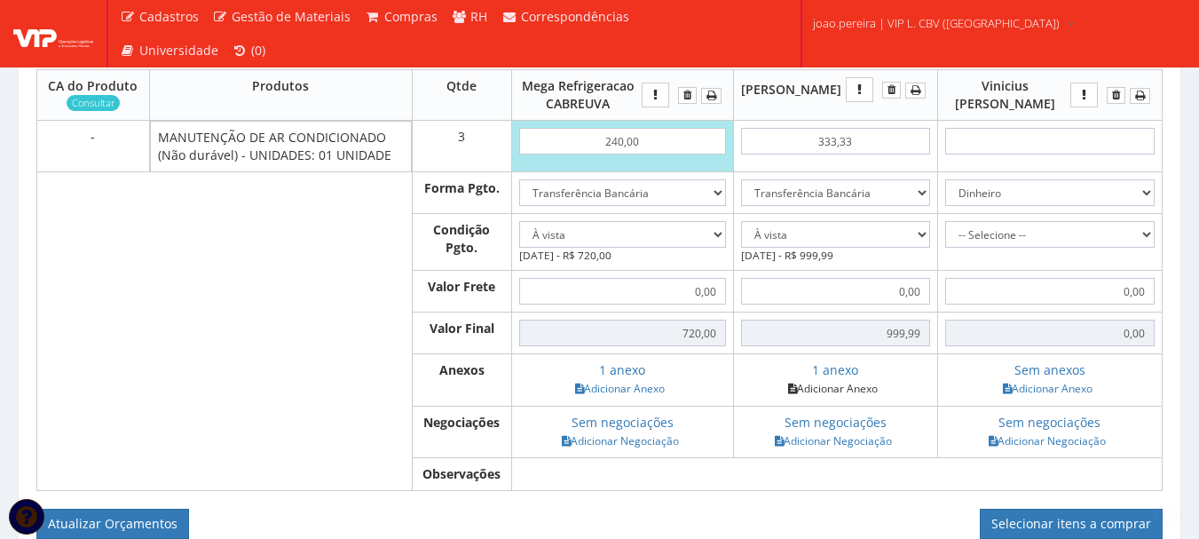
scroll to position [621, 0]
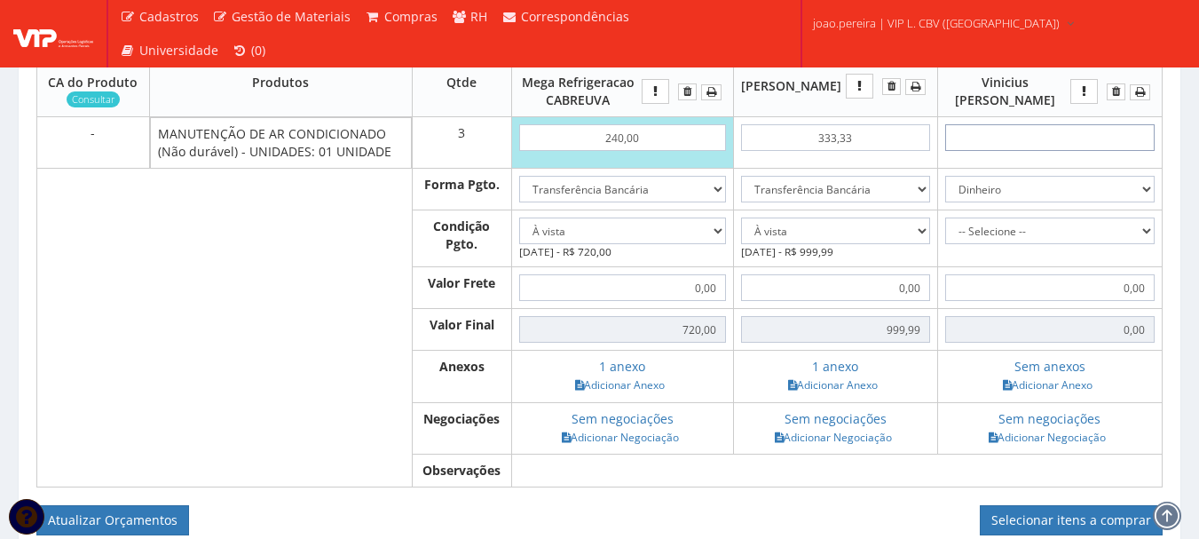
click at [1078, 151] on input "text" at bounding box center [1049, 137] width 209 height 27
type input "3"
type input "9,00"
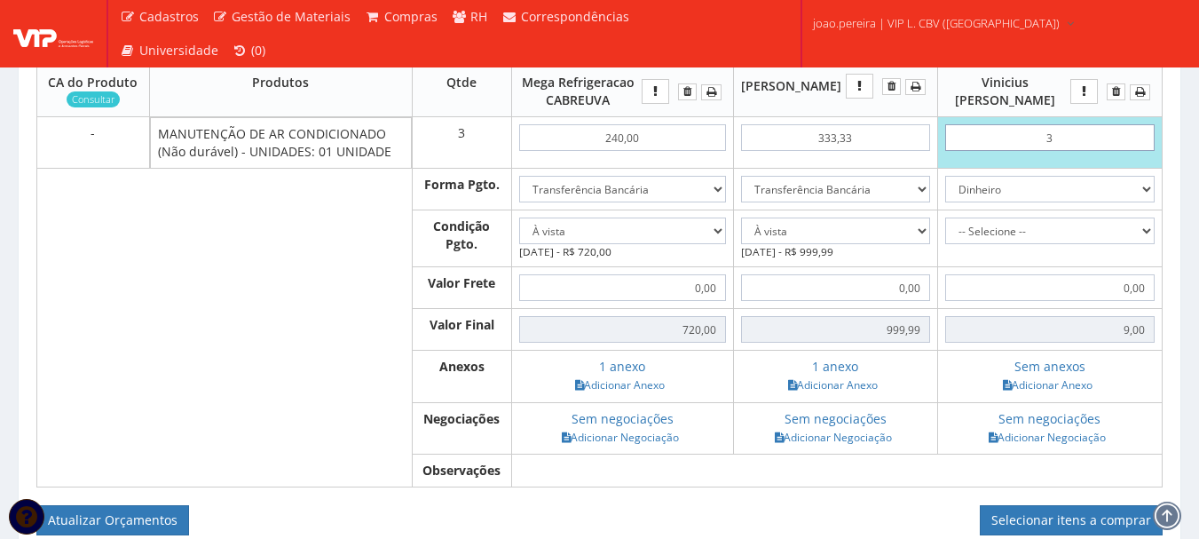
type input "35"
type input "105,00"
type input "3,50"
type input "10,50"
type input "35,00"
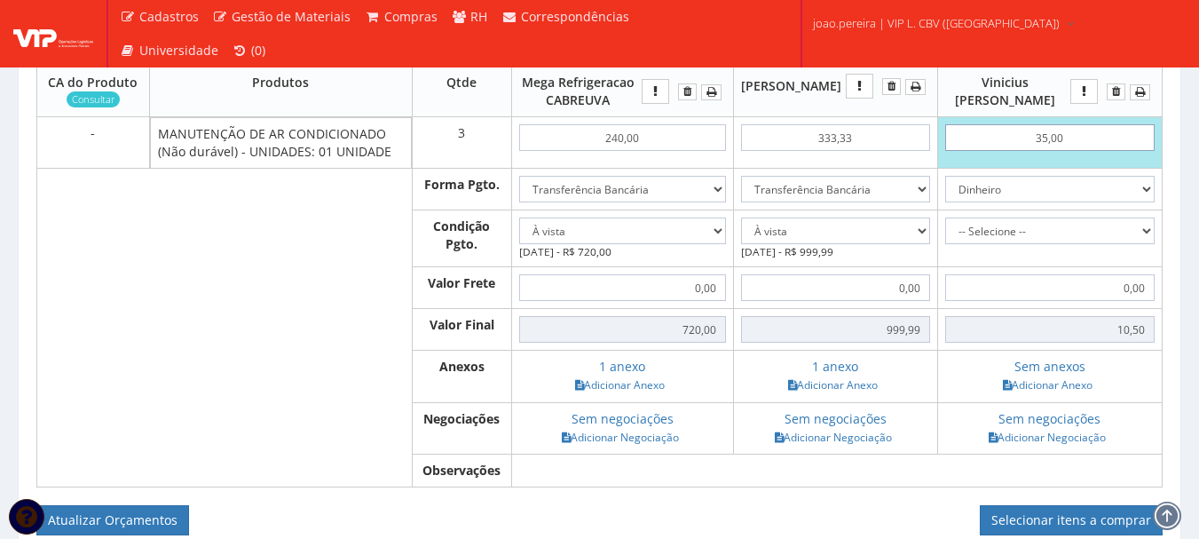
type input "105,00"
type input "350,00"
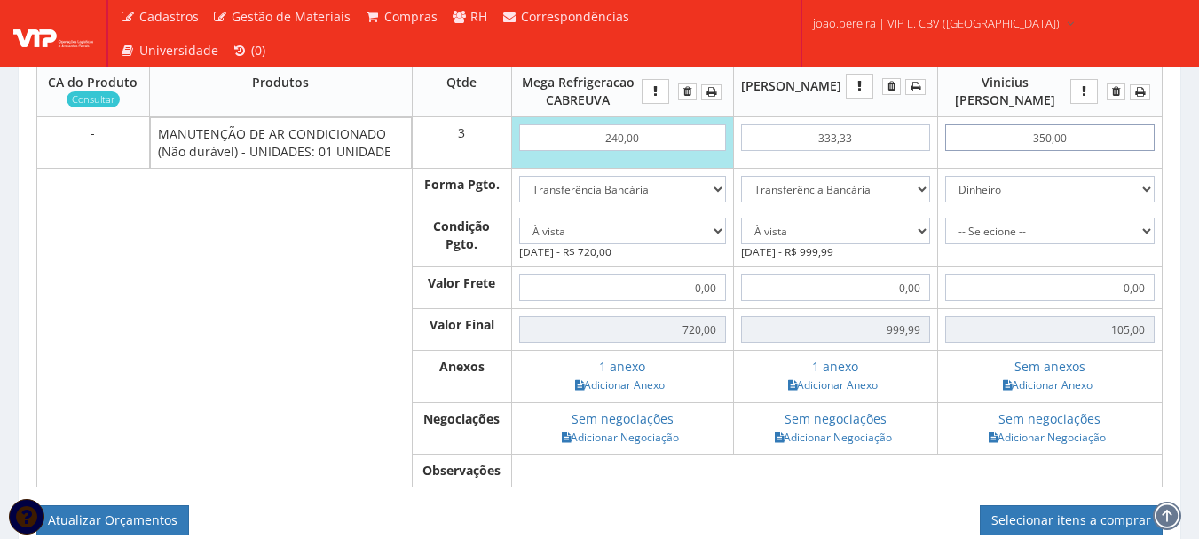
type input "1050,00"
type input "350,00"
click at [1145, 244] on select "-- Selecione -- À vista 7 dias 10 dias" at bounding box center [1049, 230] width 209 height 27
select select "0"
click at [964, 235] on select "-- Selecione -- À vista 7 dias 10 dias" at bounding box center [1049, 230] width 209 height 27
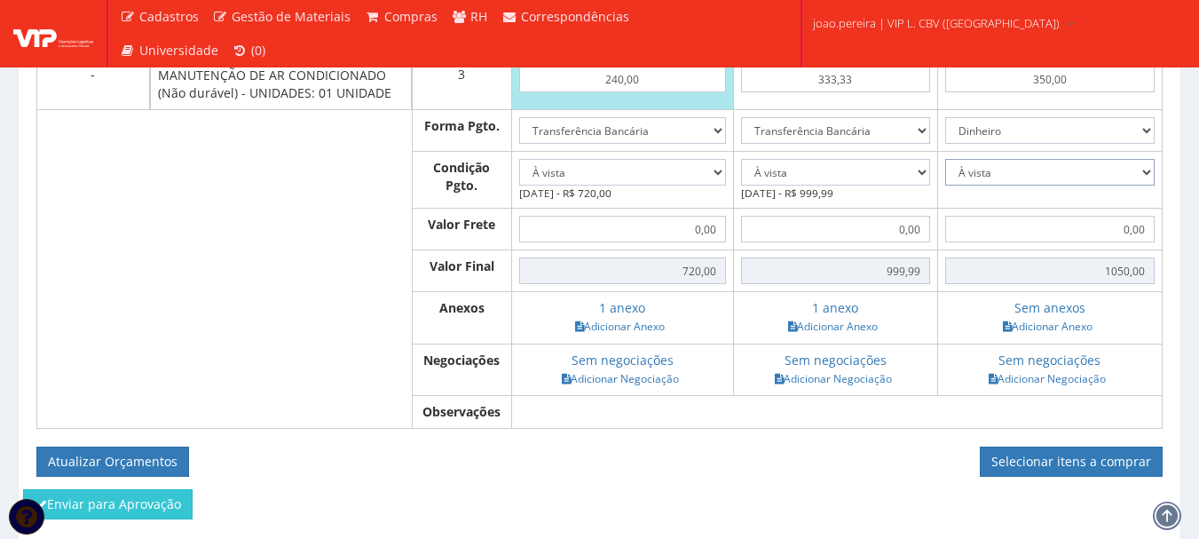
scroll to position [710, 0]
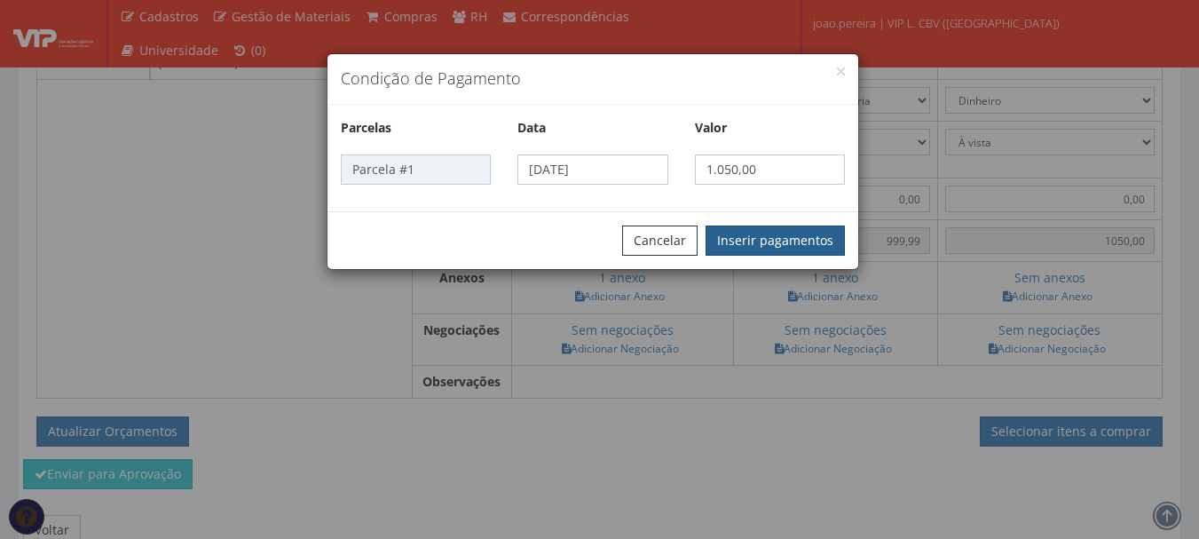
click at [792, 245] on button "Inserir pagamentos" at bounding box center [775, 240] width 139 height 30
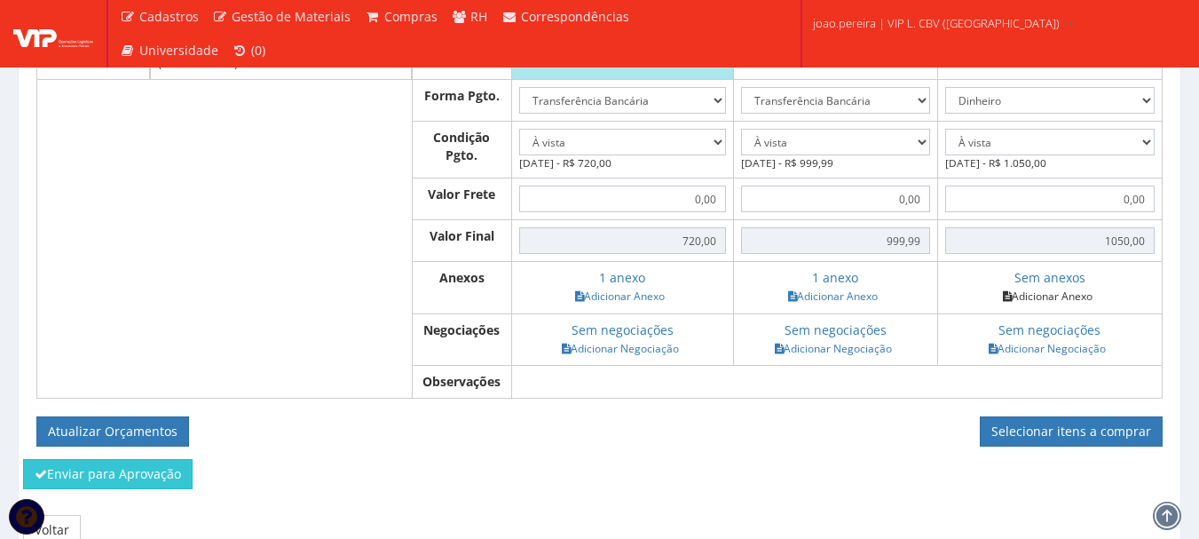
click at [1067, 305] on link "Adicionar Anexo" at bounding box center [1048, 296] width 100 height 19
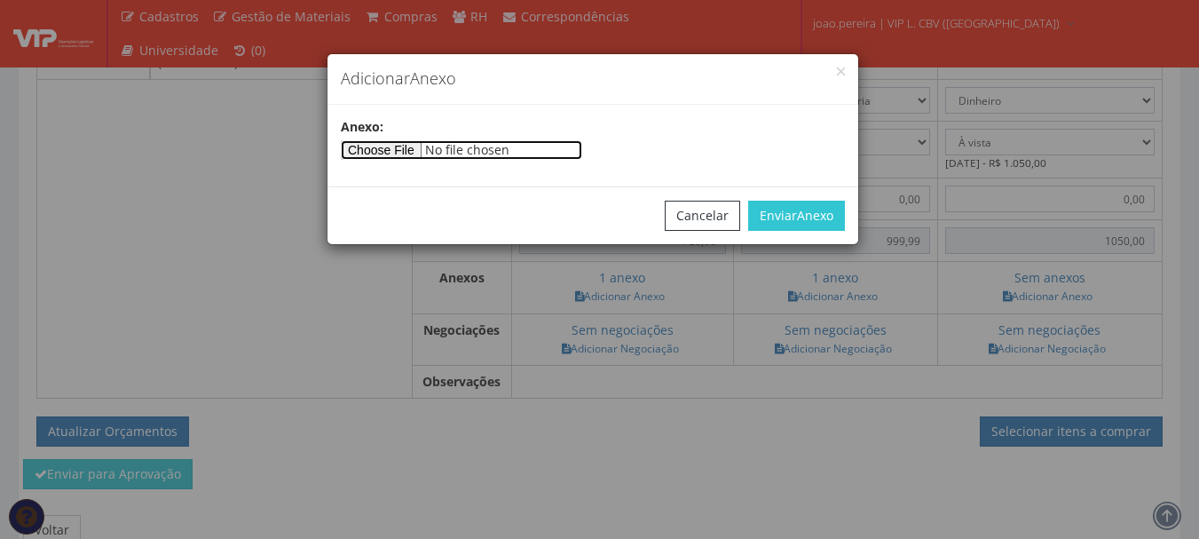
click at [411, 154] on input"] "file" at bounding box center [461, 150] width 241 height 20
type input"] "C:\fakepath\ORÇAMENTO CABREUVAAA.jpg"
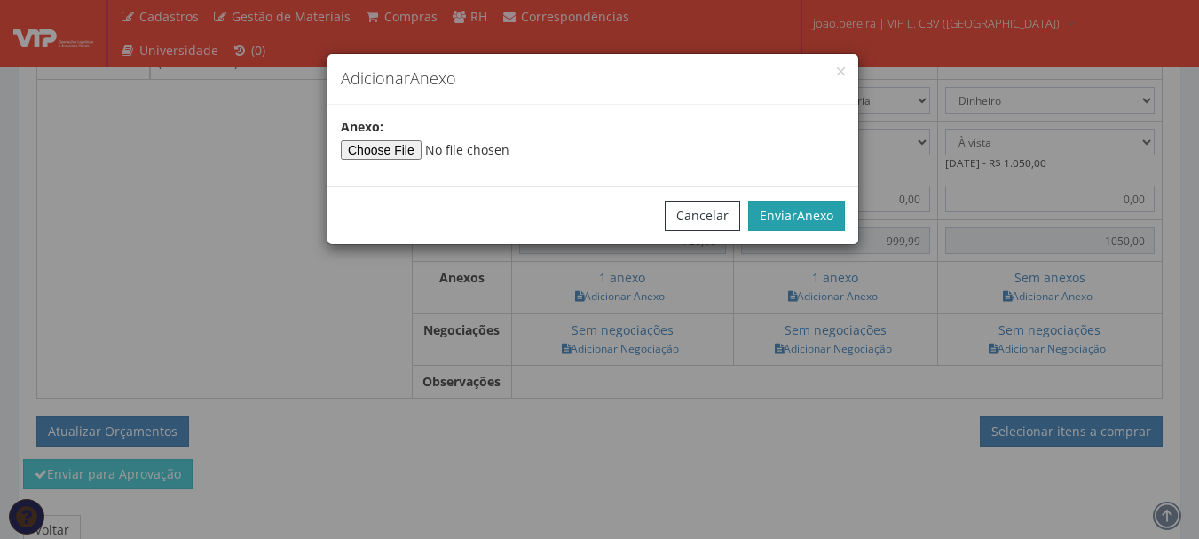
click at [810, 207] on span "Anexo" at bounding box center [815, 215] width 36 height 17
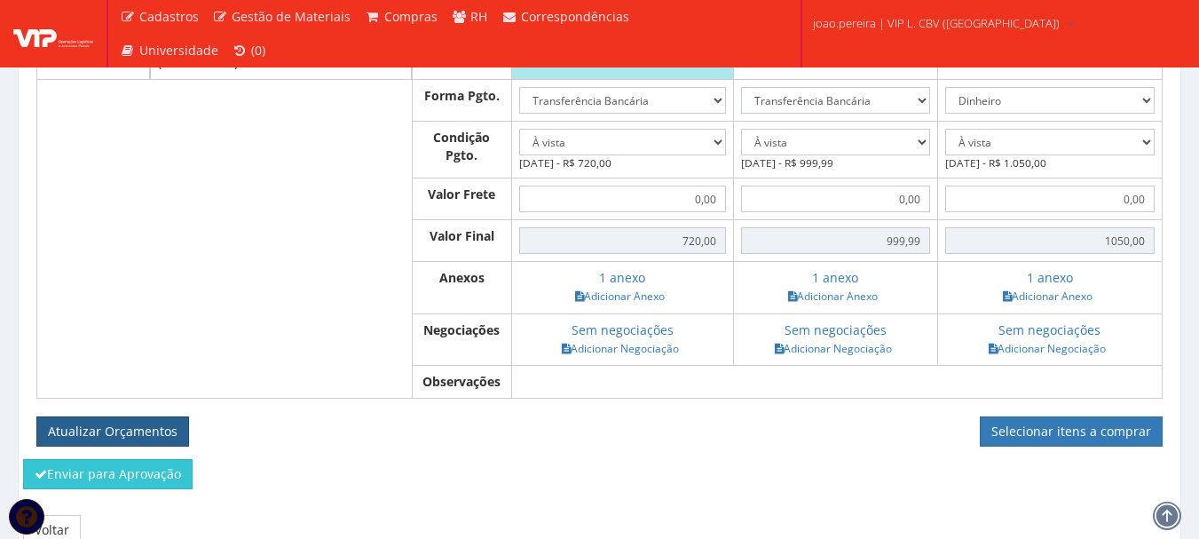
click at [156, 446] on button "Atualizar Orçamentos" at bounding box center [112, 431] width 153 height 30
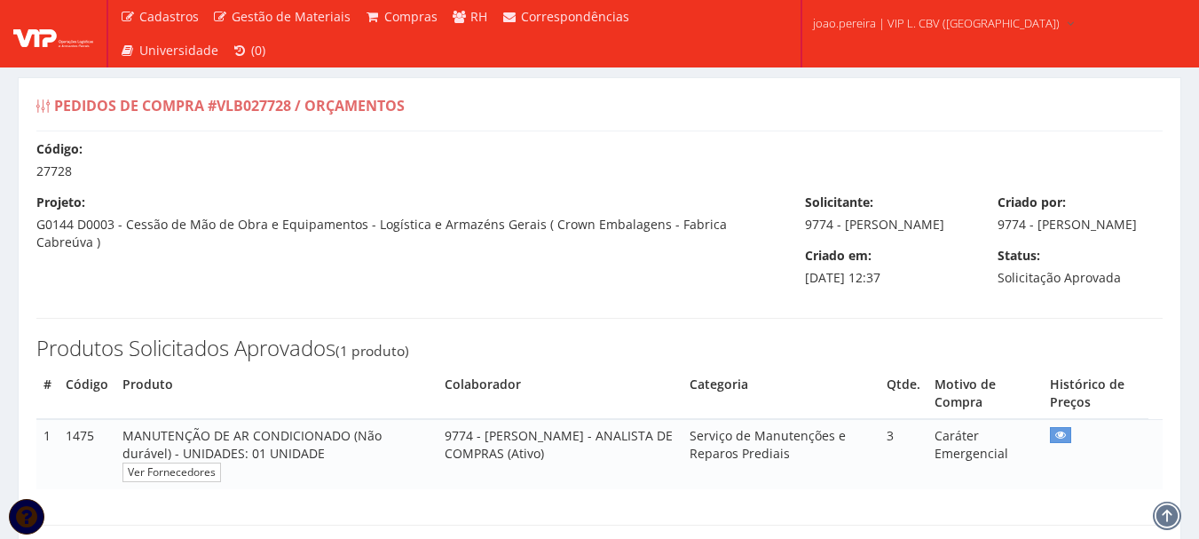
select select "0"
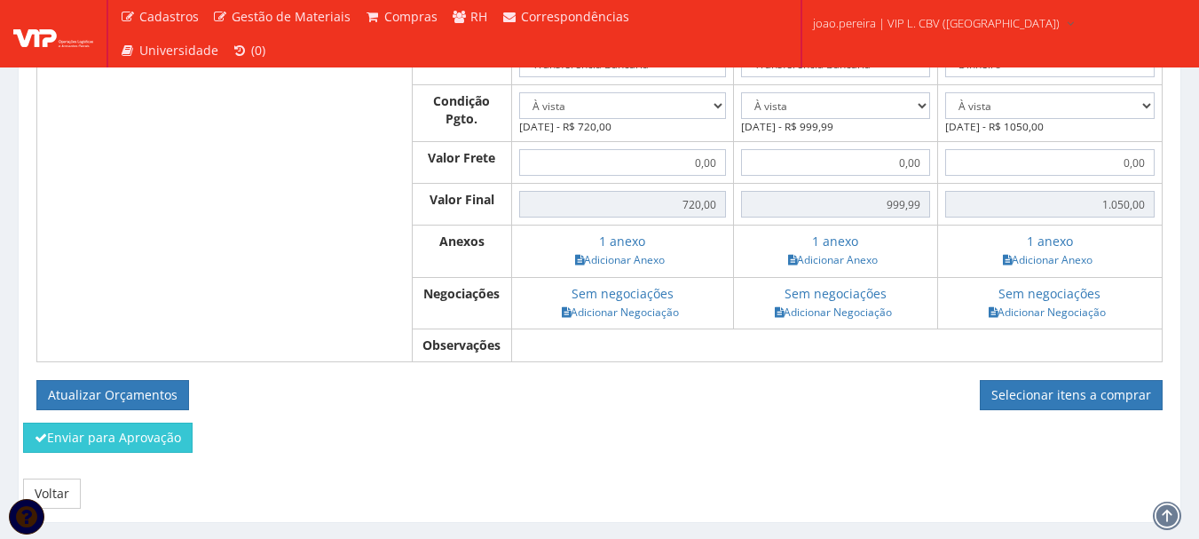
scroll to position [745, 0]
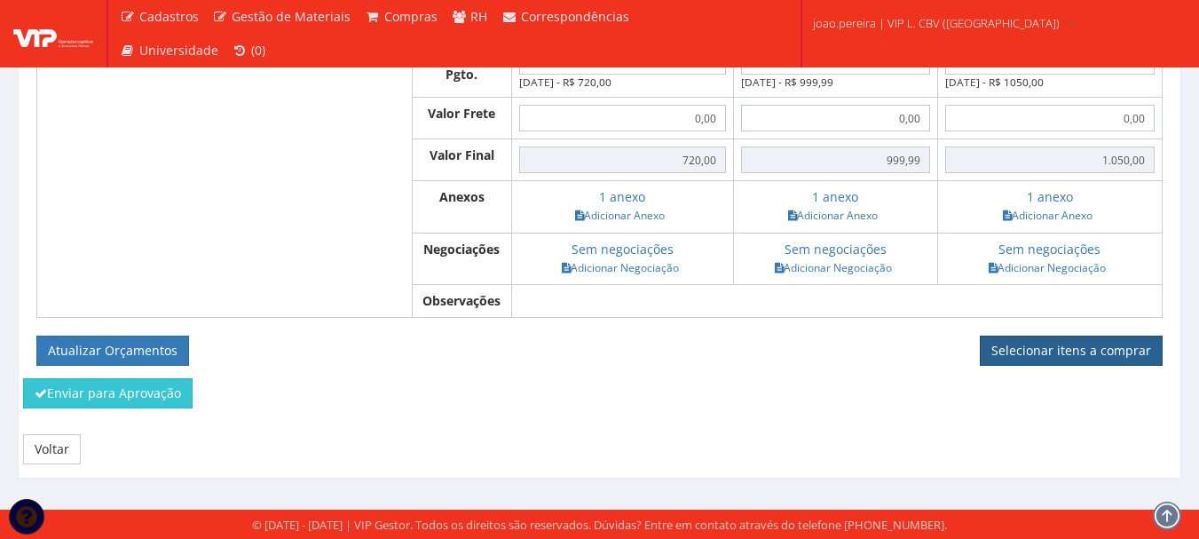
click at [1103, 335] on link "Selecionar itens a comprar" at bounding box center [1071, 350] width 183 height 30
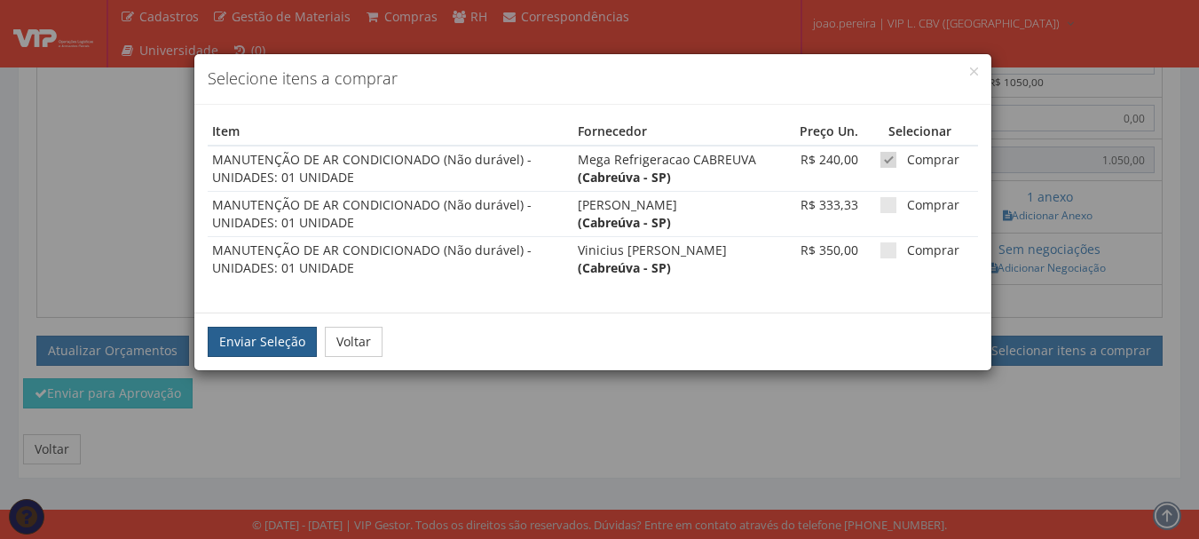
click at [243, 340] on button "Enviar Seleção" at bounding box center [262, 342] width 109 height 30
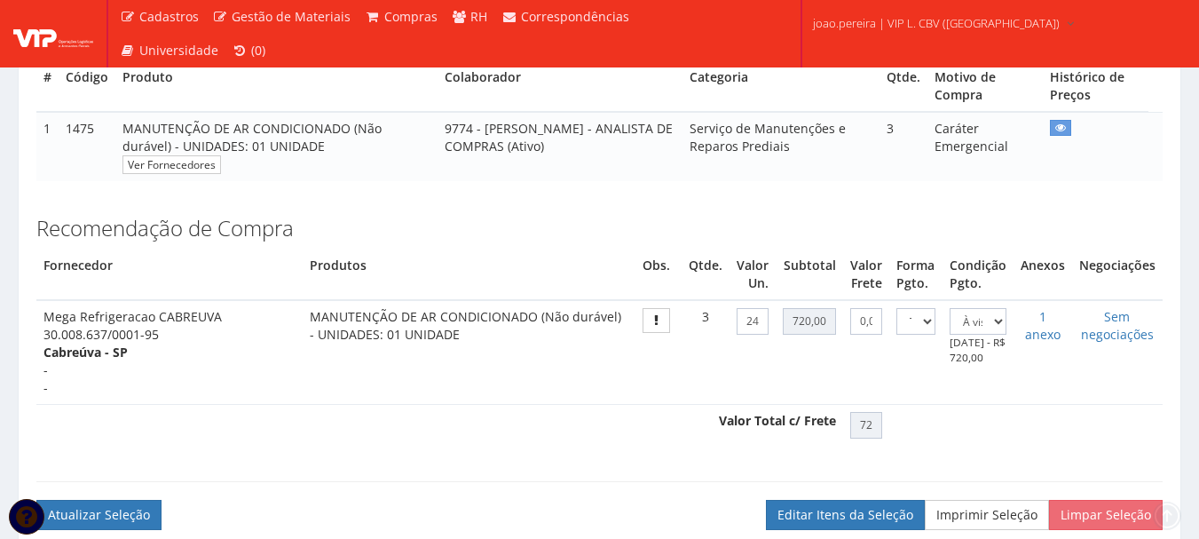
scroll to position [603, 0]
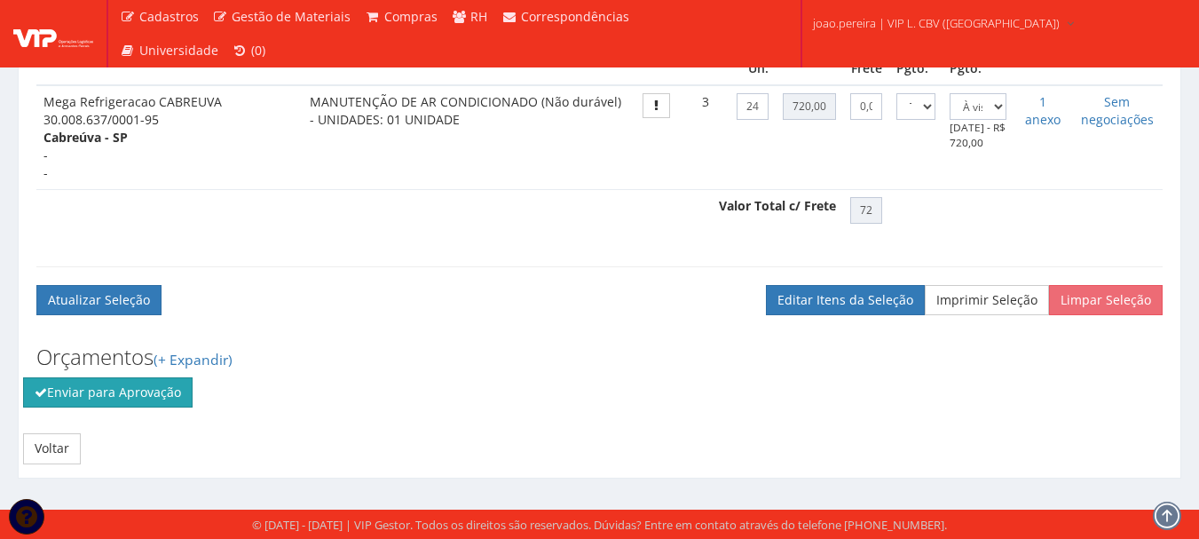
click at [109, 397] on button "Enviar para Aprovação" at bounding box center [108, 392] width 170 height 30
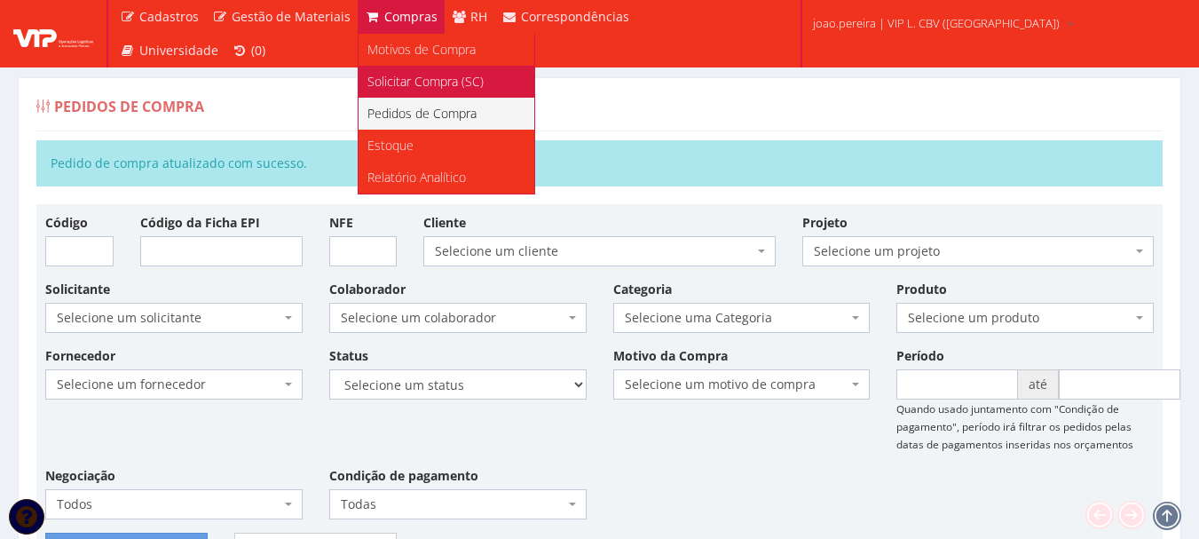
click at [414, 83] on span "Solicitar Compra (SC)" at bounding box center [425, 81] width 116 height 17
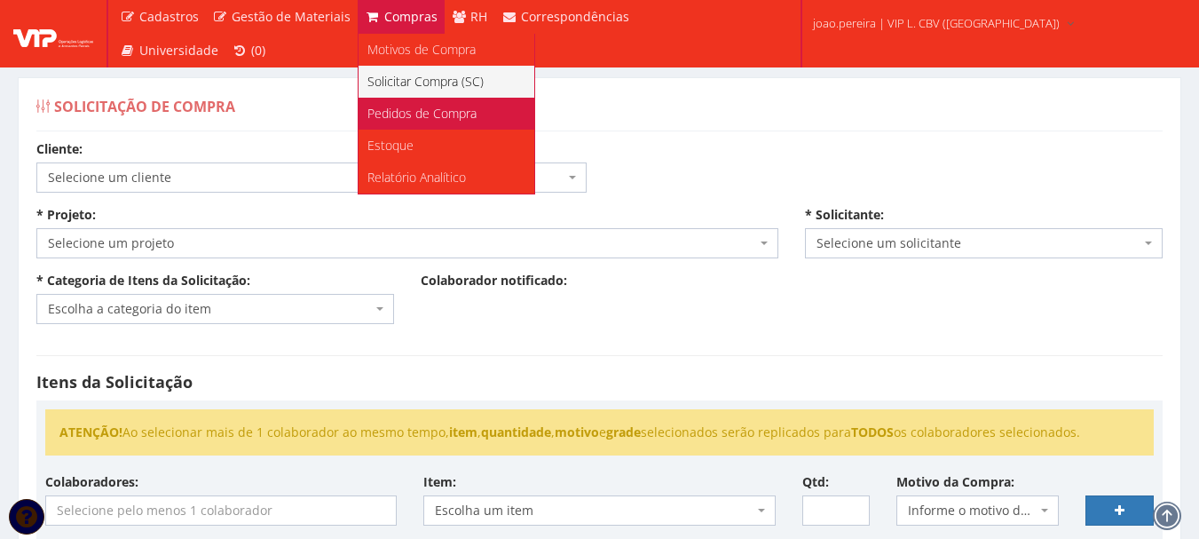
click at [422, 114] on span "Pedidos de Compra" at bounding box center [421, 113] width 109 height 17
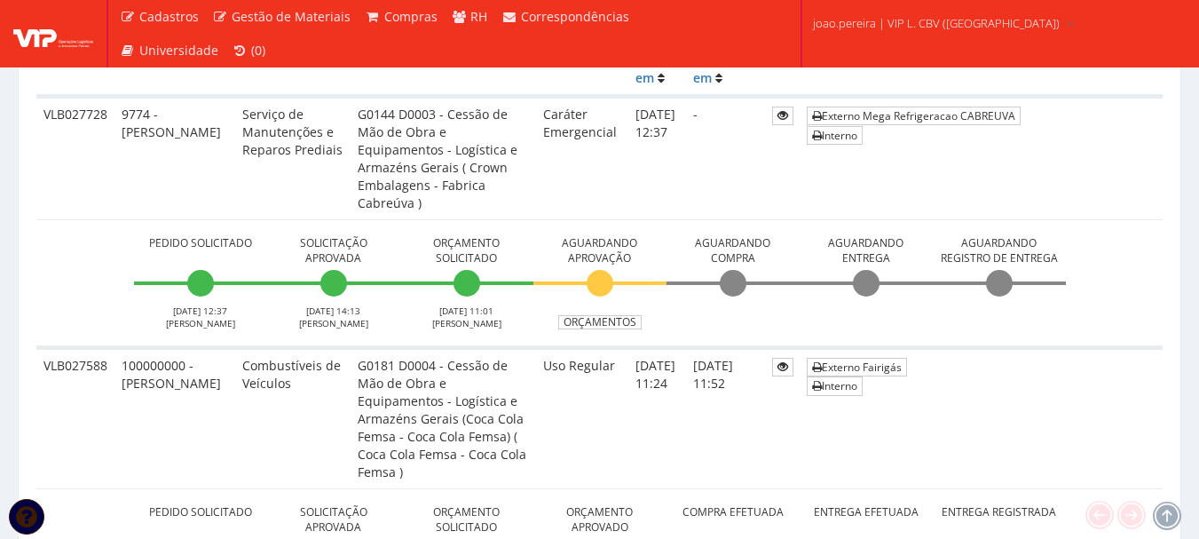
scroll to position [532, 0]
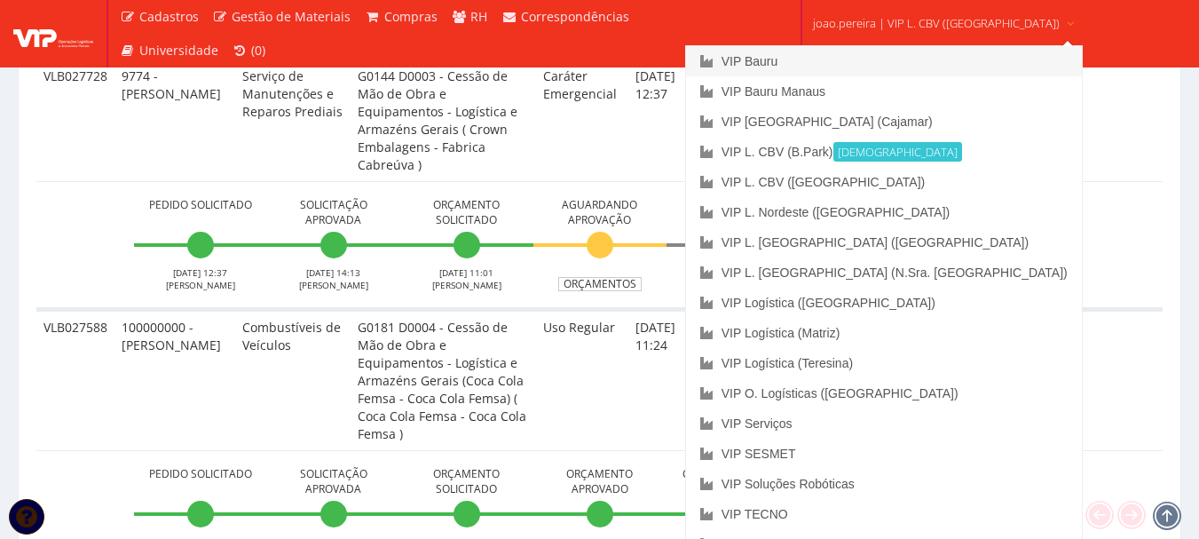
click at [816, 58] on link "VIP Bauru" at bounding box center [884, 61] width 396 height 30
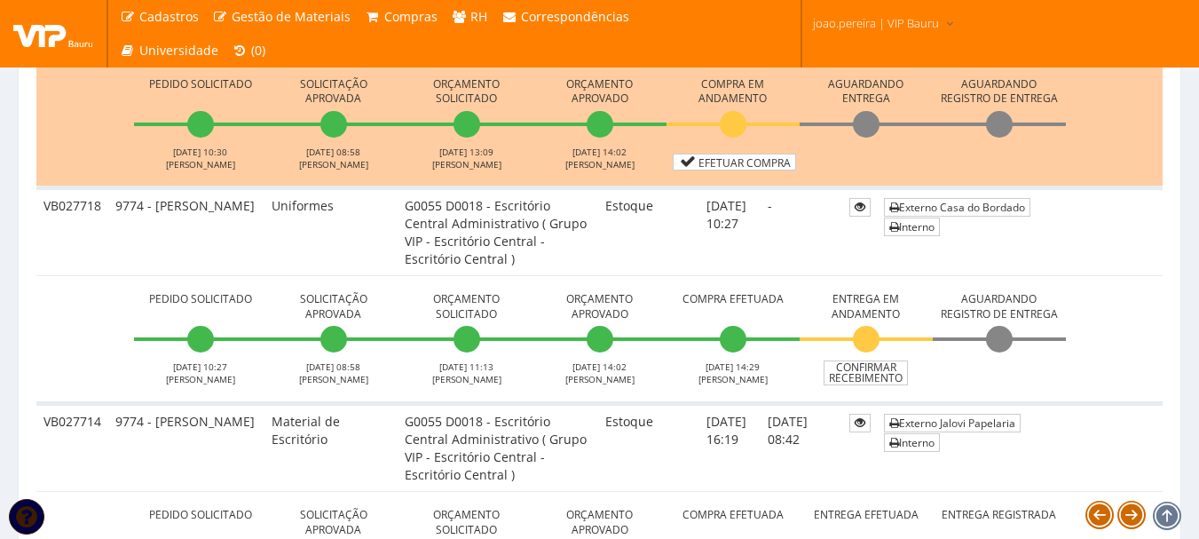
scroll to position [976, 0]
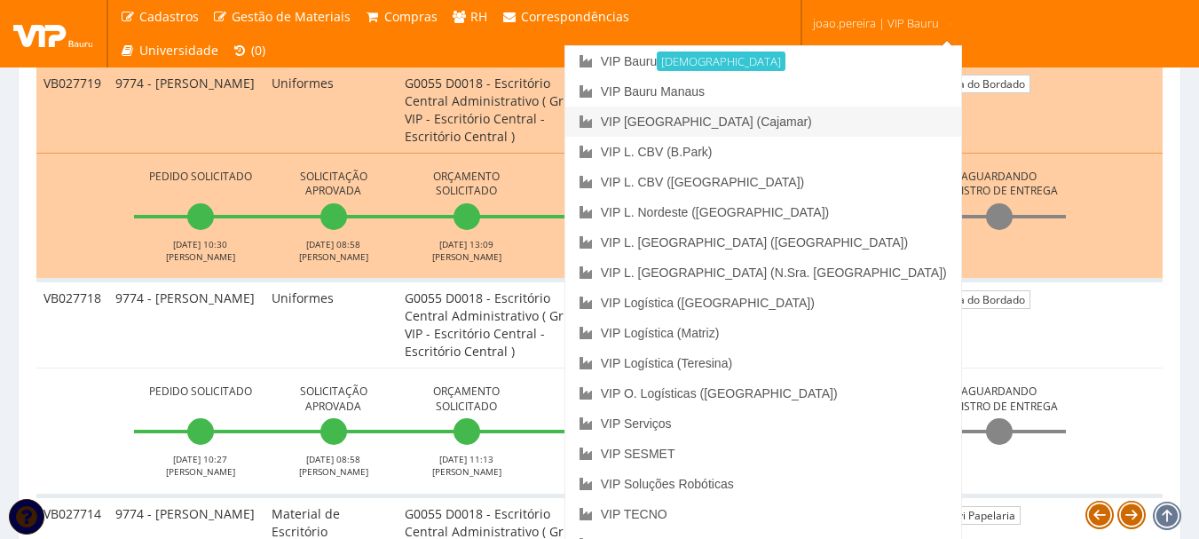
click at [818, 122] on link "VIP [GEOGRAPHIC_DATA] (Cajamar)" at bounding box center [763, 121] width 396 height 30
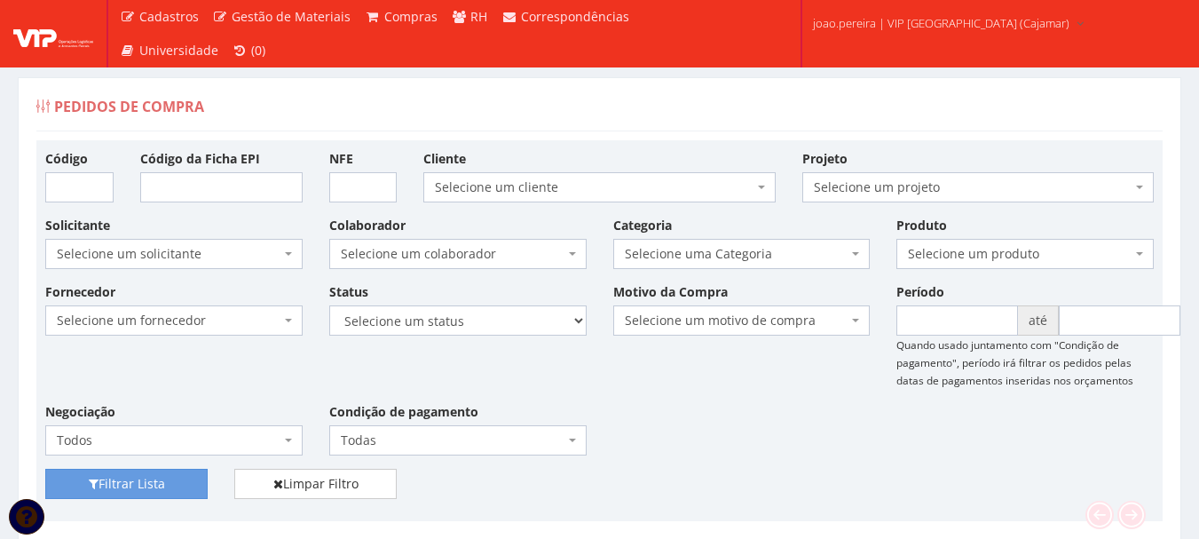
click at [681, 431] on div "Fornecedor Selecione um fornecedor ******** ******** 1000 MARCAS [GEOGRAPHIC_DA…" at bounding box center [599, 375] width 1135 height 186
